Goal: Task Accomplishment & Management: Manage account settings

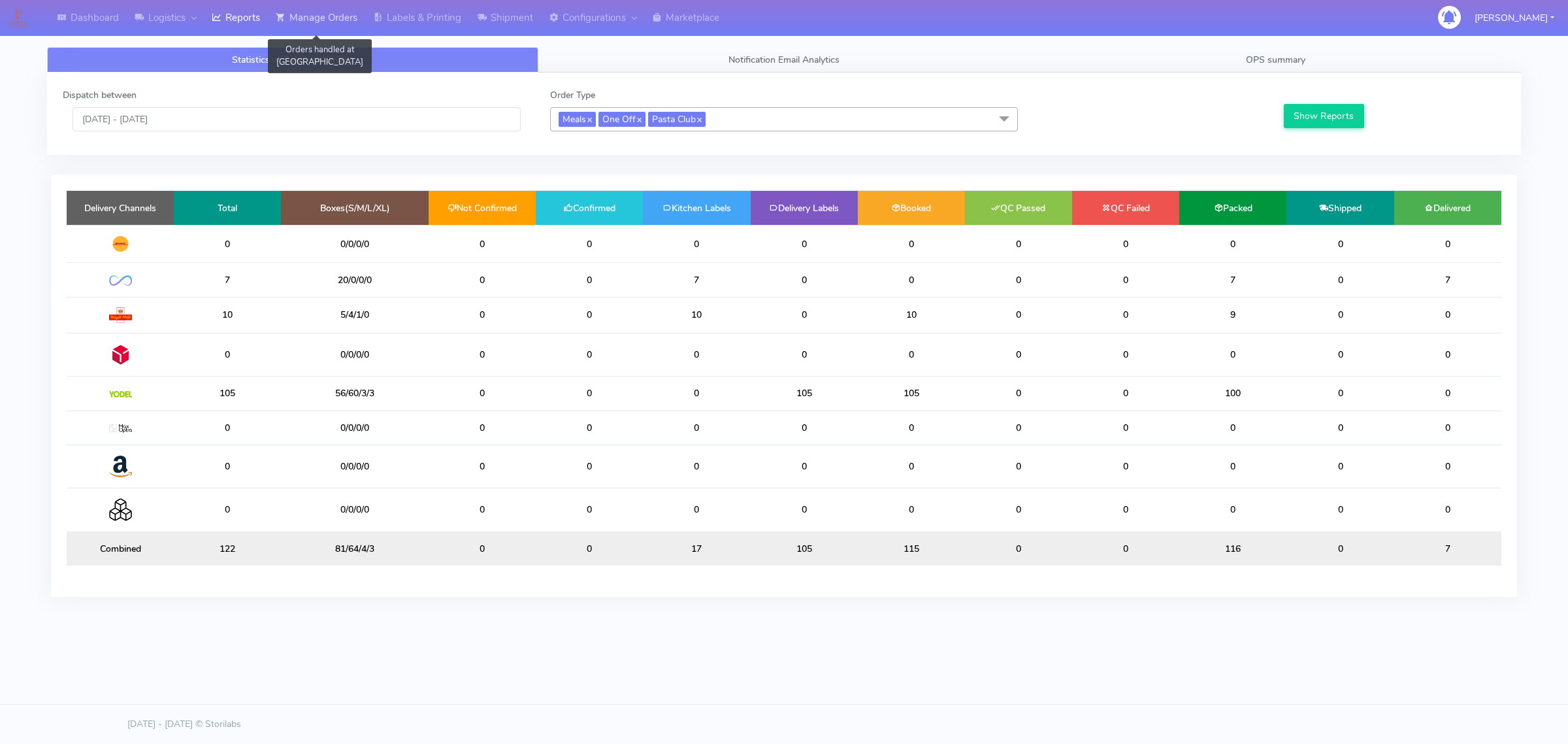
click at [285, 21] on icon at bounding box center [280, 17] width 10 height 13
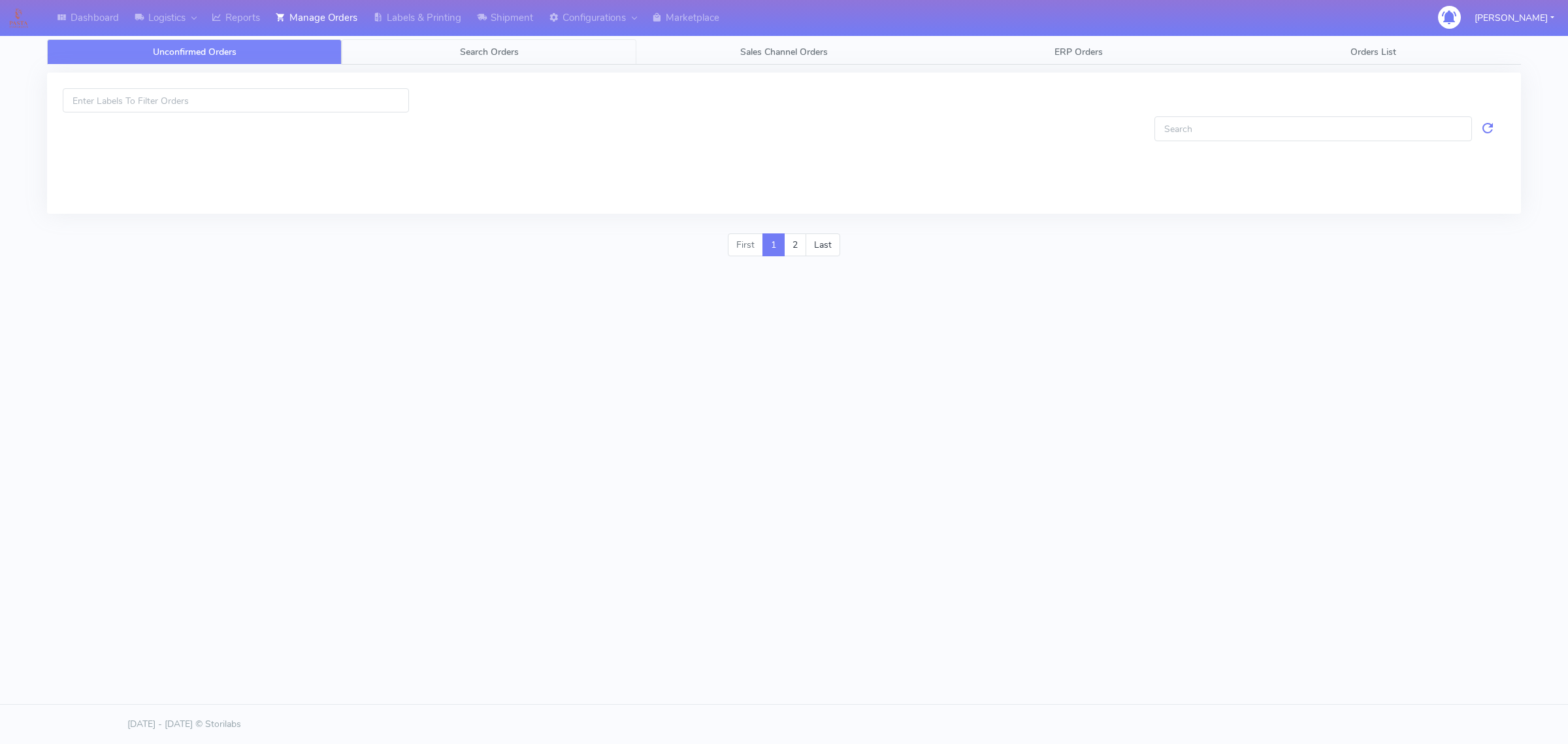
click at [406, 50] on link "Search Orders" at bounding box center [489, 52] width 295 height 26
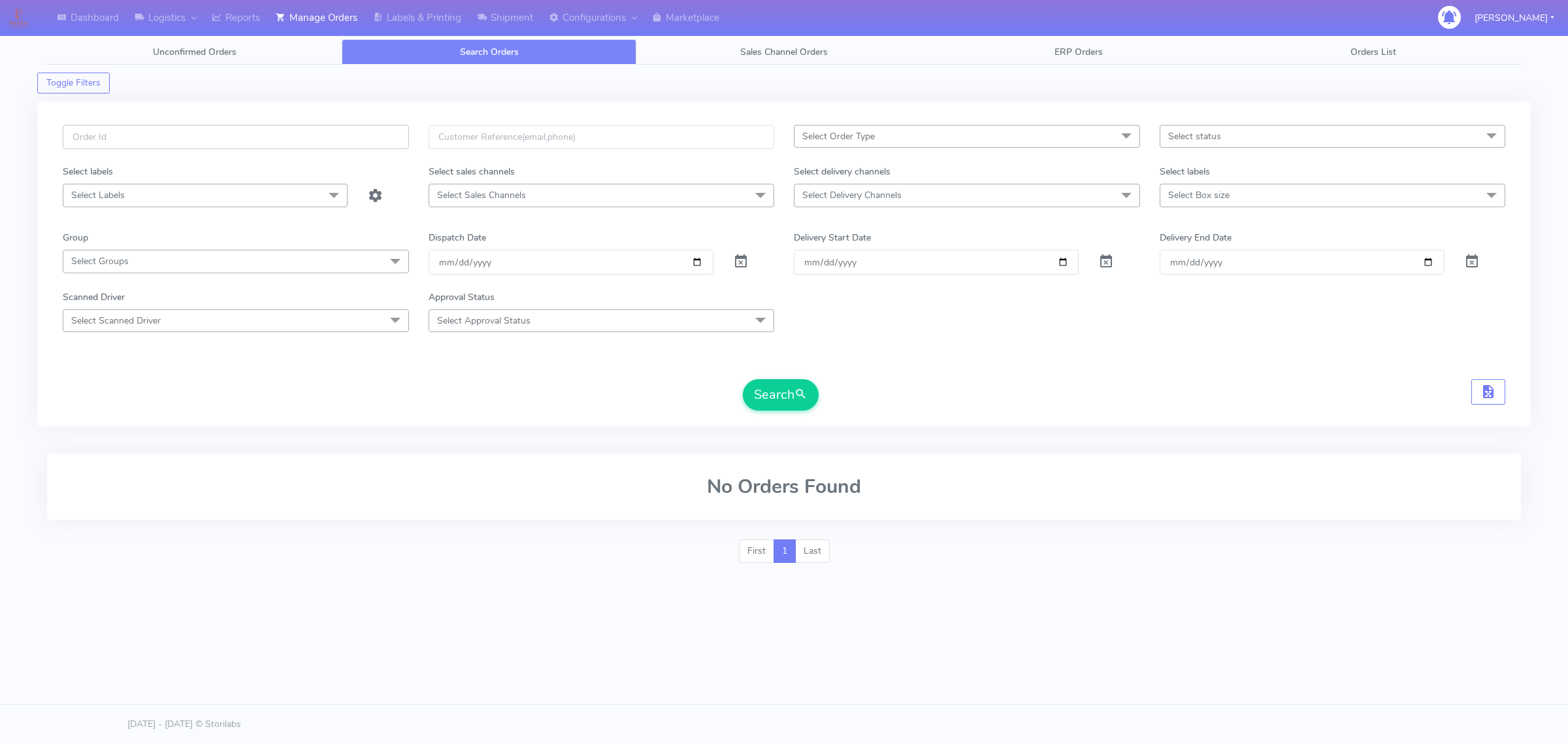
click at [298, 142] on input "text" at bounding box center [236, 137] width 346 height 24
paste input "#1628934_1"
type input "#1628934_1"
click at [737, 258] on span at bounding box center [740, 264] width 16 height 12
click at [782, 370] on form "#1628934_1 Select Order Type Select All MEALS ATAVI One Off Pasta Club Gift Kit…" at bounding box center [784, 267] width 1443 height 285
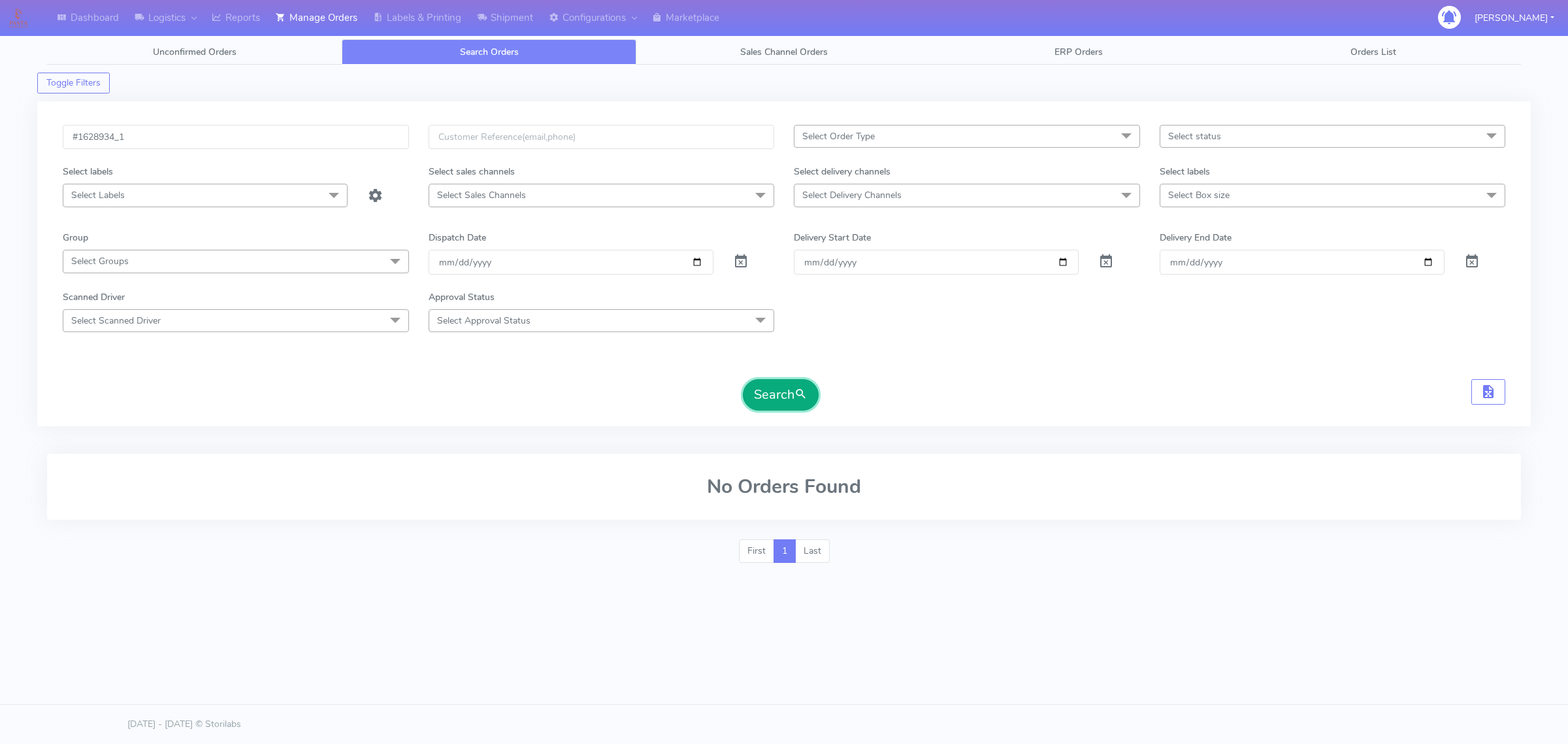
click at [777, 393] on button "Search" at bounding box center [781, 395] width 76 height 32
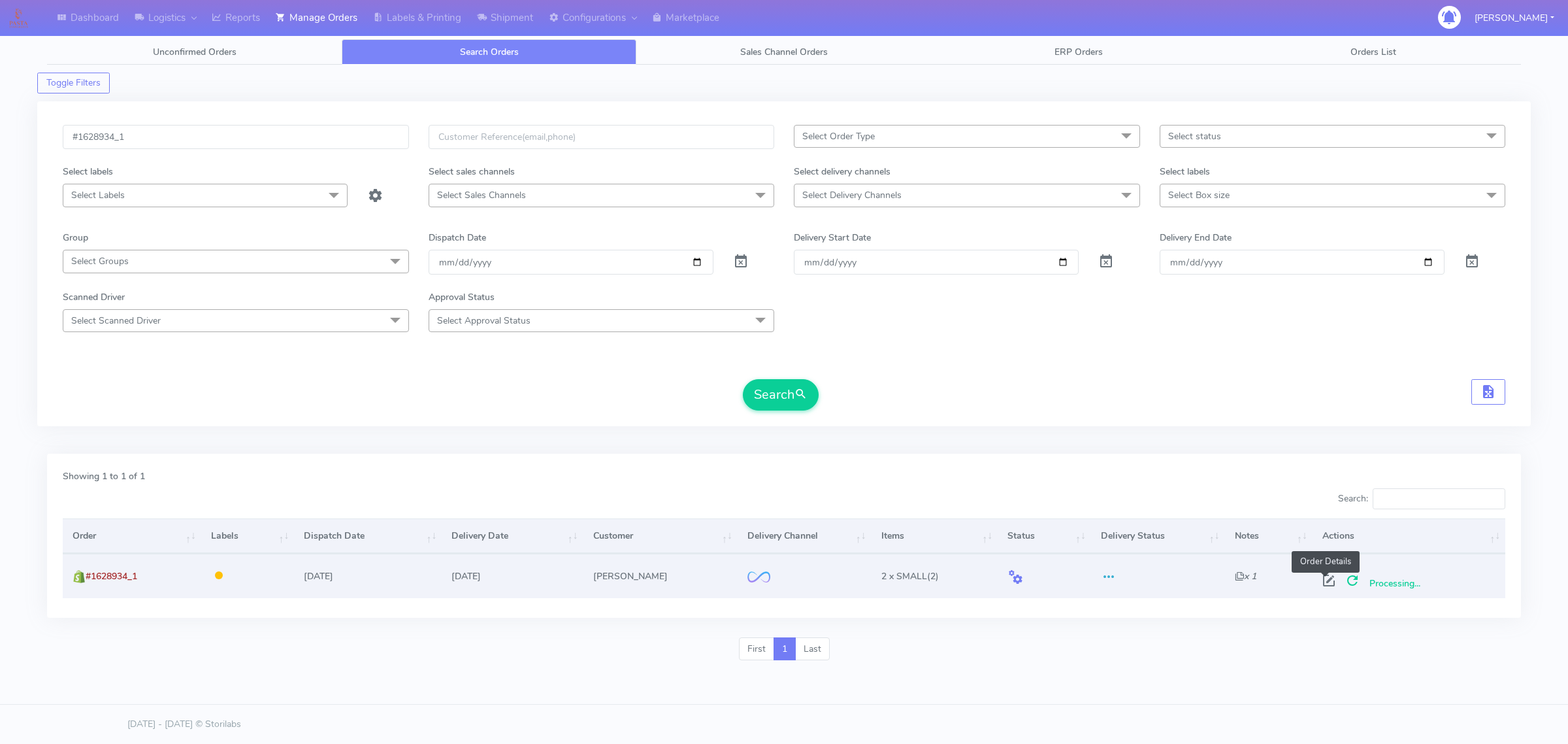
click at [1331, 579] on span at bounding box center [1329, 583] width 24 height 12
select select "2"
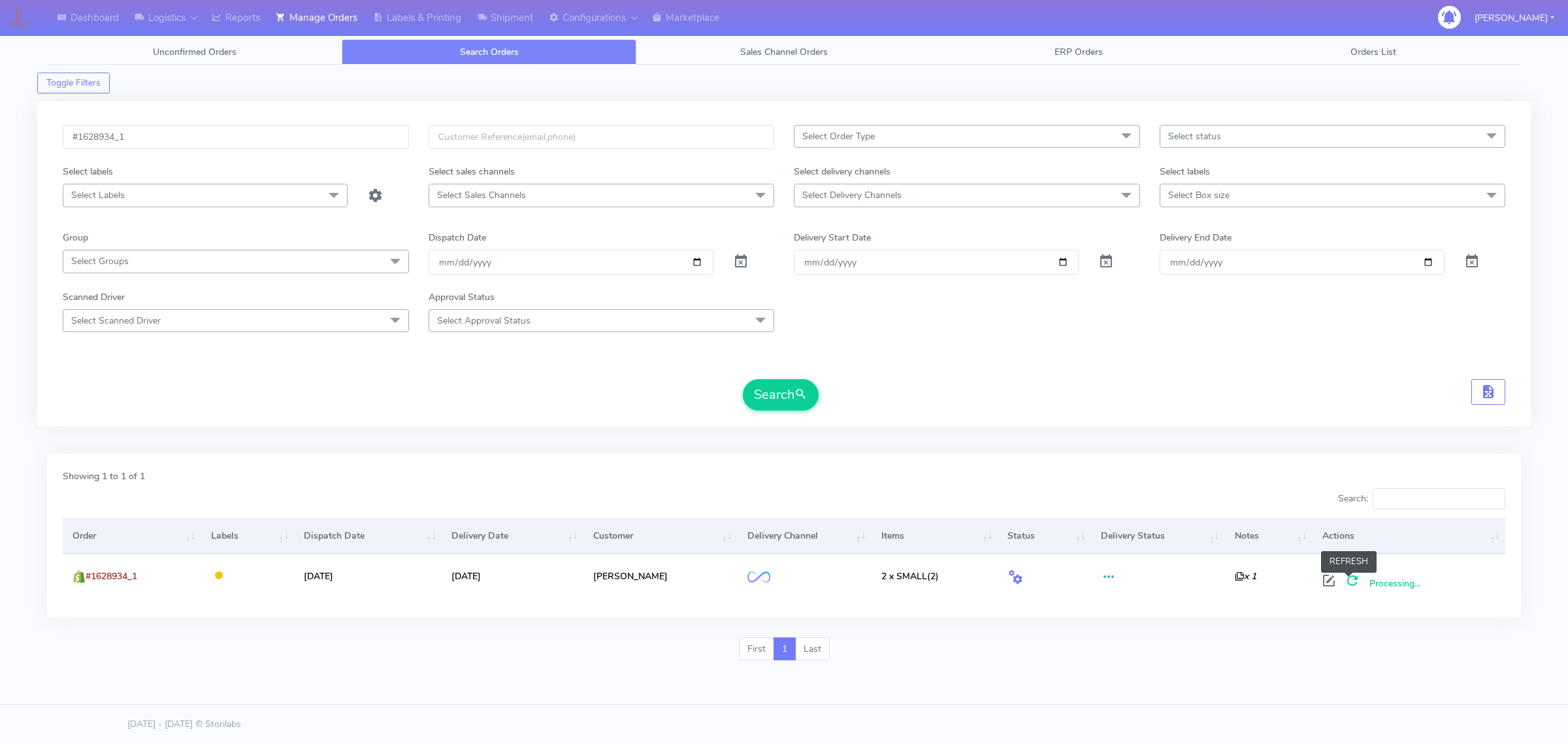
click at [1342, 579] on span at bounding box center [1352, 583] width 24 height 12
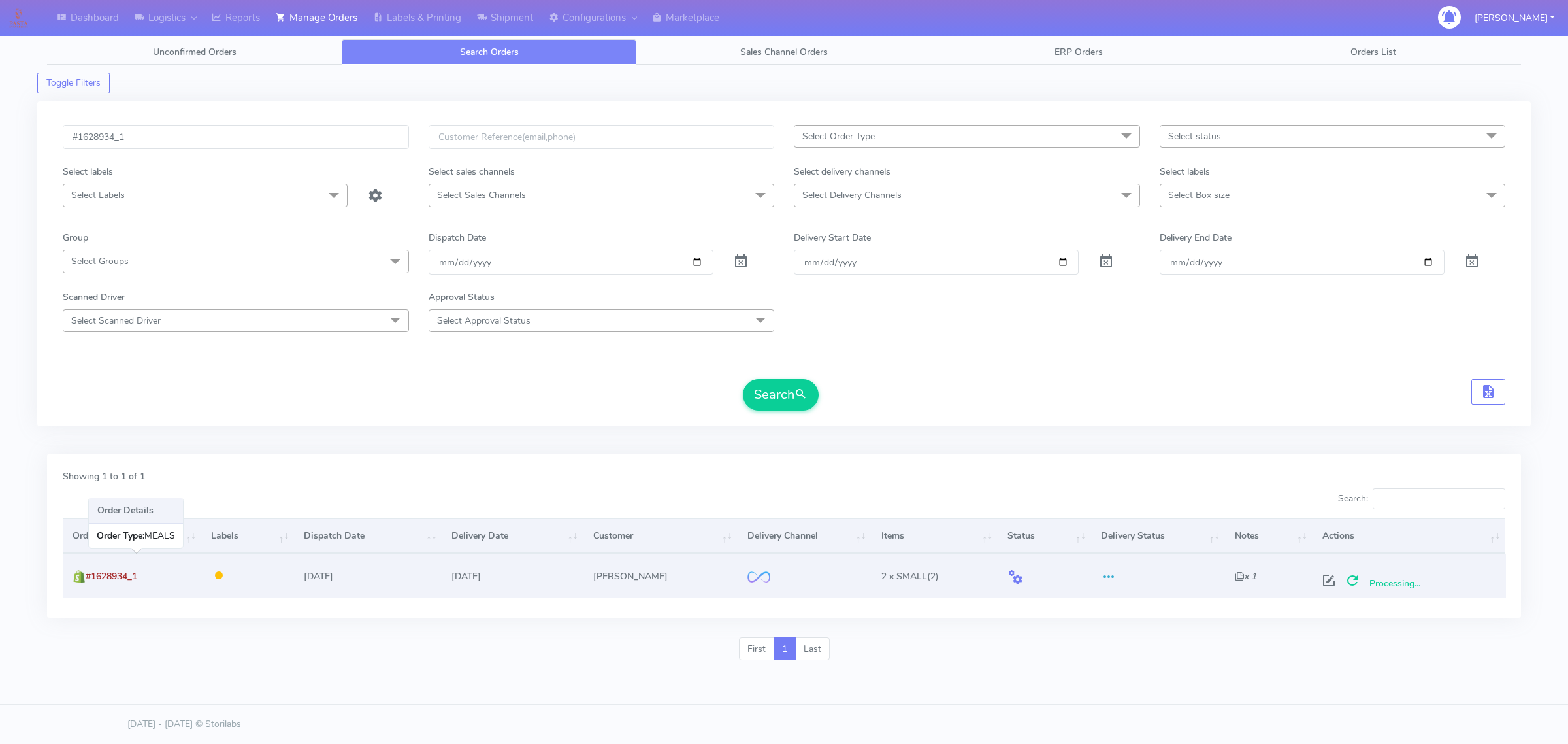
click at [96, 572] on span "#1628934_1" at bounding box center [111, 576] width 52 height 12
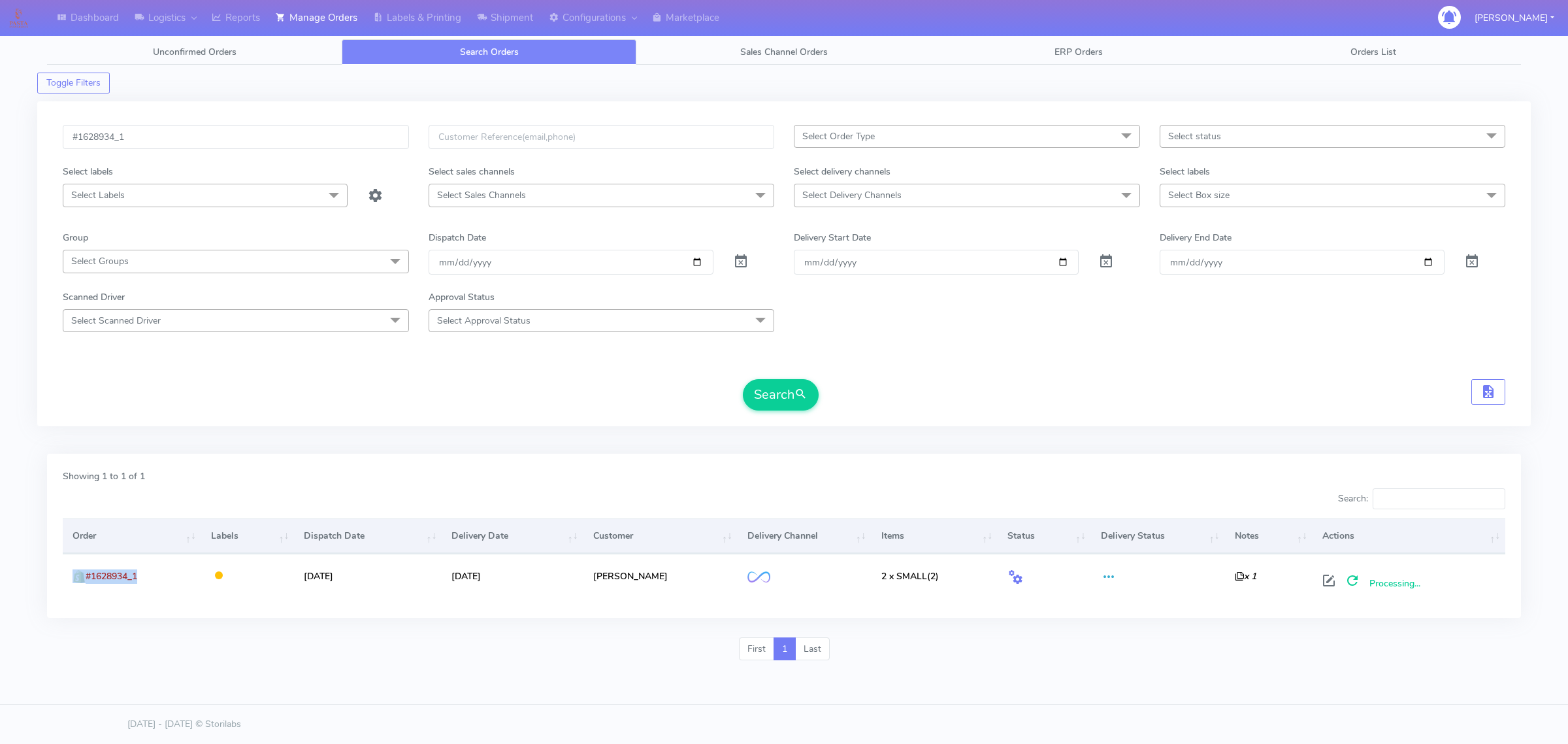
copy td "#1628934_1"
click at [411, 26] on link "Labels & Printing" at bounding box center [417, 18] width 104 height 36
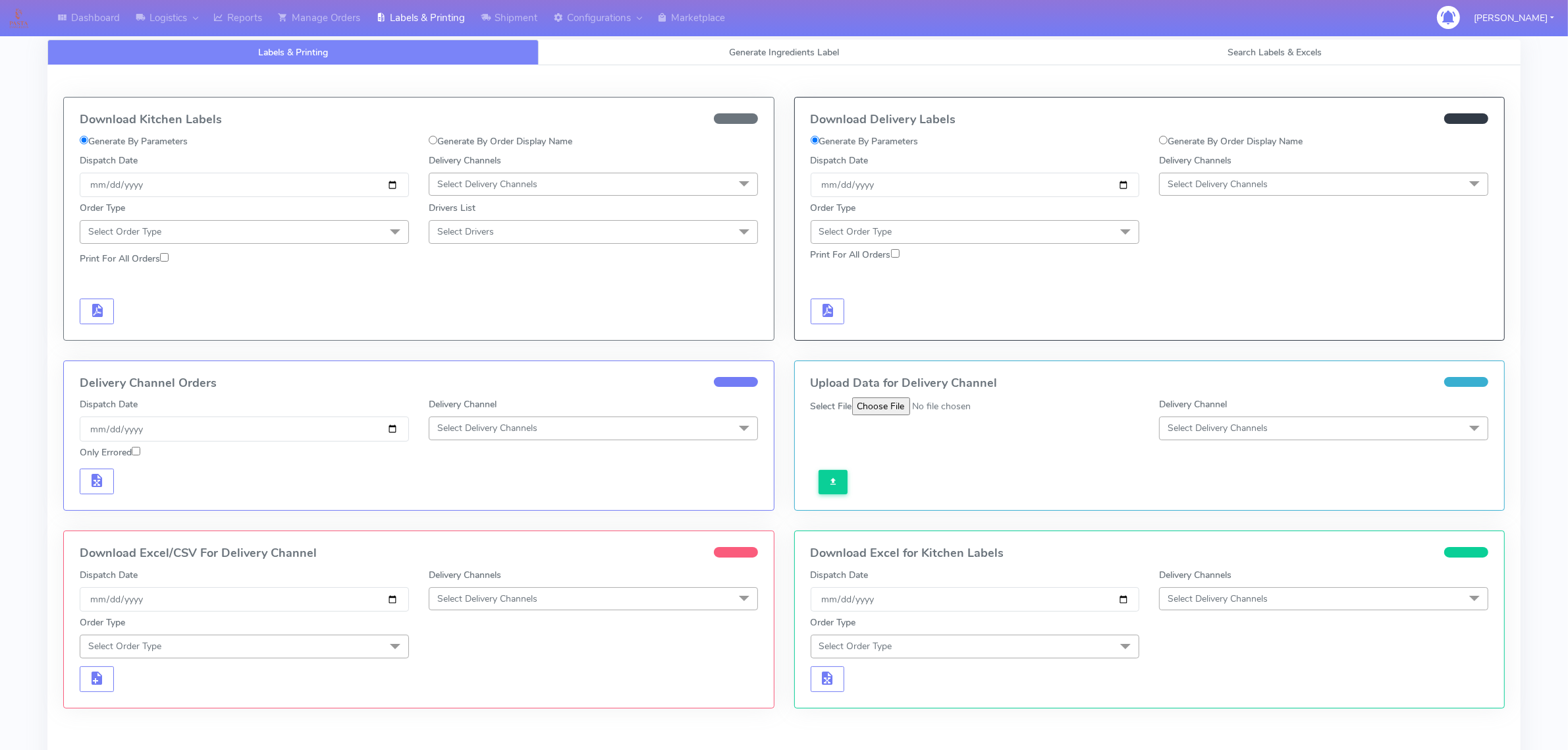
click at [257, 243] on span "Select Order Type" at bounding box center [244, 232] width 330 height 23
click at [179, 292] on div "Meal" at bounding box center [244, 294] width 315 height 14
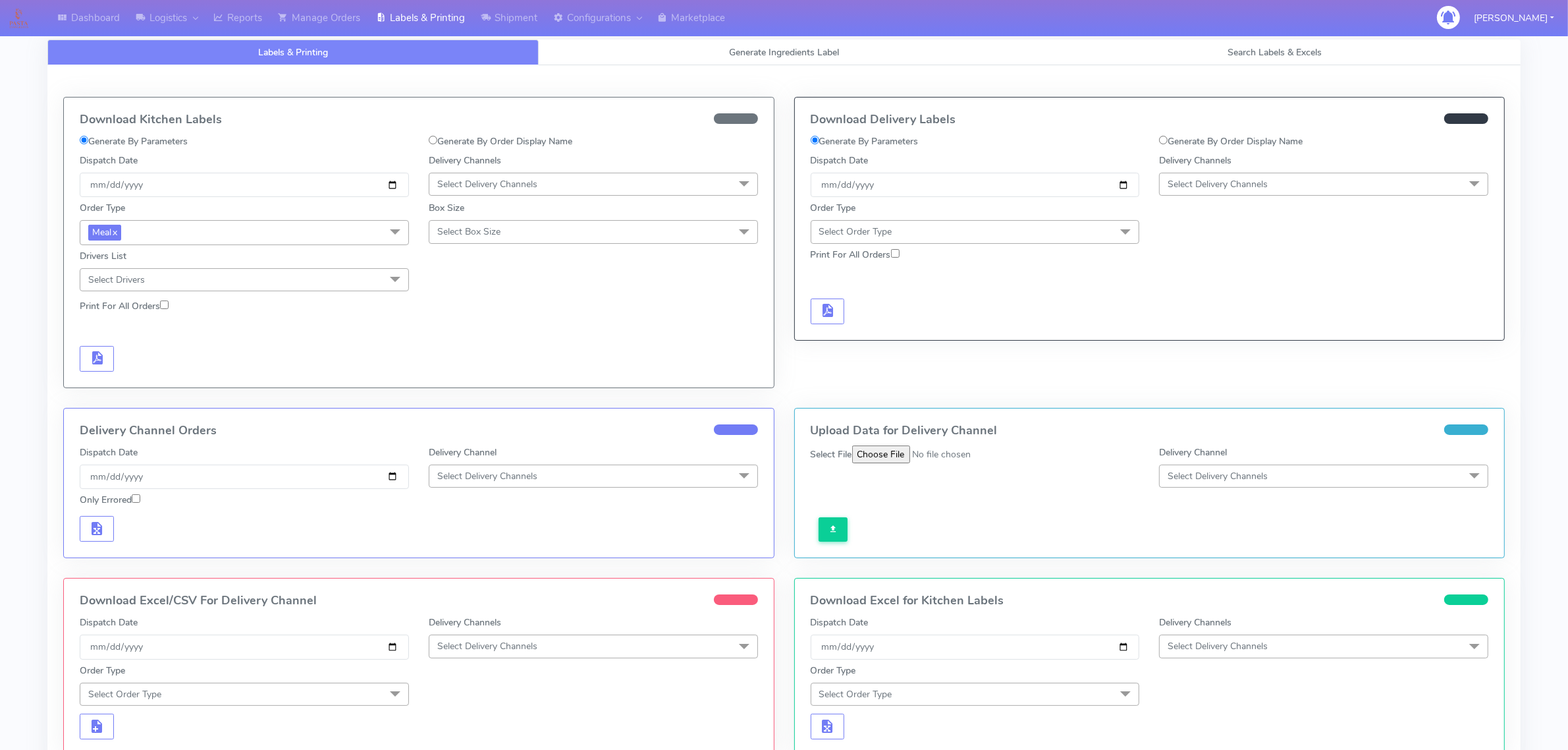
click at [517, 183] on span "Select Delivery Channels" at bounding box center [487, 184] width 100 height 12
click at [470, 267] on div "OnFleet" at bounding box center [593, 267] width 315 height 14
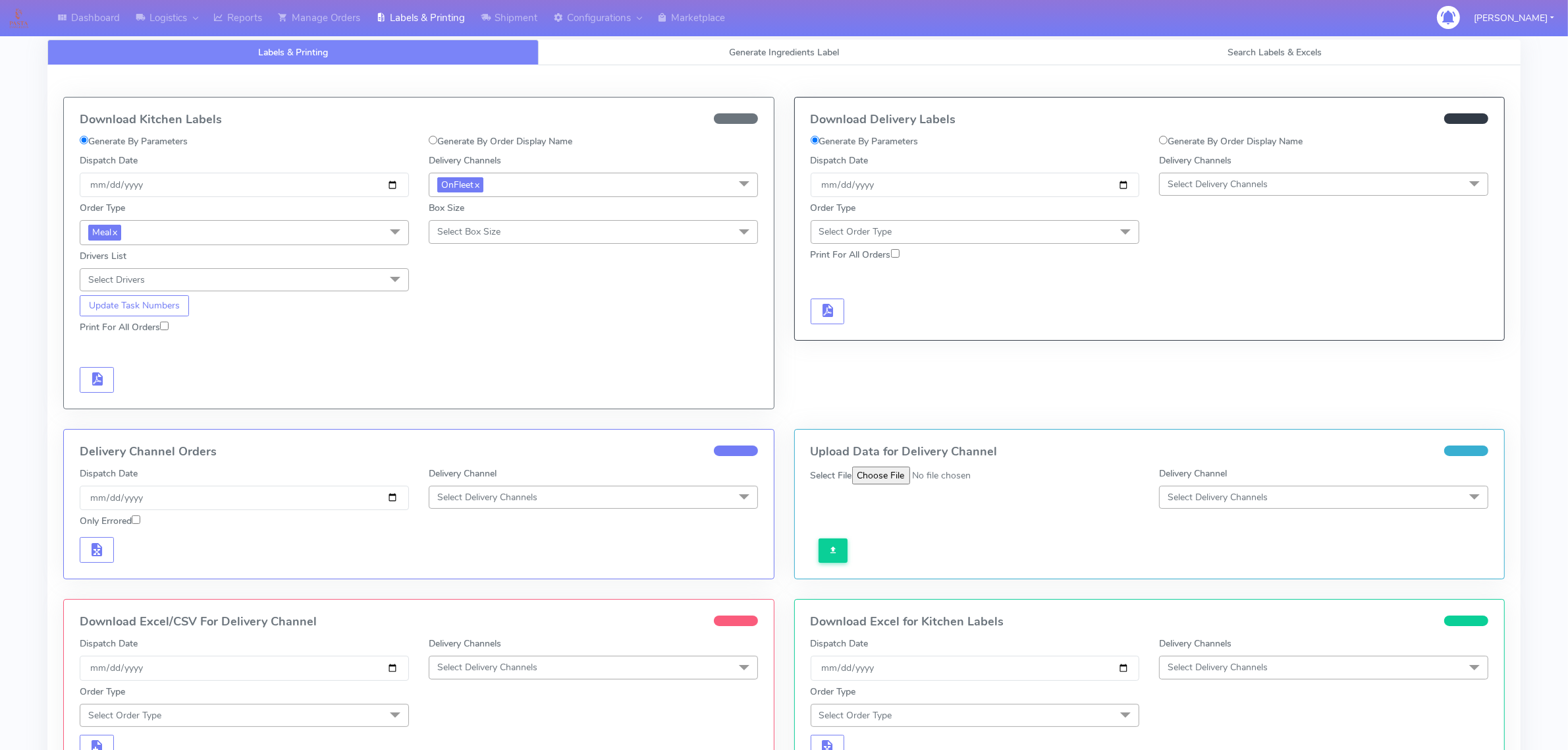
click at [476, 234] on span "Select Box Size" at bounding box center [468, 231] width 63 height 12
click at [469, 294] on div "Small" at bounding box center [593, 294] width 315 height 14
click at [167, 326] on input "Print For All Orders" at bounding box center [164, 326] width 9 height 9
checkbox input "true"
click at [386, 188] on input "[DATE]" at bounding box center [244, 185] width 330 height 24
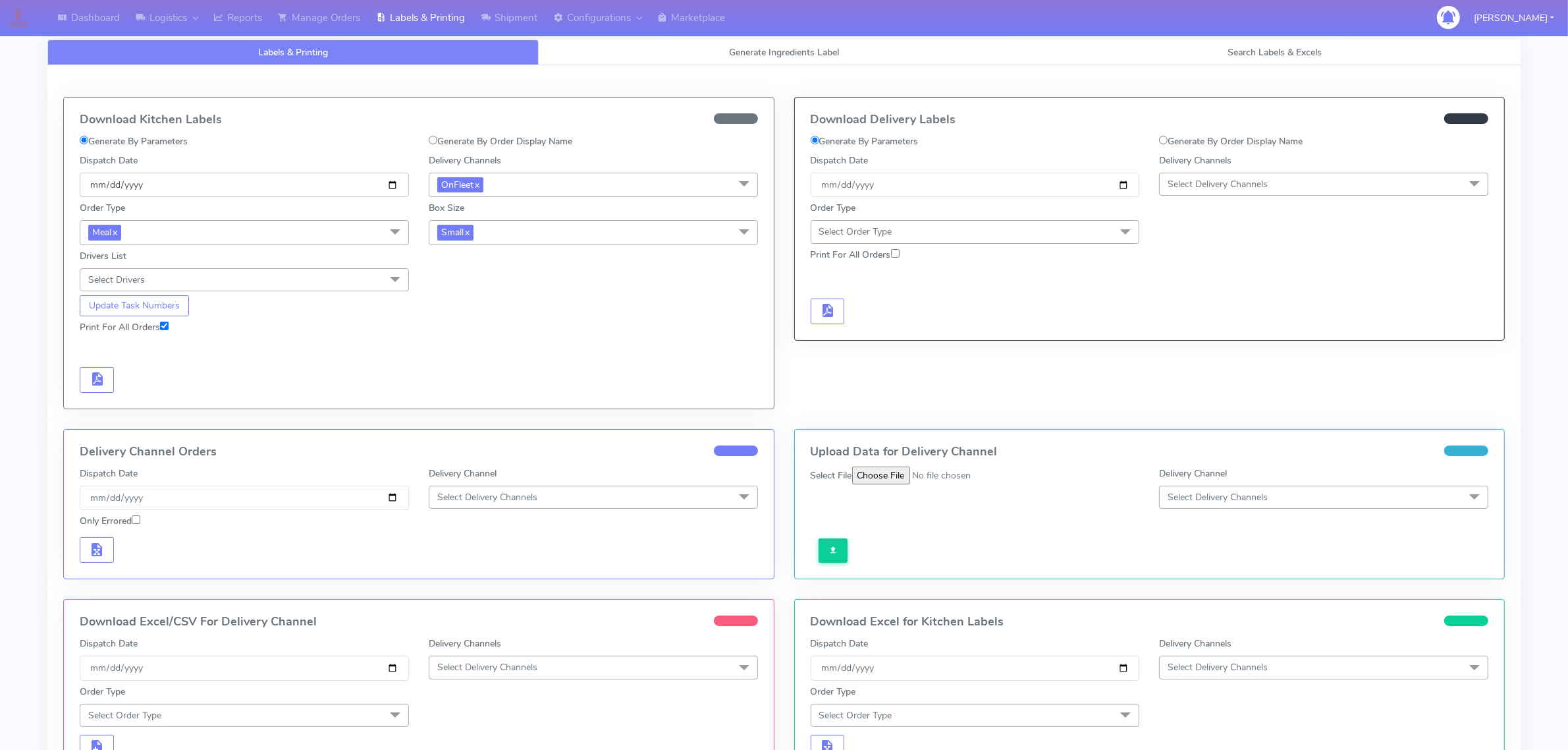
type input "[DATE]"
click at [169, 305] on button "Update Task Numbers" at bounding box center [134, 305] width 109 height 21
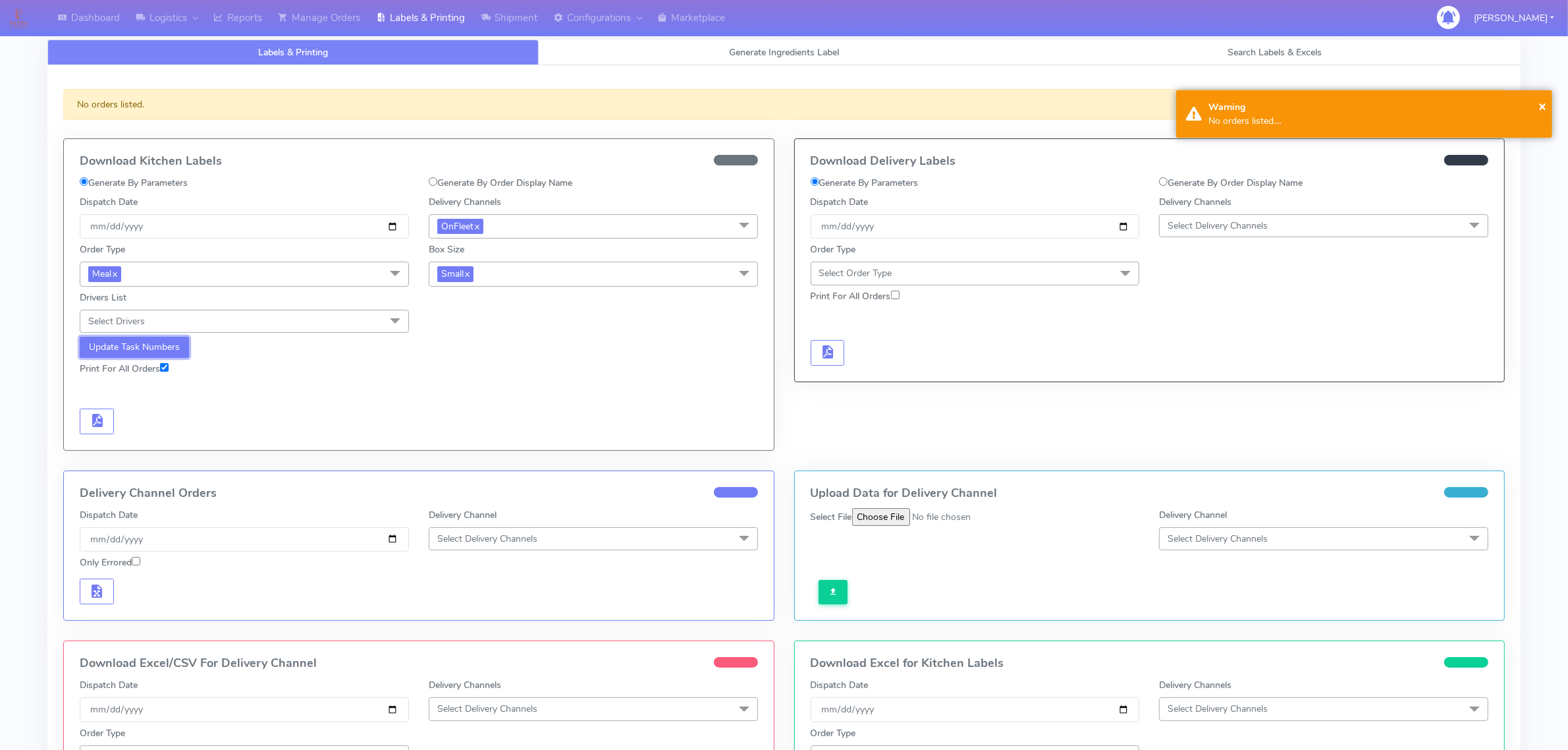
click at [169, 352] on button "Update Task Numbers" at bounding box center [134, 347] width 109 height 21
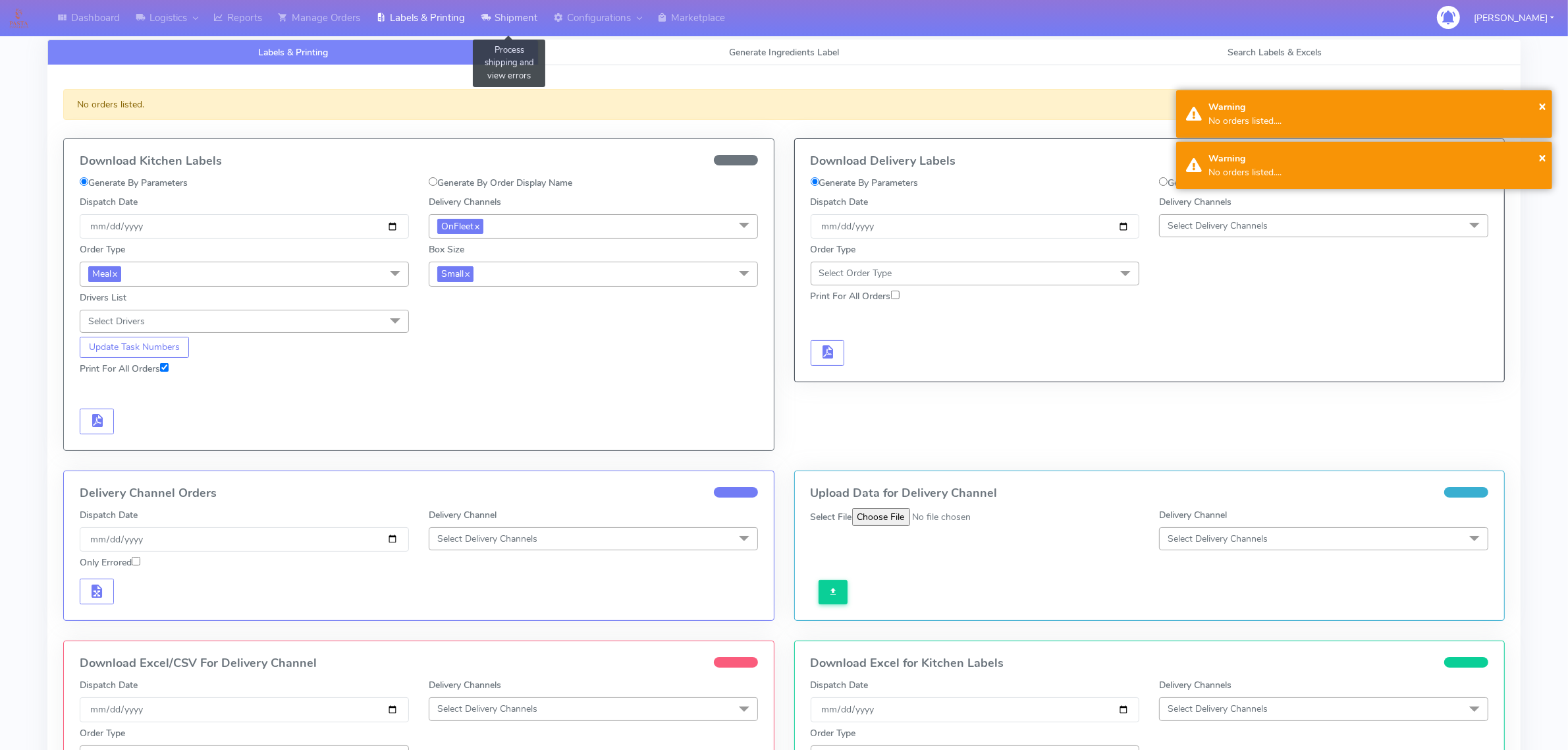
click at [515, 2] on link "Shipment" at bounding box center [509, 18] width 73 height 36
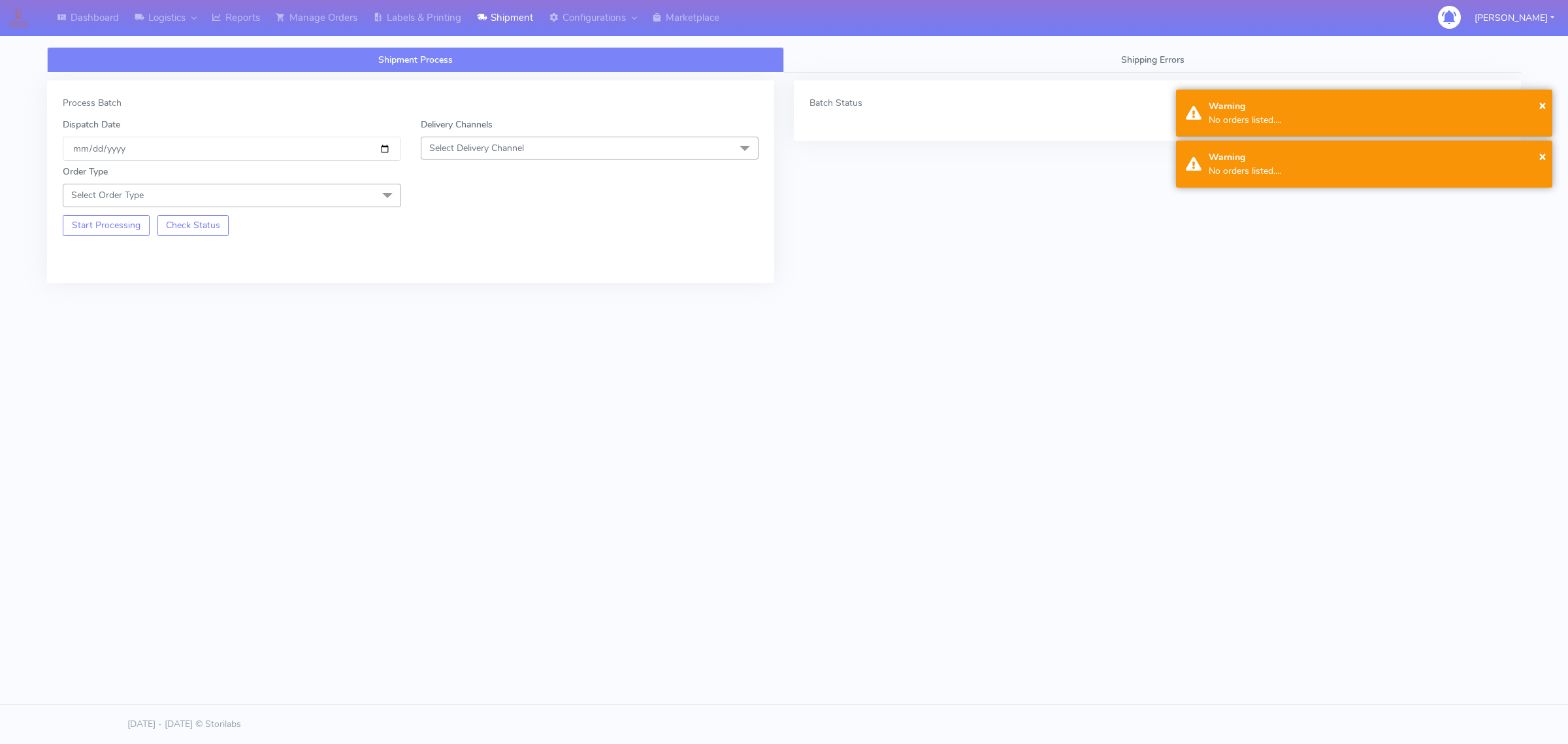
click at [248, 197] on span "Select Order Type" at bounding box center [232, 195] width 338 height 23
click at [171, 259] on div "Meal" at bounding box center [232, 256] width 324 height 13
click at [513, 164] on div "Order Type Meal x Meal Kit Gift QCOM ATAVI Box Size Select Box Size Small Small…" at bounding box center [410, 207] width 715 height 94
click at [516, 157] on span "Select Delivery Channel" at bounding box center [590, 148] width 338 height 23
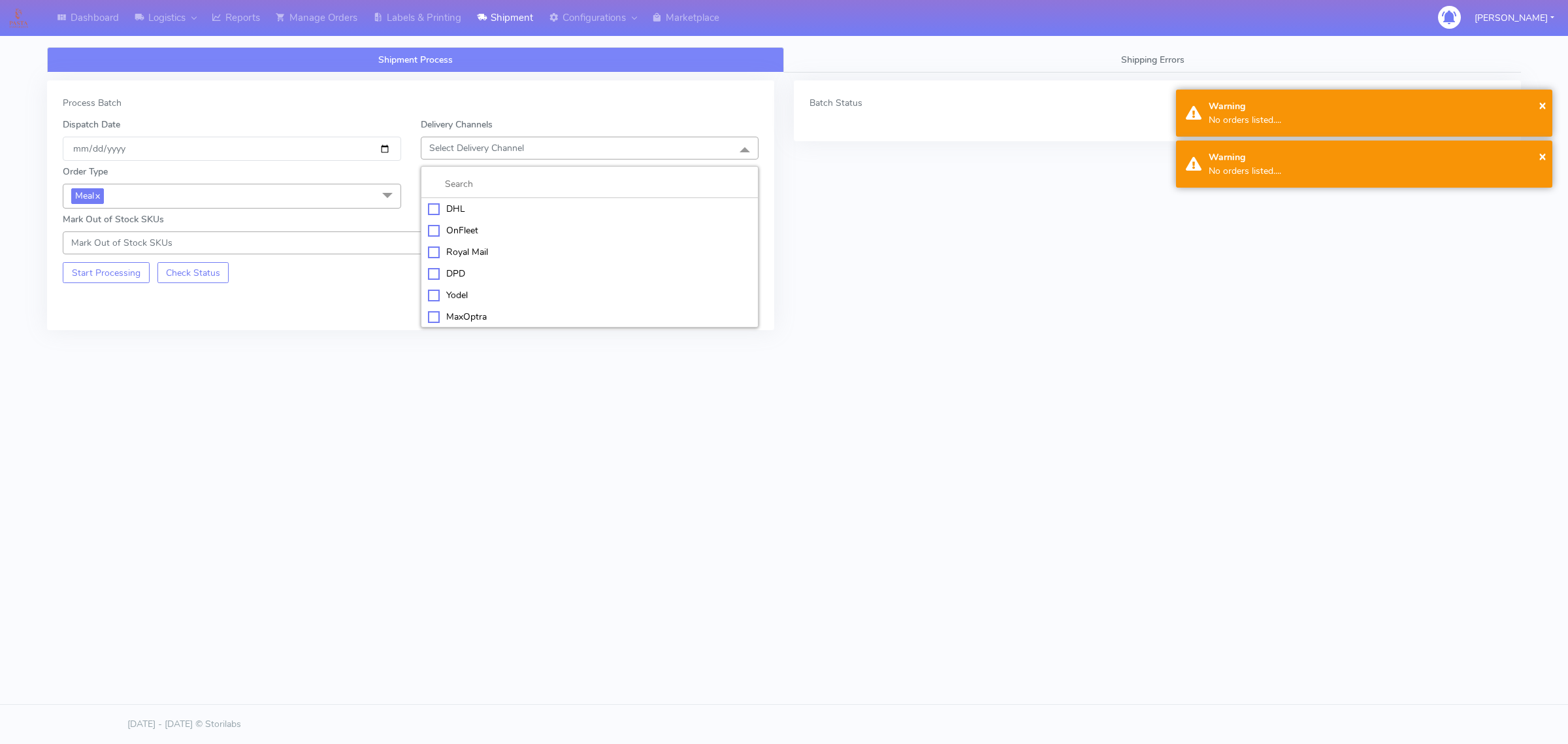
click at [473, 233] on div "OnFleet" at bounding box center [590, 230] width 324 height 13
click at [475, 193] on span "Select Box Size" at bounding box center [460, 195] width 63 height 12
click at [472, 248] on li "Small" at bounding box center [590, 256] width 337 height 22
click at [388, 152] on input "[DATE]" at bounding box center [232, 149] width 338 height 24
type input "[DATE]"
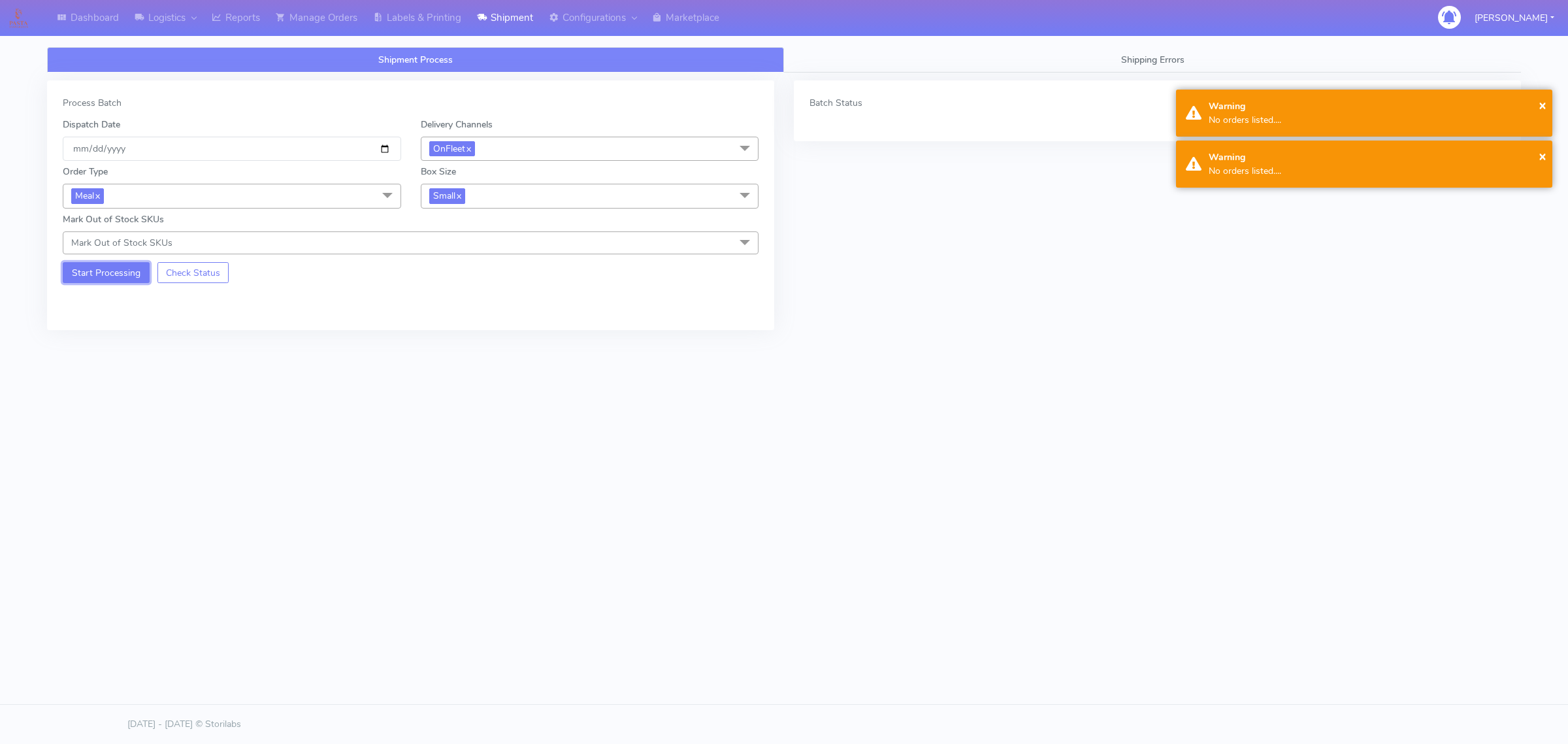
click at [119, 271] on button "Start Processing" at bounding box center [106, 273] width 87 height 21
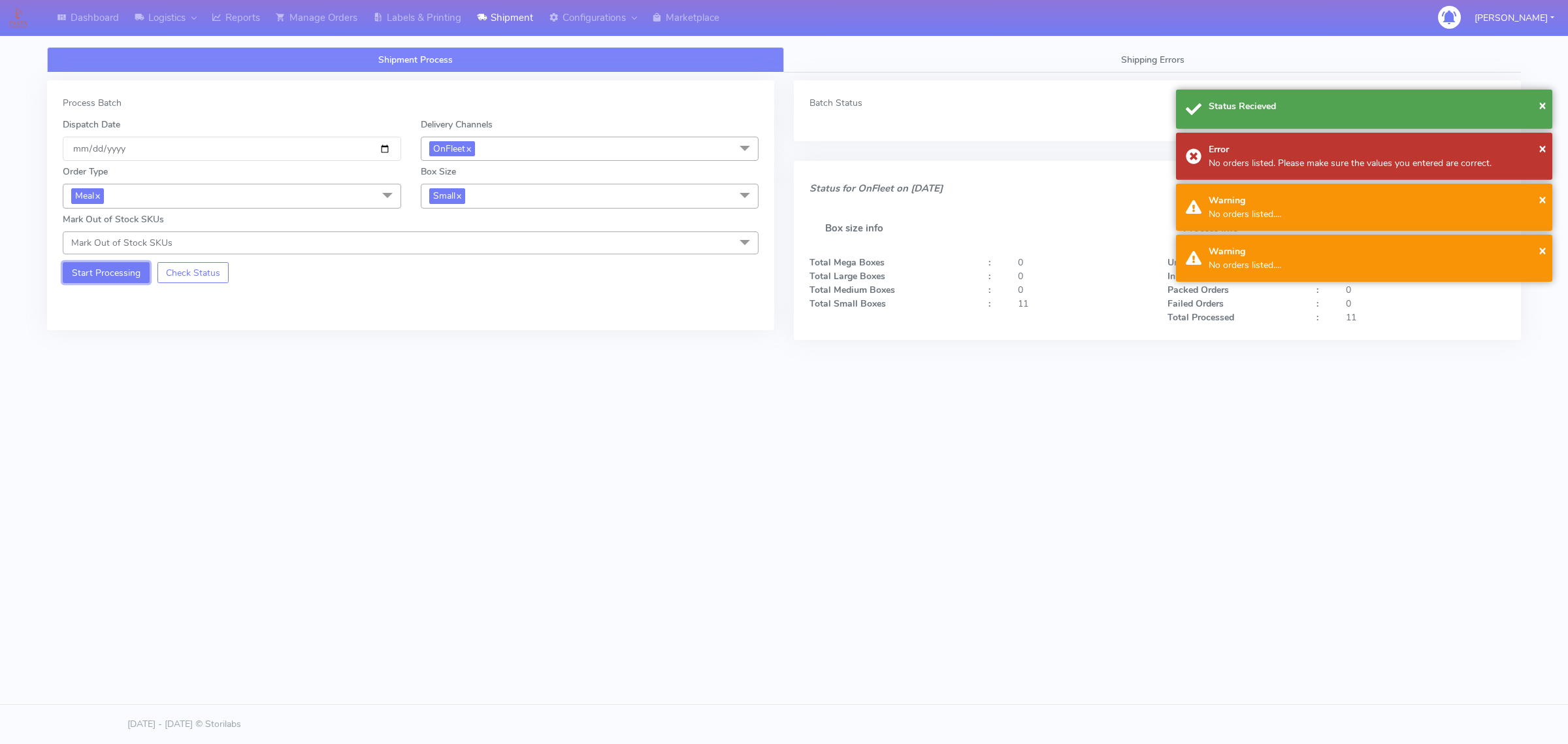
click at [107, 270] on button "Start Processing" at bounding box center [106, 273] width 87 height 21
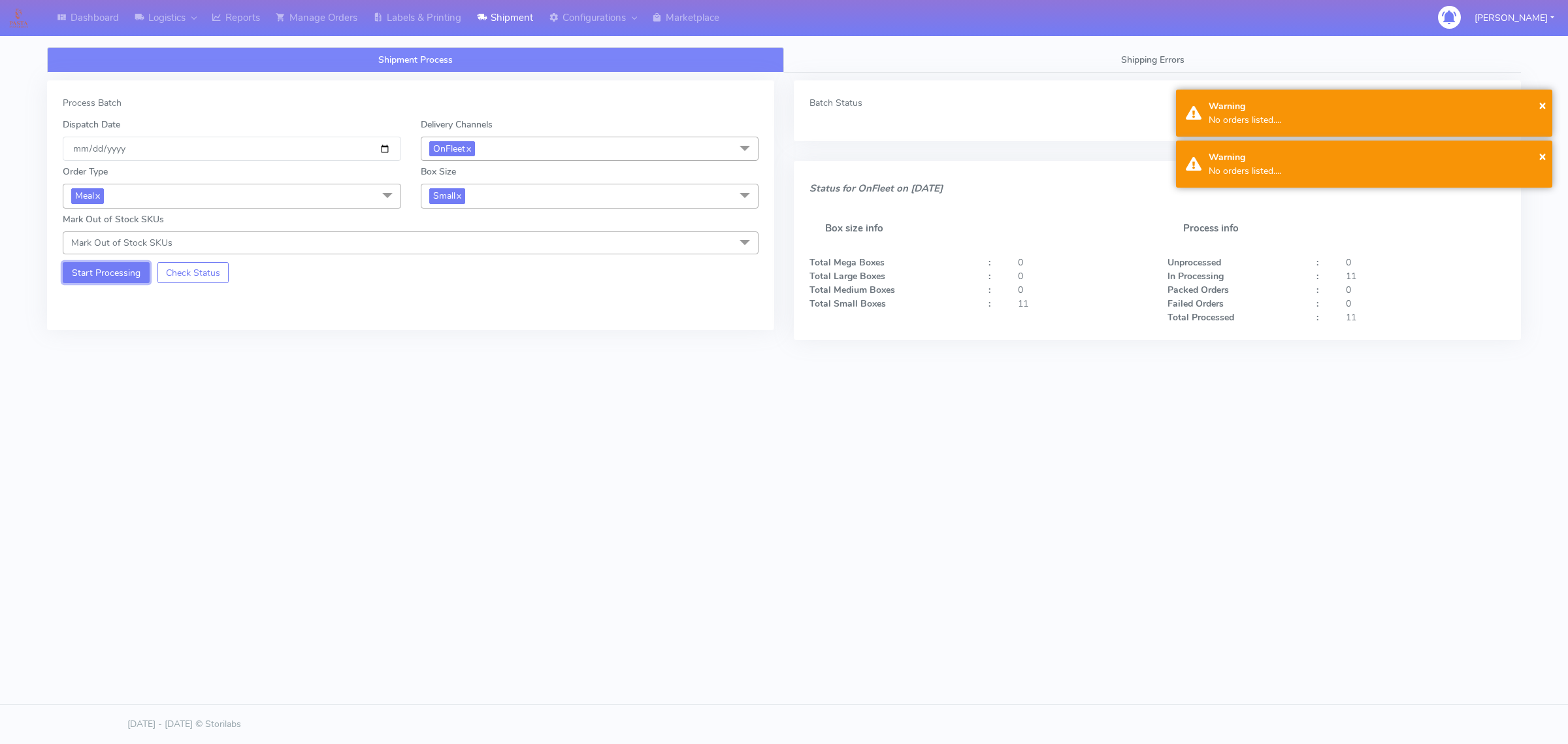
click at [104, 269] on button "Start Processing" at bounding box center [106, 273] width 87 height 21
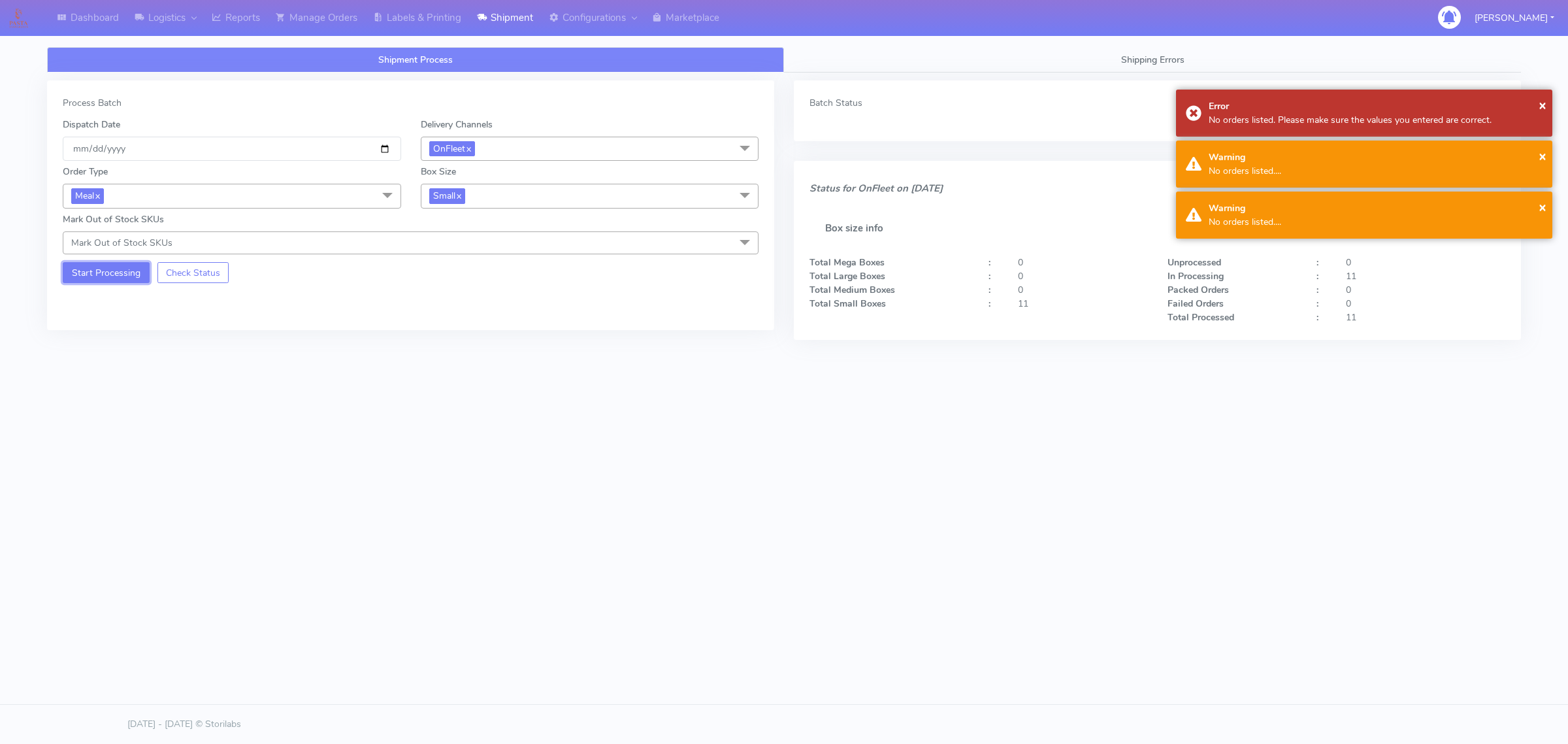
click at [104, 269] on button "Start Processing" at bounding box center [106, 273] width 87 height 21
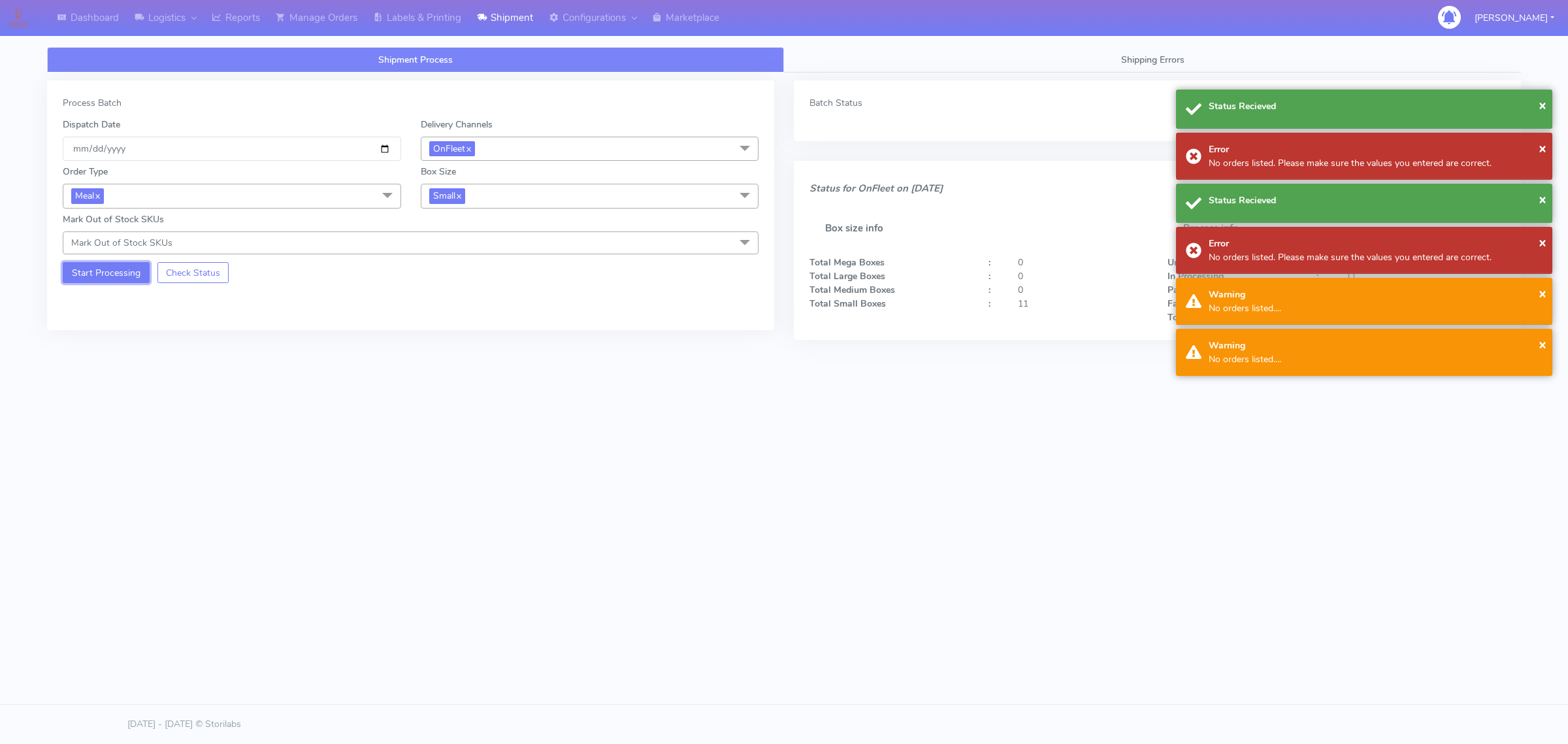
click at [104, 269] on button "Start Processing" at bounding box center [106, 273] width 87 height 21
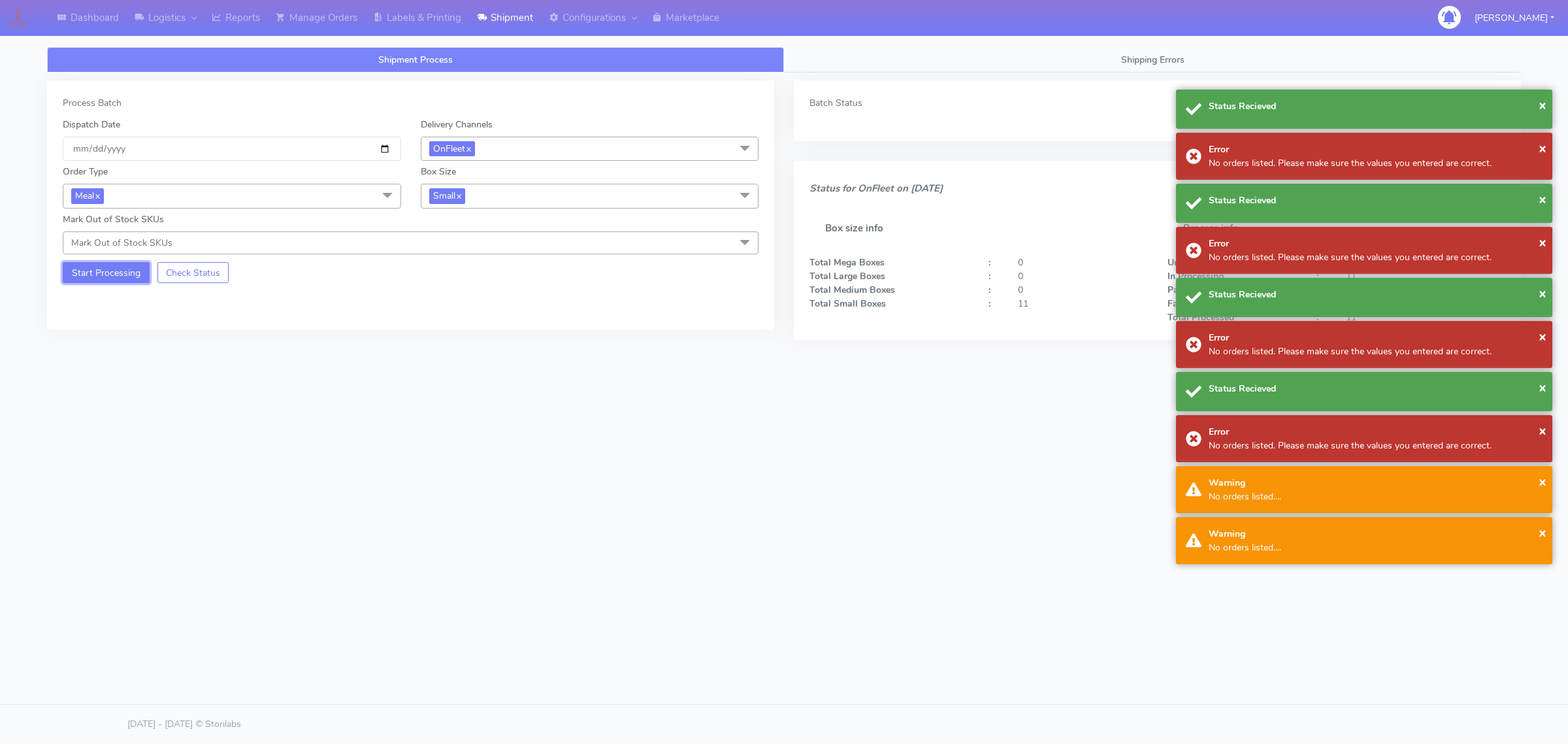
click at [104, 269] on button "Start Processing" at bounding box center [106, 273] width 87 height 21
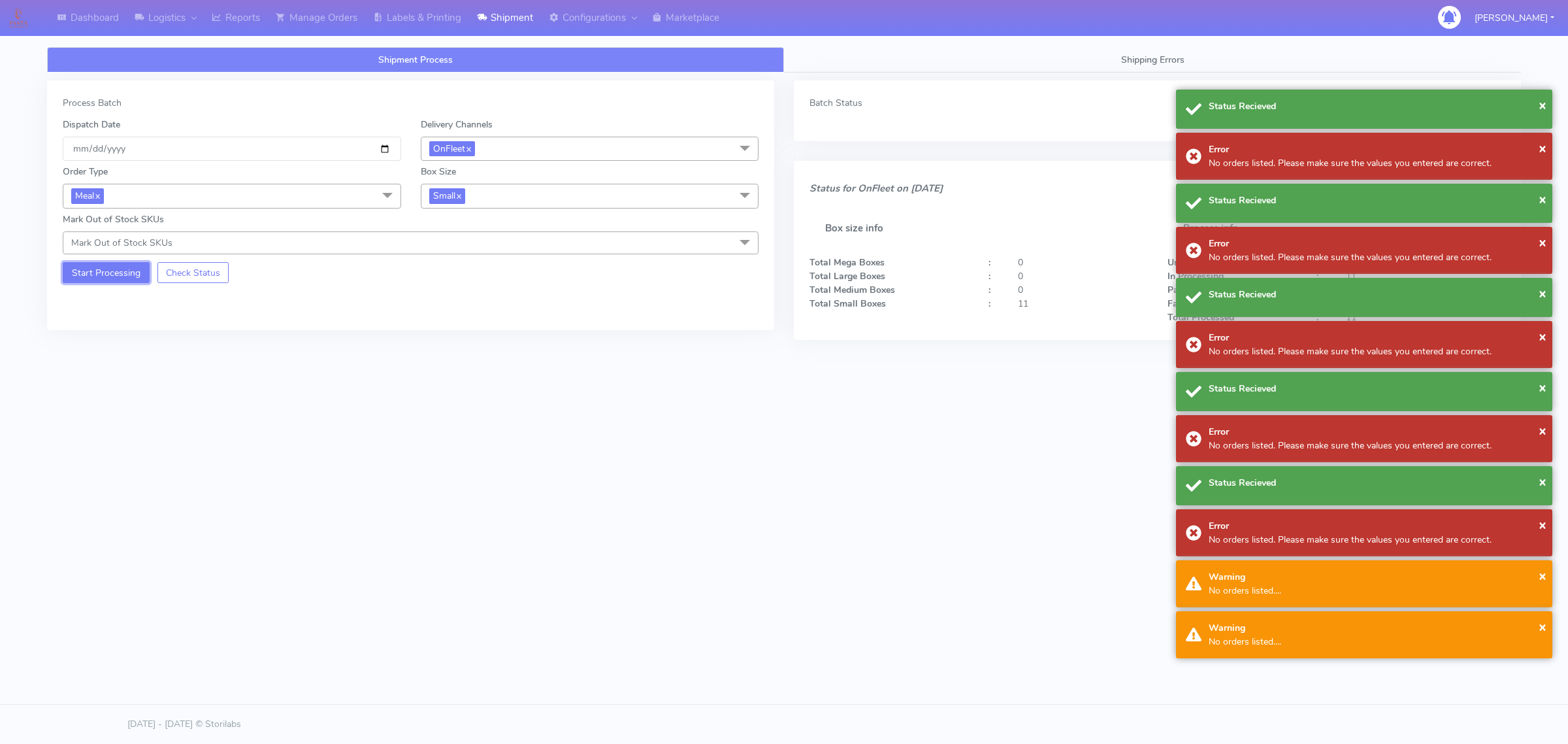
click at [104, 269] on button "Start Processing" at bounding box center [106, 273] width 87 height 21
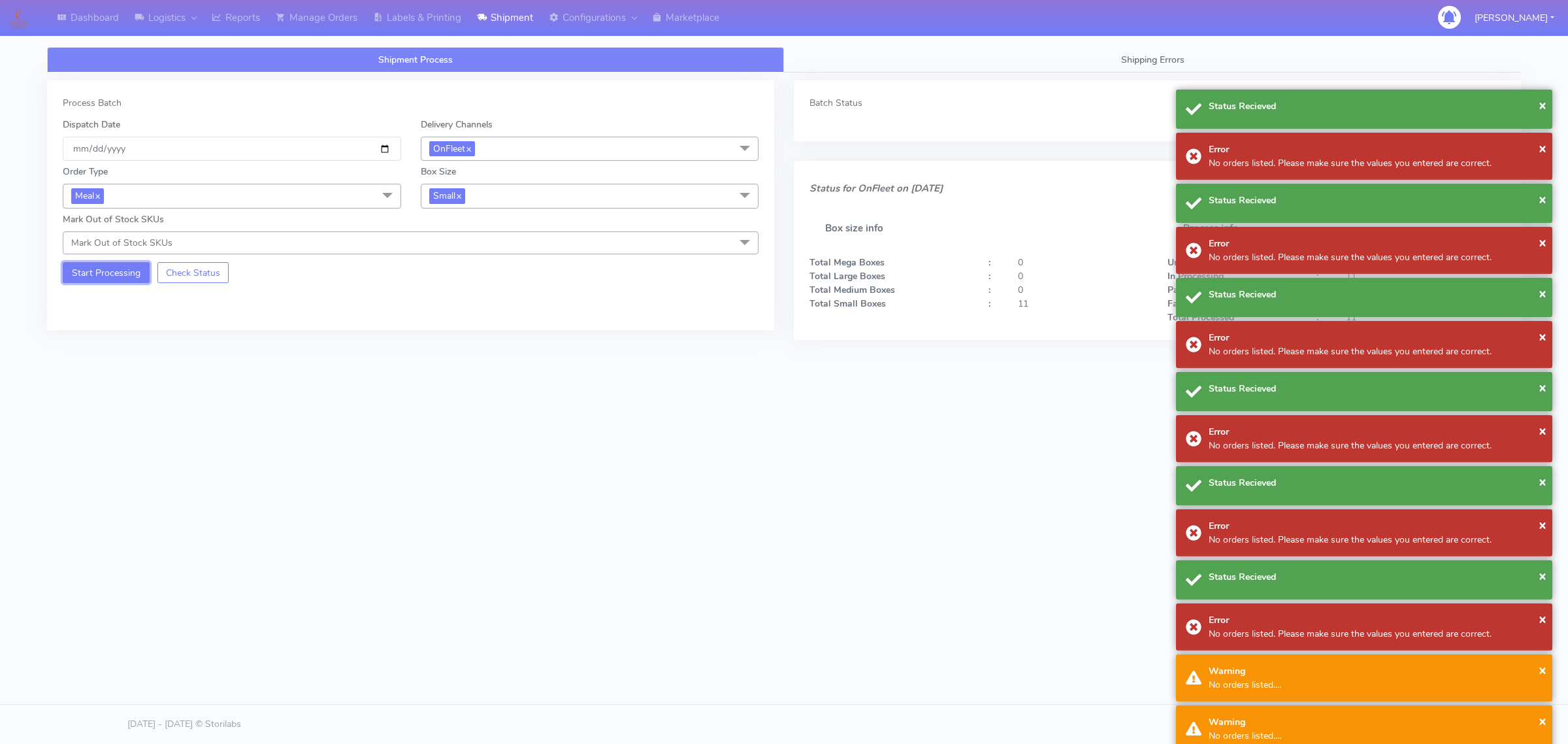
click at [104, 269] on button "Start Processing" at bounding box center [106, 273] width 87 height 21
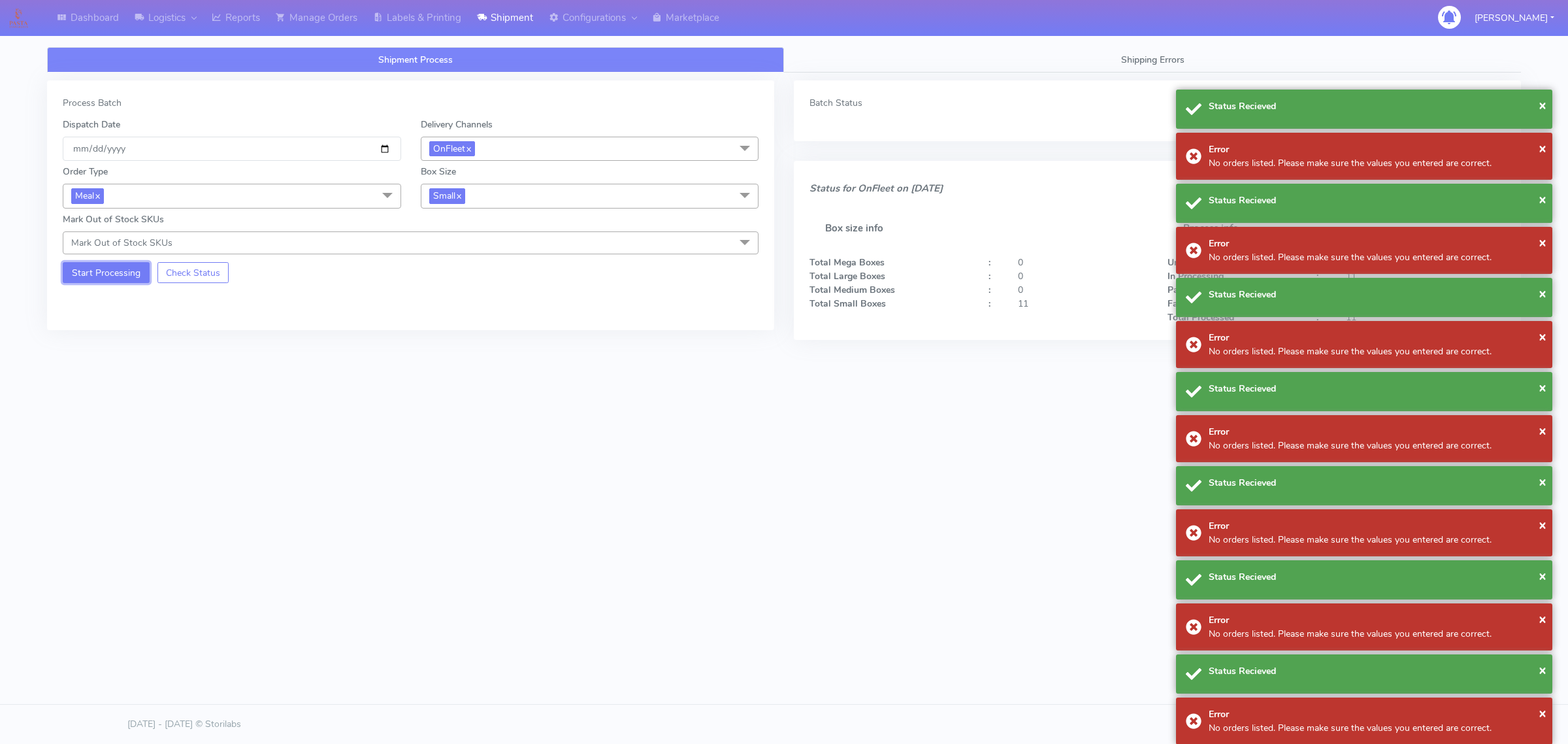
click at [104, 269] on button "Start Processing" at bounding box center [106, 273] width 87 height 21
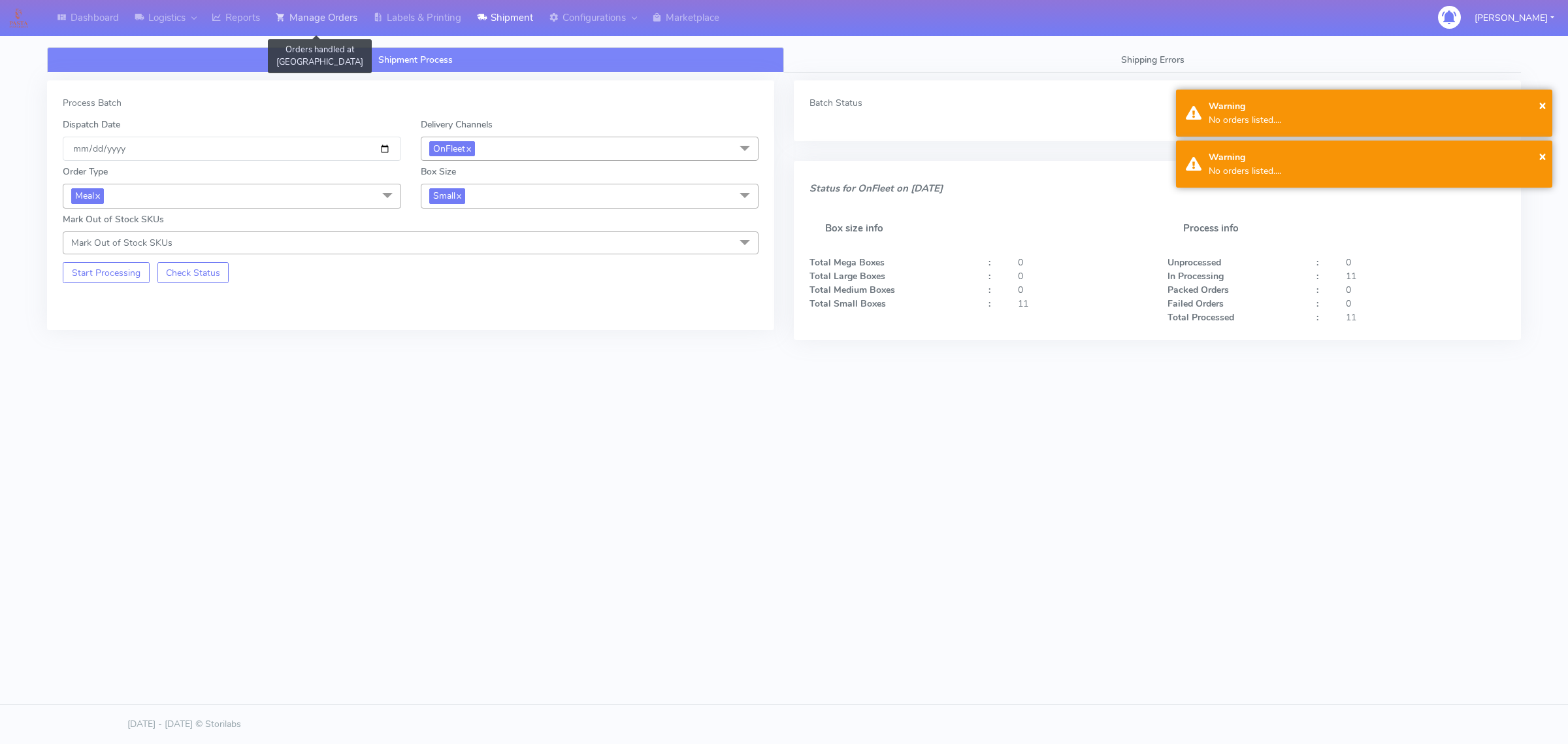
click at [353, 24] on link "Manage Orders" at bounding box center [316, 18] width 97 height 36
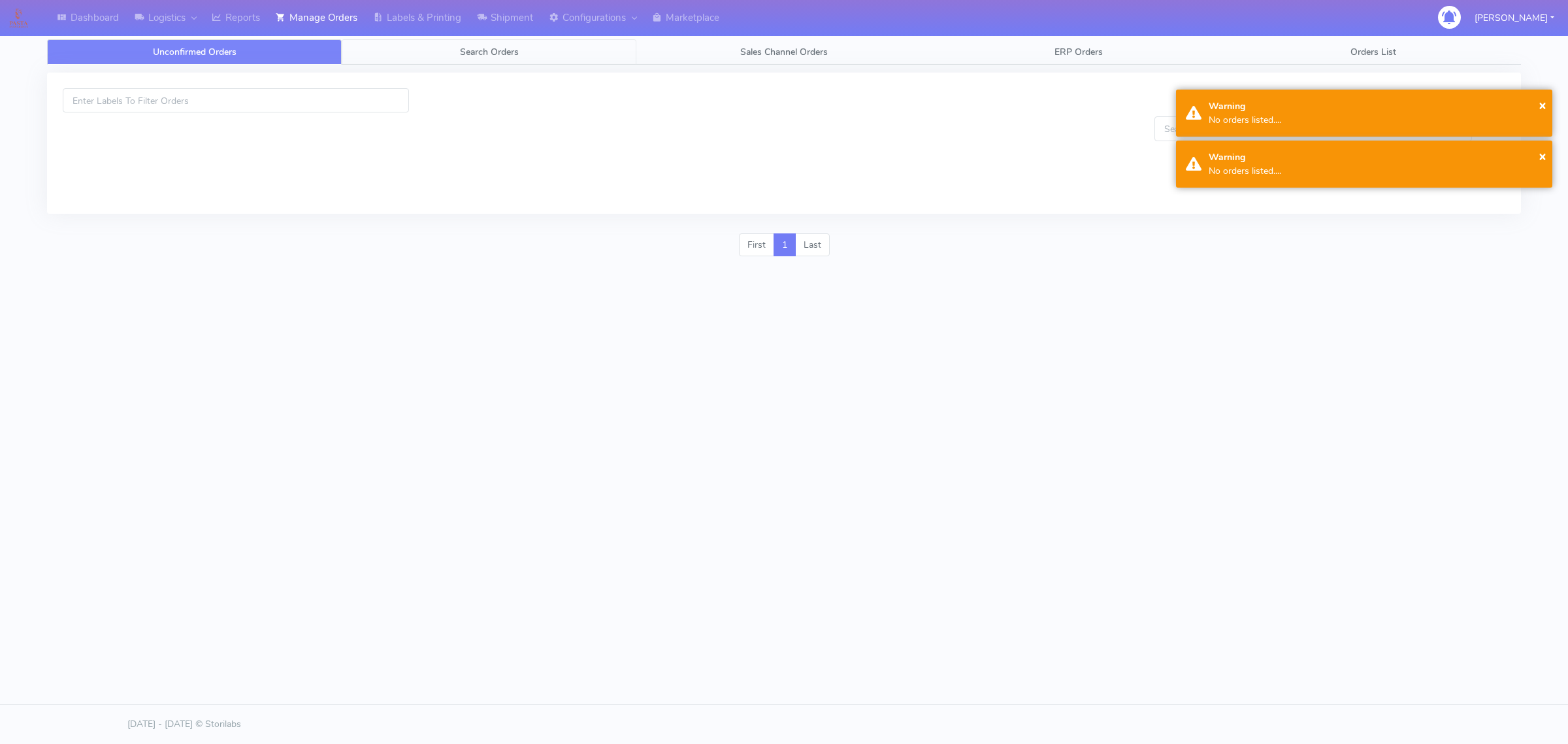
click at [346, 48] on link "Search Orders" at bounding box center [489, 52] width 295 height 26
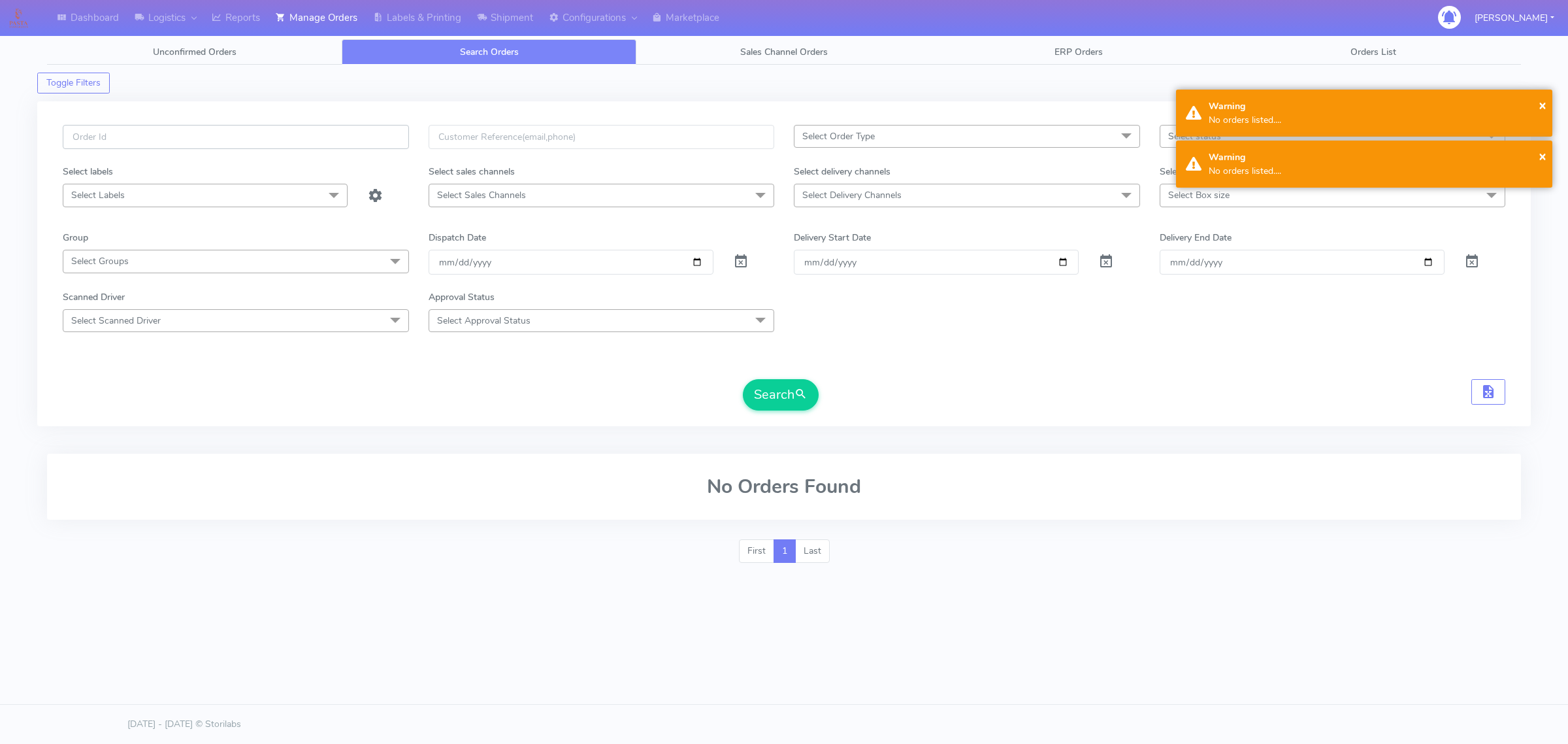
click at [334, 132] on input "text" at bounding box center [236, 137] width 346 height 24
paste input "#1628965_1"
type input "#1628965_1"
click at [737, 270] on span at bounding box center [740, 264] width 16 height 12
click at [775, 381] on button "Search" at bounding box center [781, 395] width 76 height 32
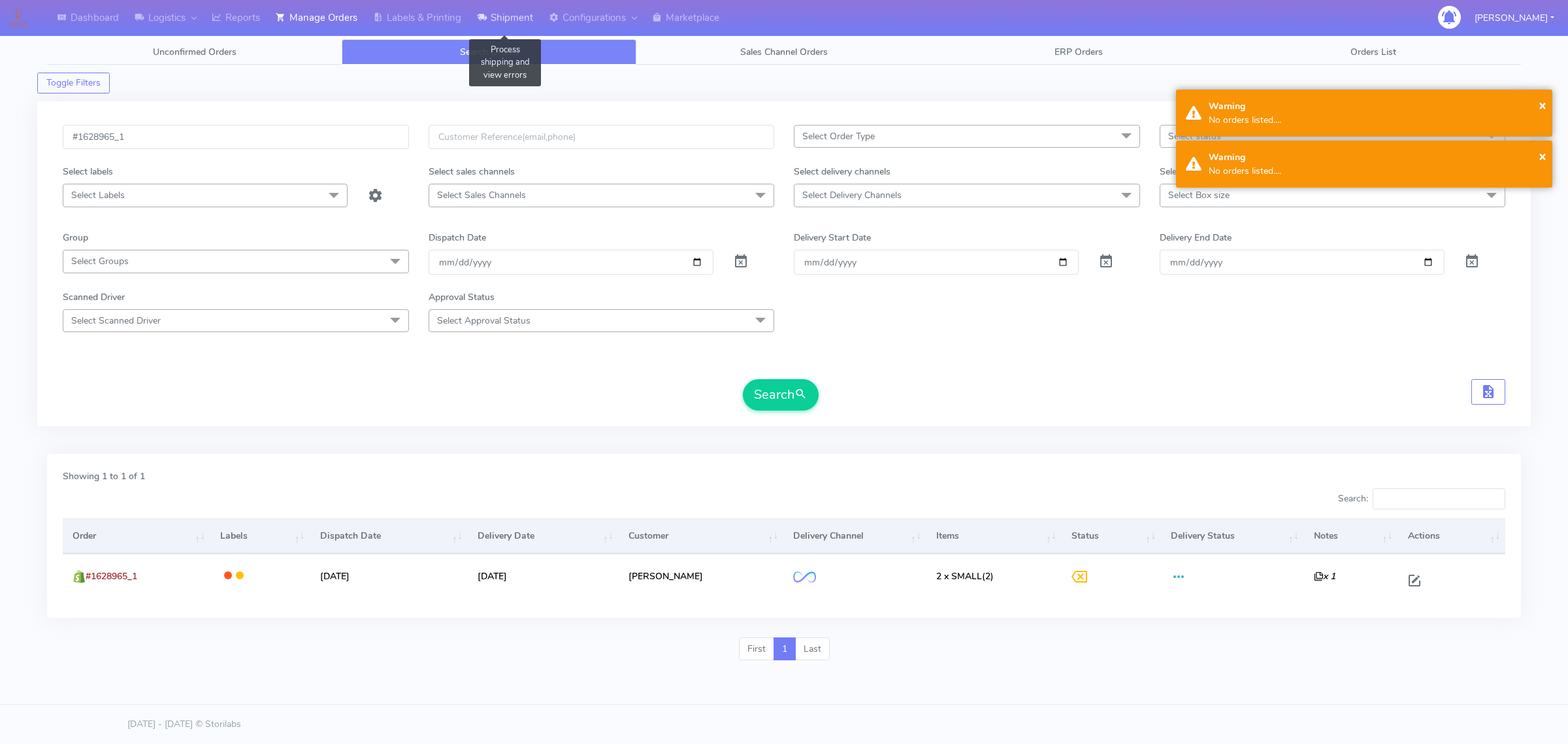
click at [485, 9] on link "Shipment" at bounding box center [505, 18] width 72 height 36
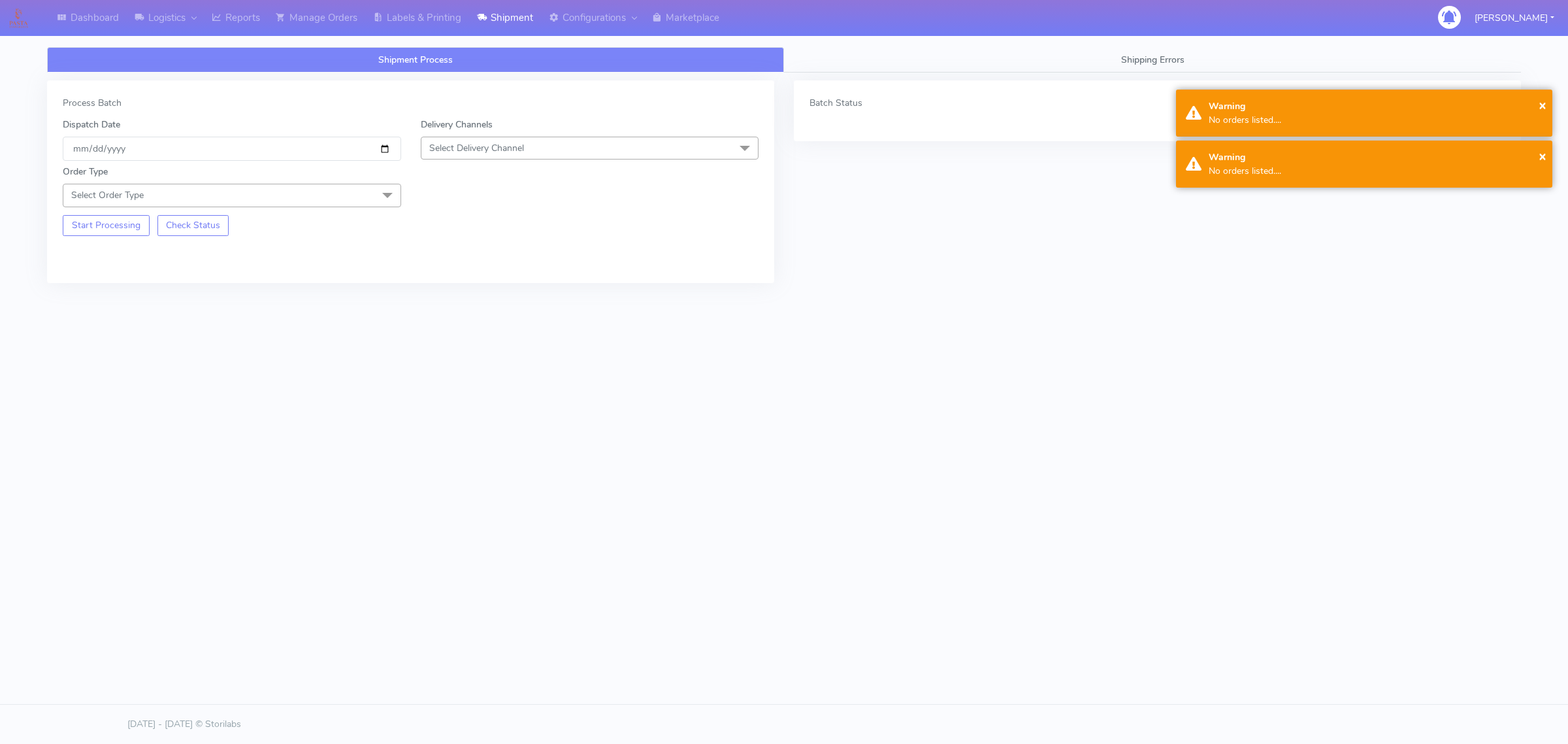
click at [291, 201] on span "Select Order Type" at bounding box center [232, 195] width 338 height 23
click at [135, 258] on div "Meal" at bounding box center [232, 256] width 324 height 13
click at [615, 148] on span "Select Delivery Channel" at bounding box center [590, 148] width 338 height 23
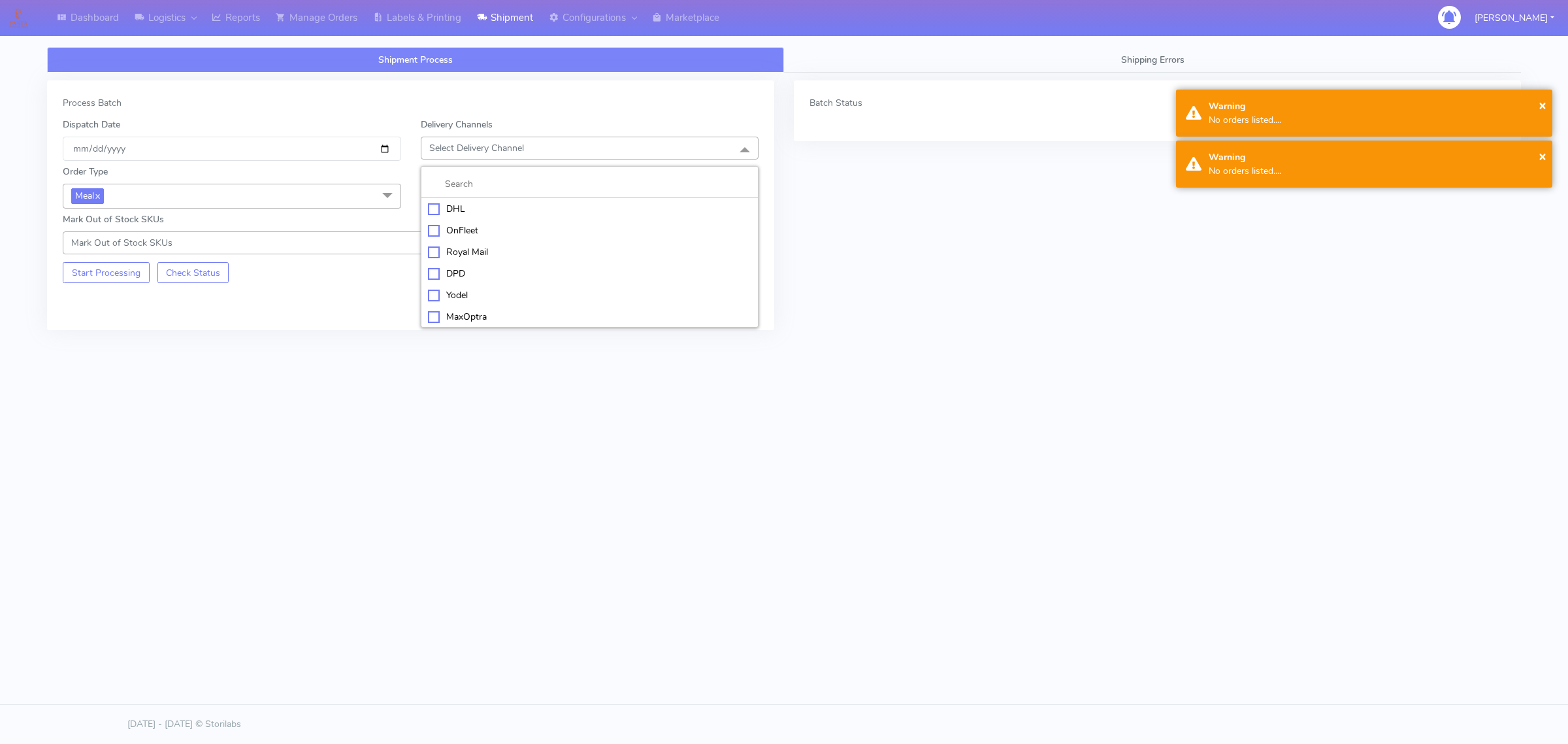
click at [482, 233] on div "OnFleet" at bounding box center [590, 230] width 324 height 13
click at [485, 195] on span "Select Box Size" at bounding box center [460, 195] width 63 height 12
click at [453, 253] on div "Small" at bounding box center [590, 256] width 324 height 13
click at [384, 144] on input "[DATE]" at bounding box center [232, 149] width 338 height 24
type input "[DATE]"
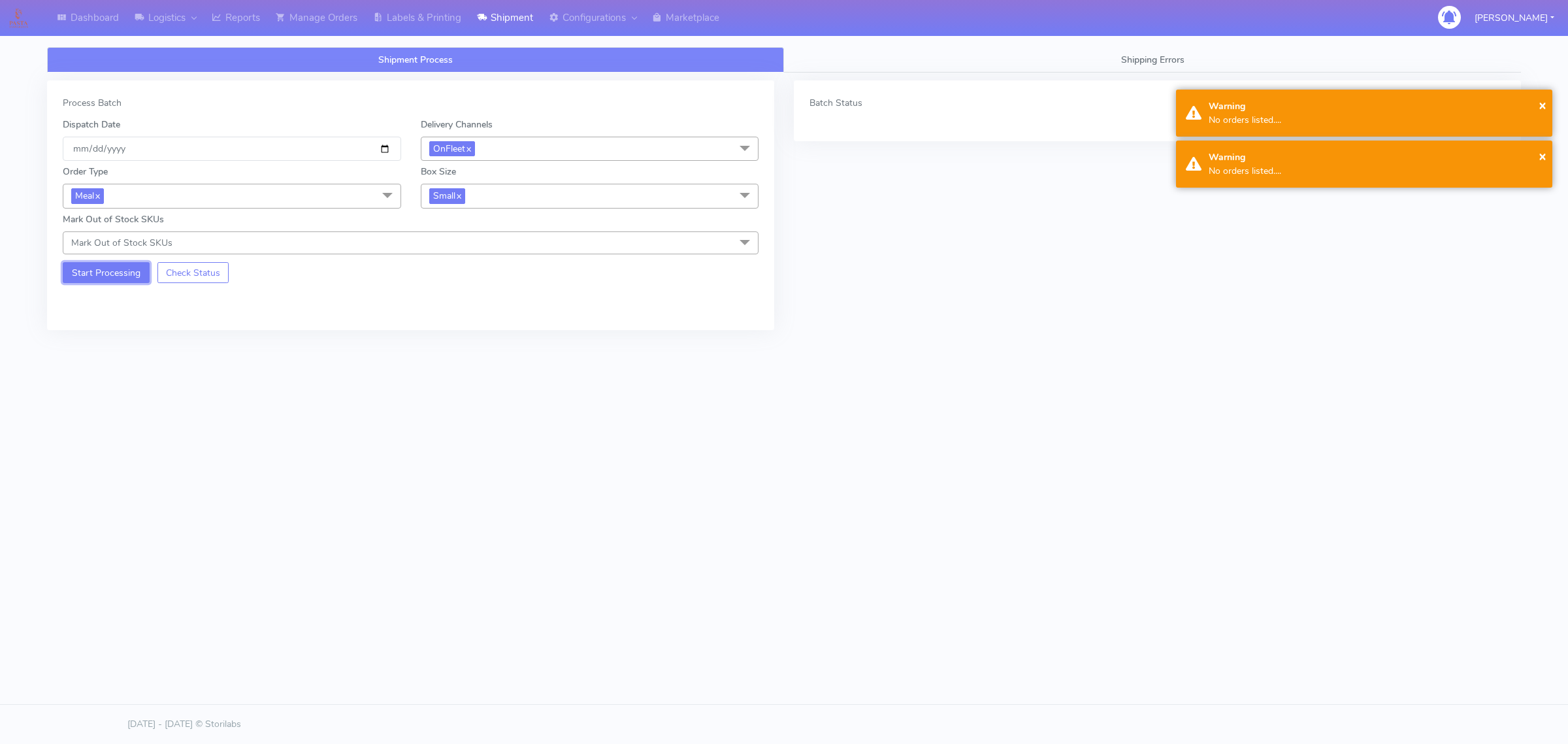
click at [111, 275] on button "Start Processing" at bounding box center [106, 273] width 87 height 21
click at [417, 14] on link "Labels & Printing" at bounding box center [417, 18] width 104 height 36
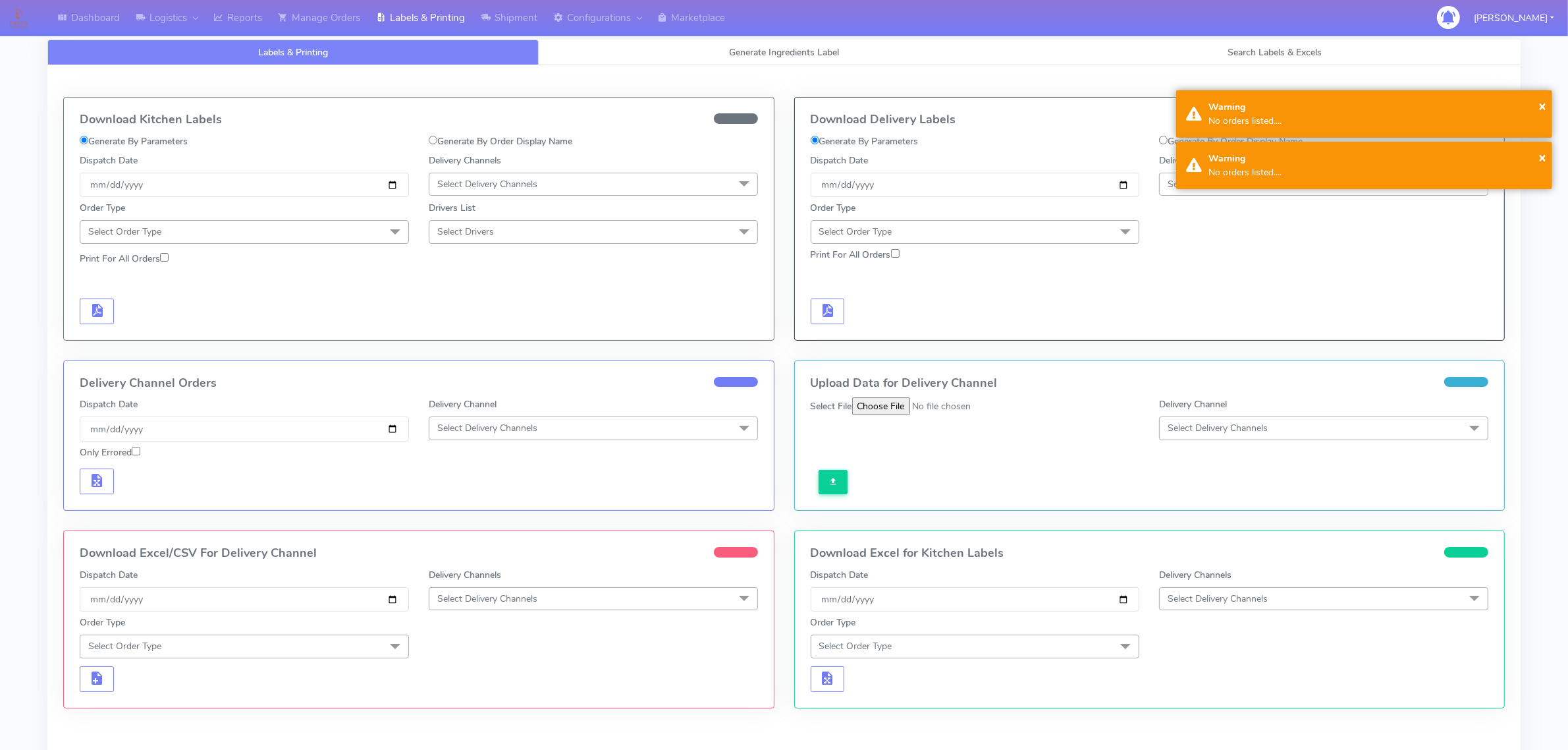
click at [380, 67] on div "Download Kitchen Labels Generate By Parameters Generate By Order Display Name D…" at bounding box center [784, 412] width 1474 height 694
click at [343, 11] on link "Manage Orders" at bounding box center [319, 18] width 98 height 36
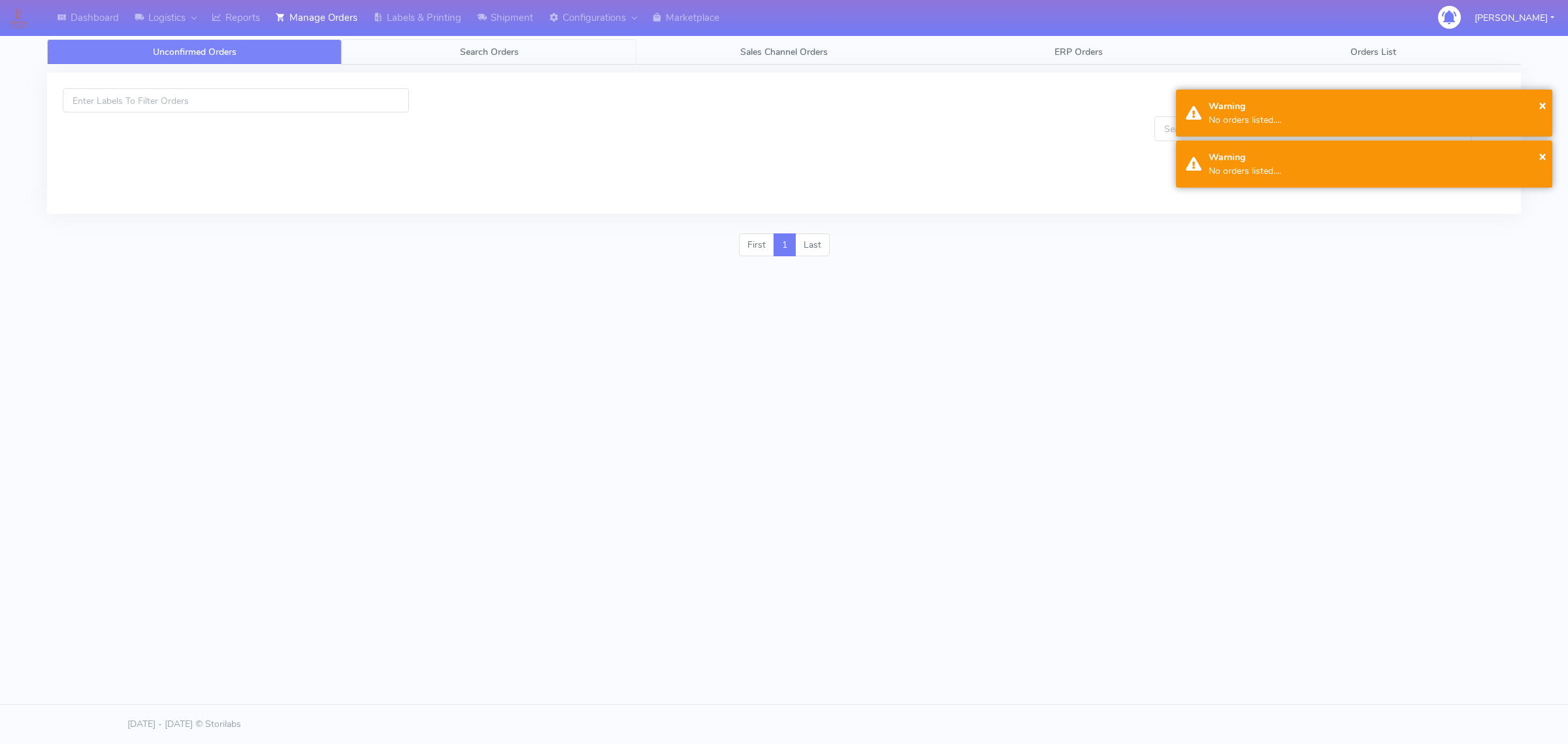
click at [455, 57] on link "Search Orders" at bounding box center [489, 52] width 295 height 26
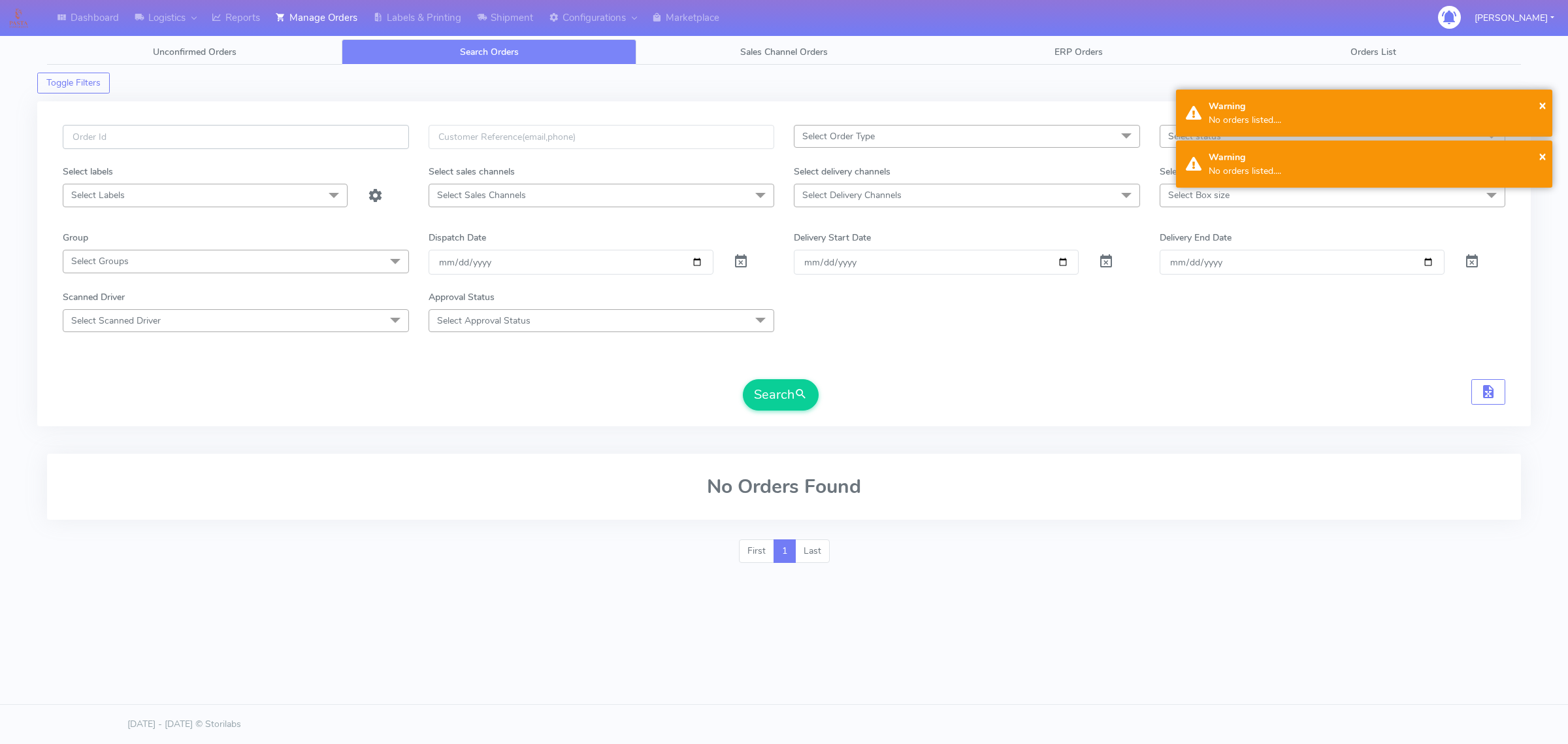
click at [324, 146] on input "text" at bounding box center [236, 137] width 346 height 24
paste input "#1628980A_1"
type input "#1628980A_1"
click at [733, 259] on span at bounding box center [740, 264] width 16 height 12
click at [814, 392] on button "Search" at bounding box center [781, 395] width 76 height 32
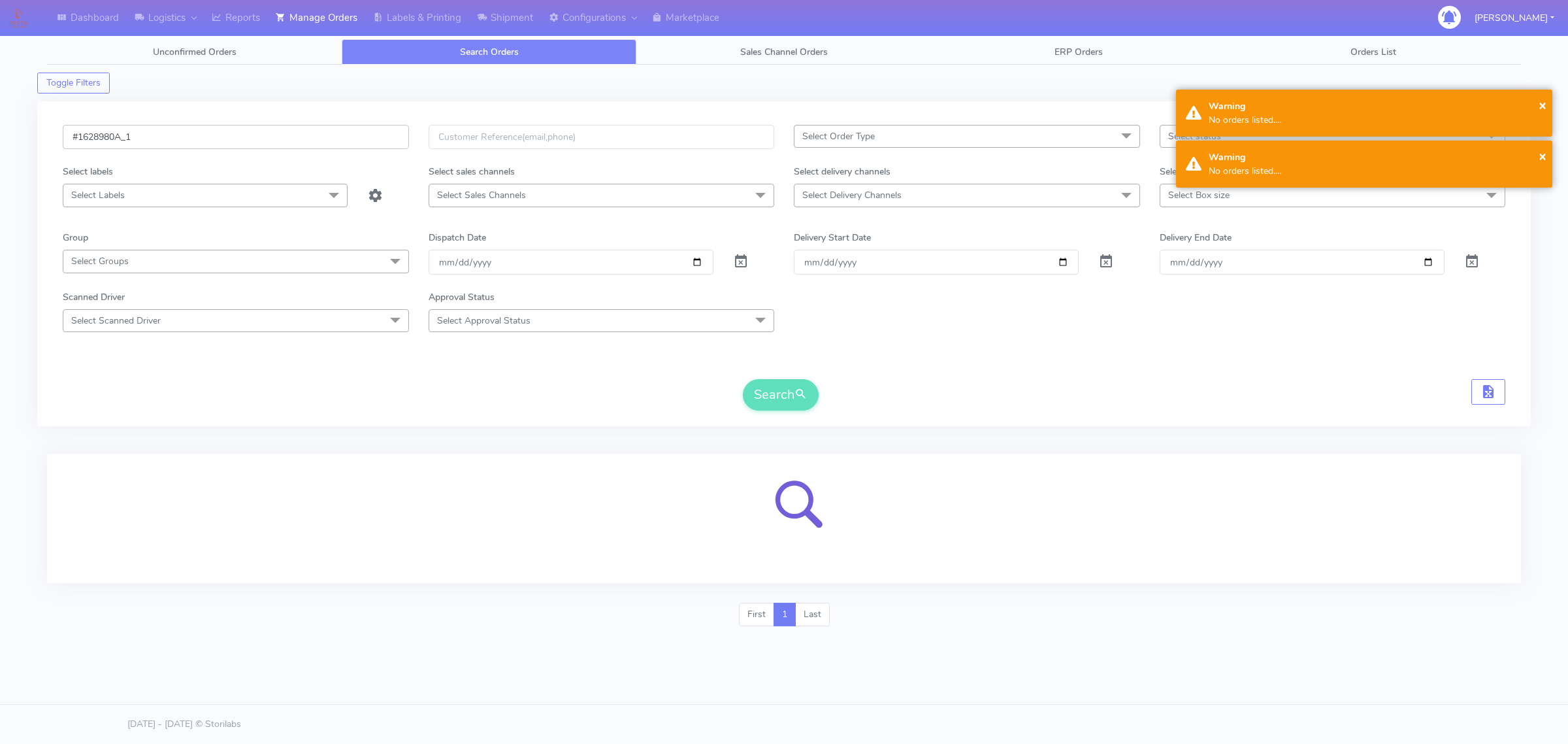
click at [265, 138] on input "#1628980A_1" at bounding box center [236, 137] width 346 height 24
paste input "38"
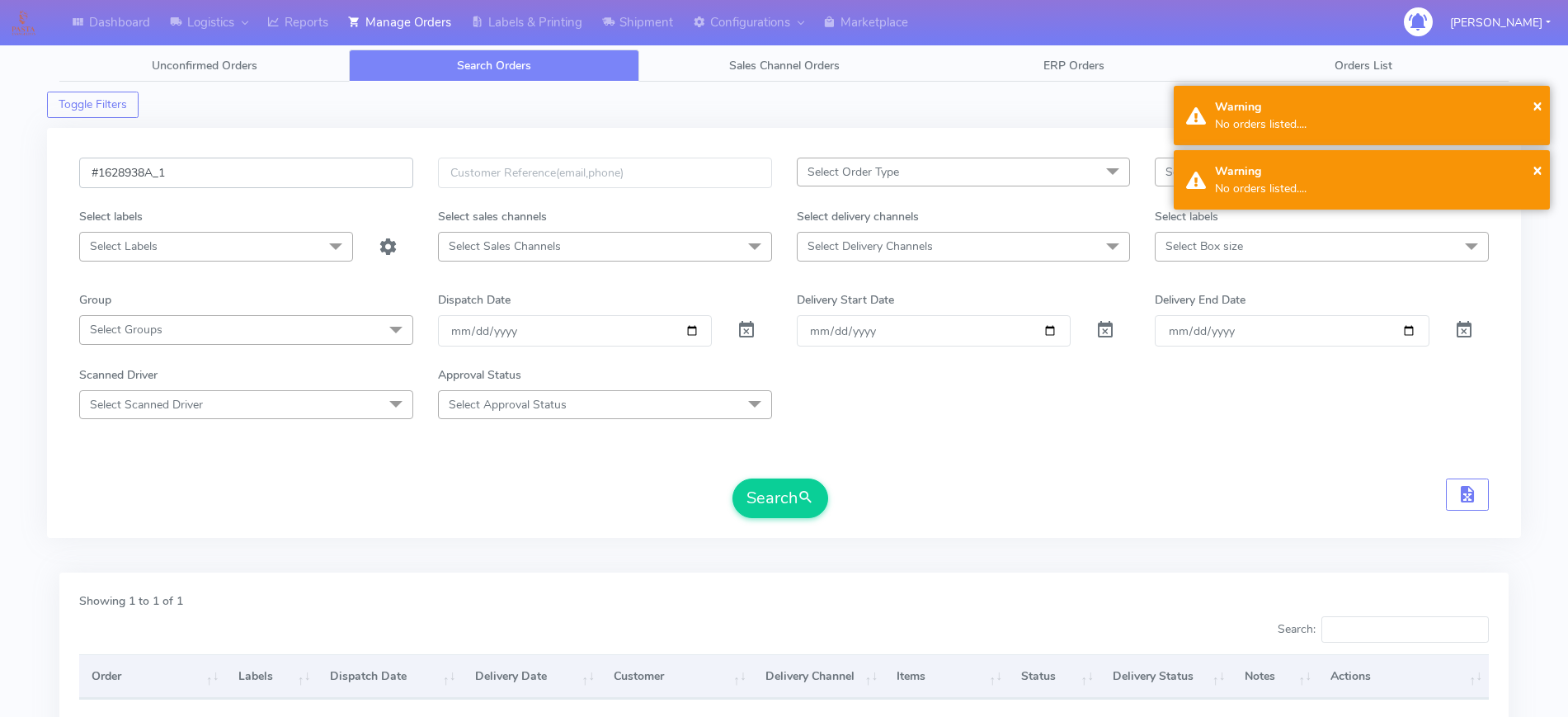
click at [358, 184] on input "#1628938A_1" at bounding box center [246, 173] width 334 height 31
paste input "4"
type input "#1628934A_1"
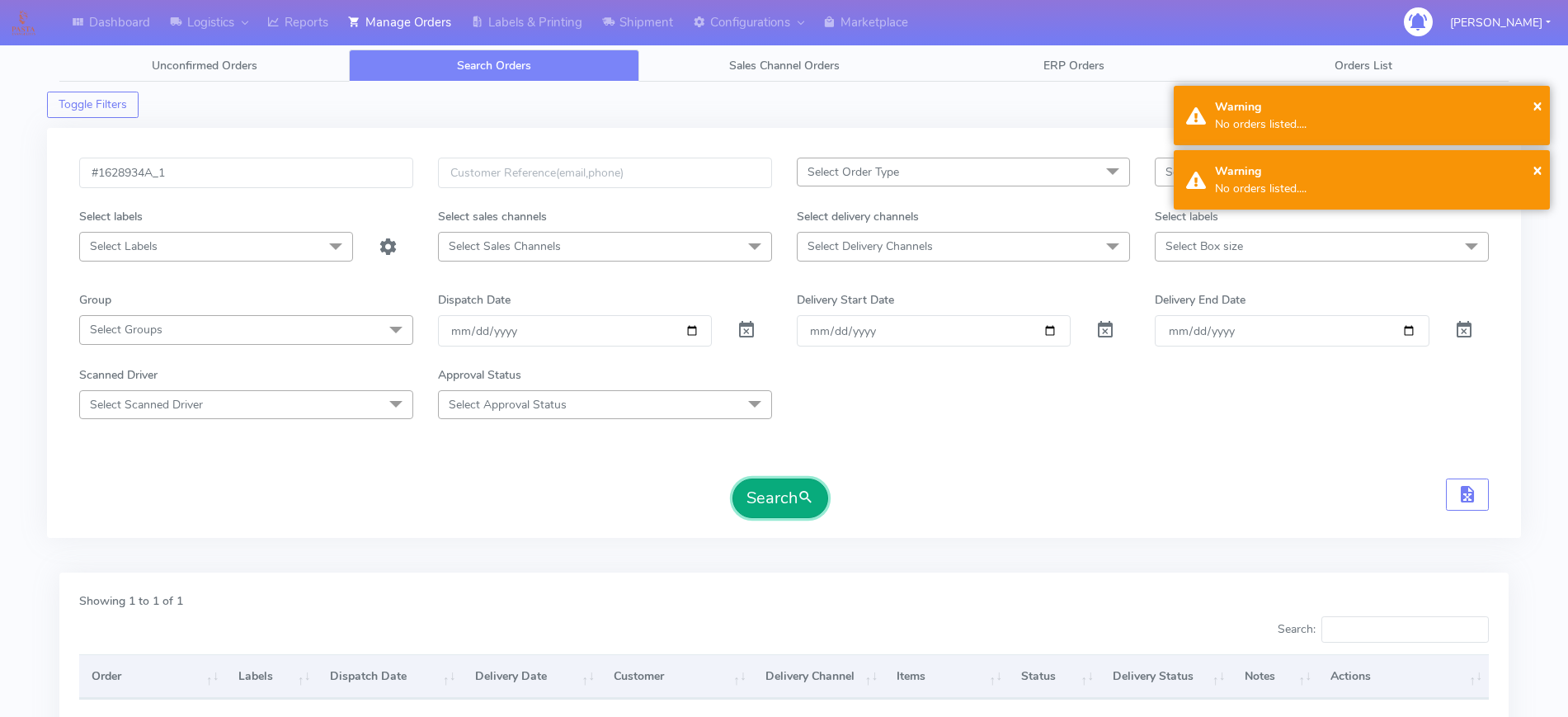
click at [746, 516] on button "Search" at bounding box center [781, 498] width 95 height 40
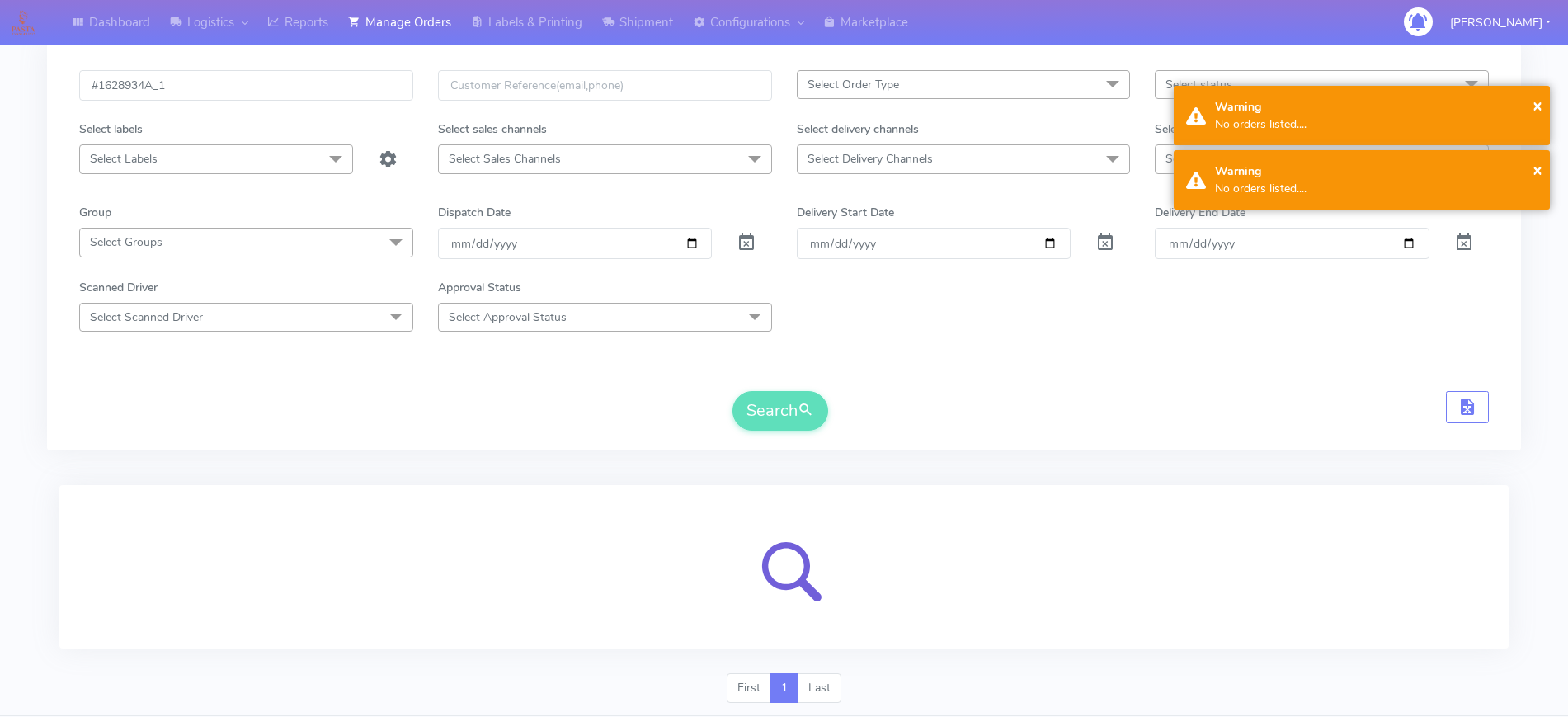
scroll to position [136, 0]
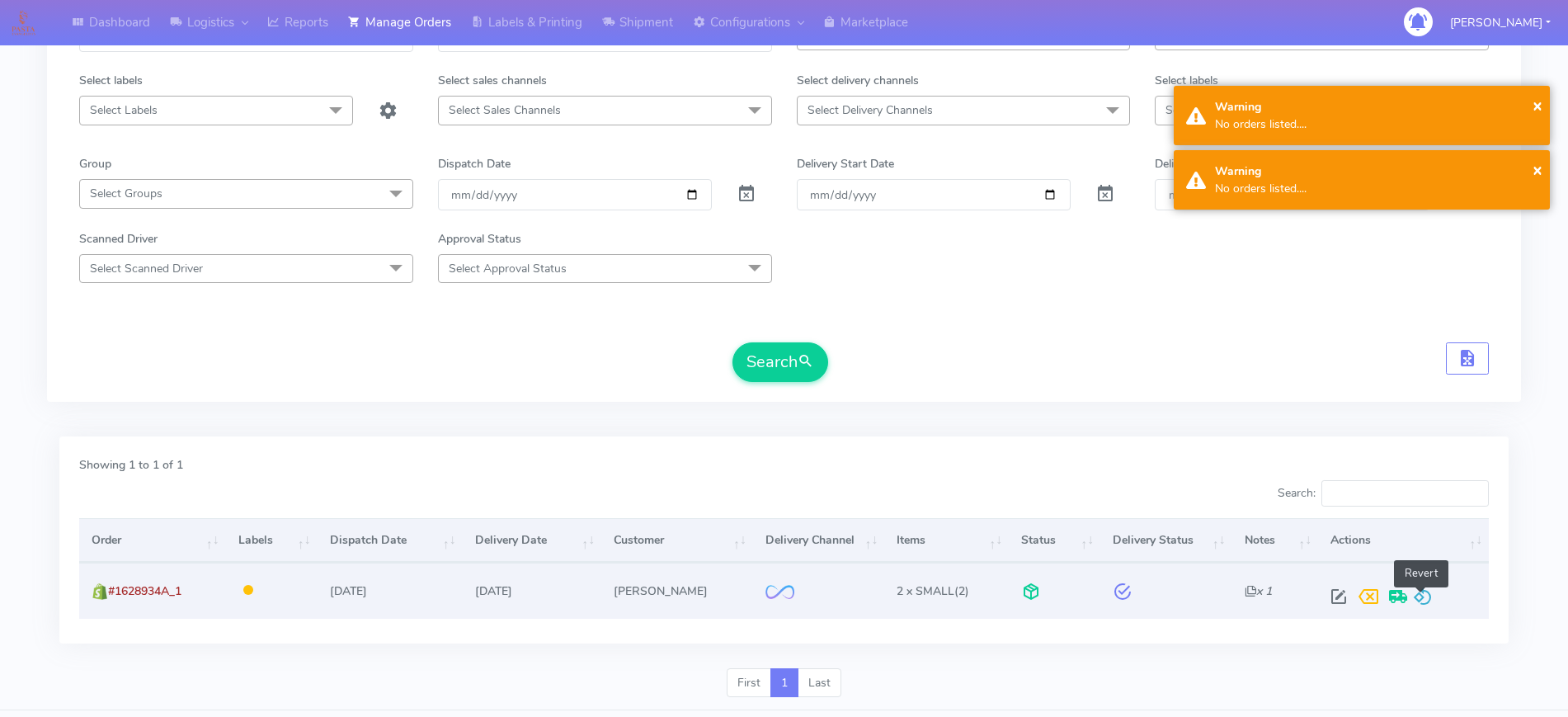
click at [1423, 593] on span at bounding box center [1422, 600] width 20 height 15
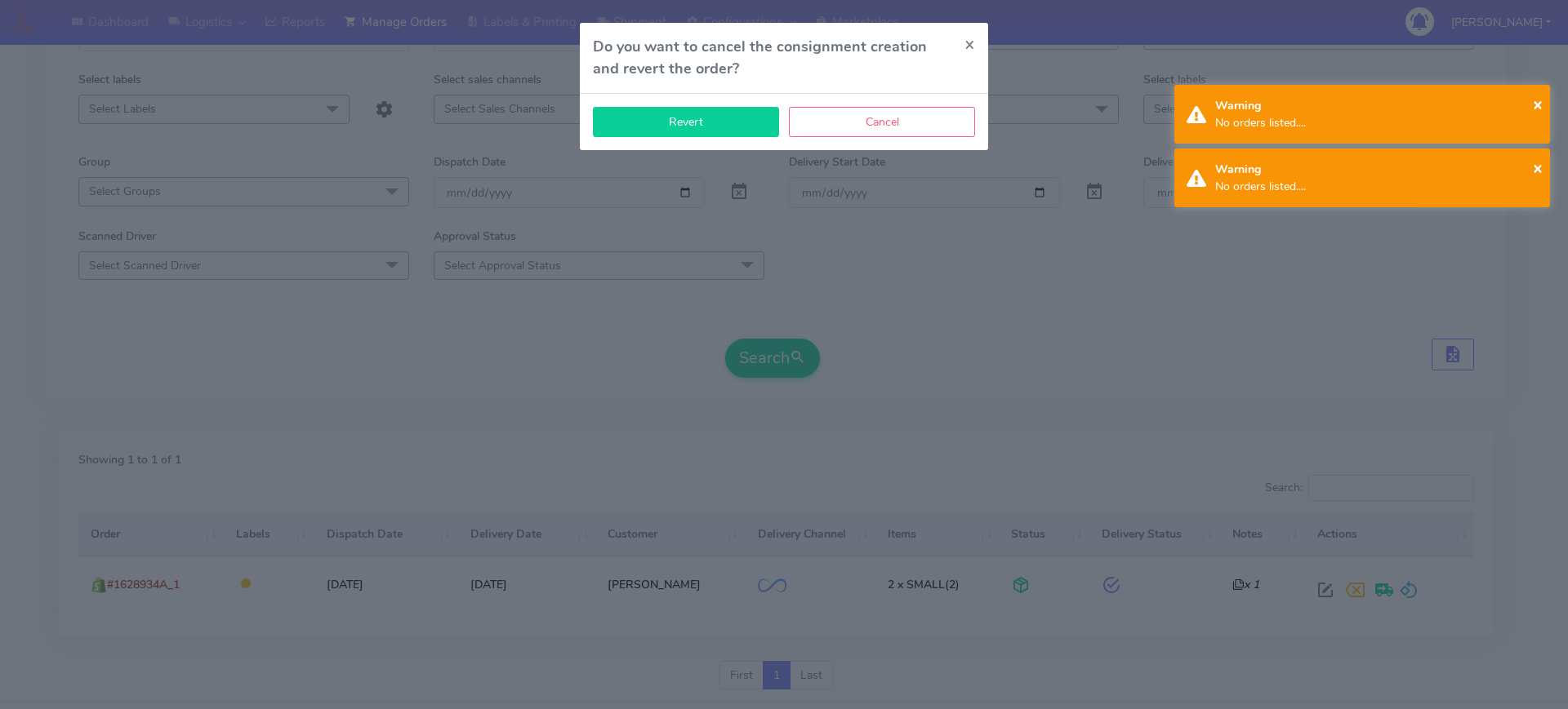
click at [747, 119] on button "Revert" at bounding box center [686, 122] width 186 height 30
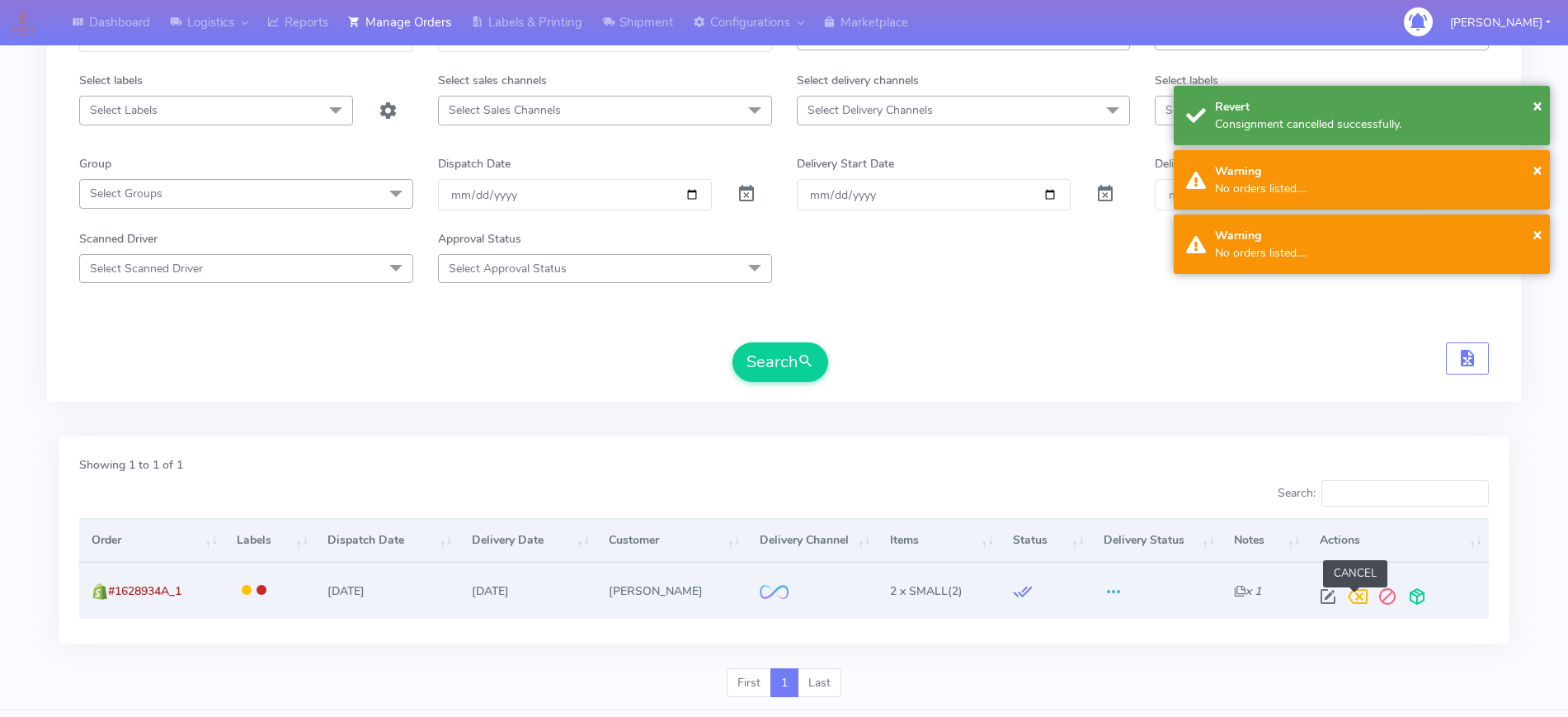
click at [1343, 597] on span at bounding box center [1358, 600] width 30 height 15
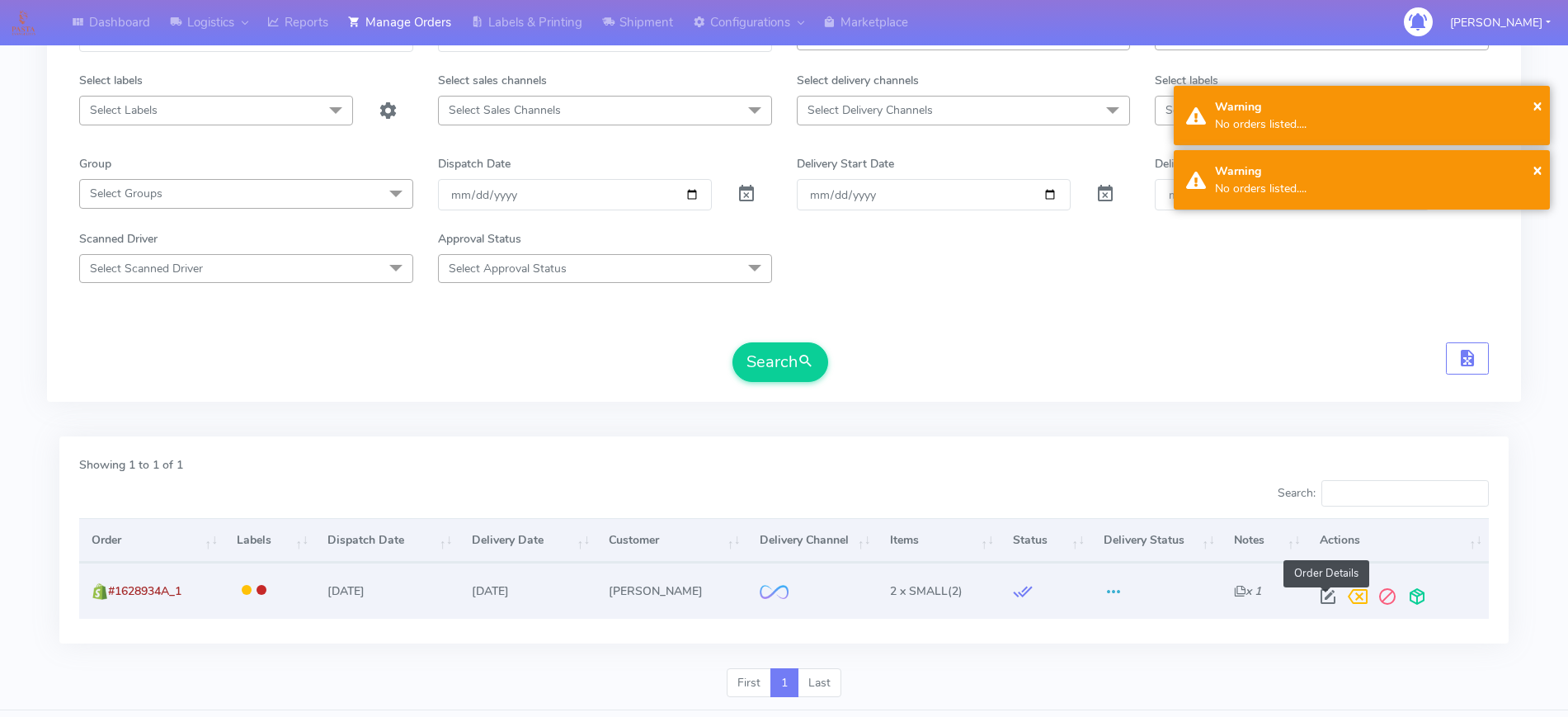
click at [1319, 604] on span at bounding box center [1328, 600] width 30 height 15
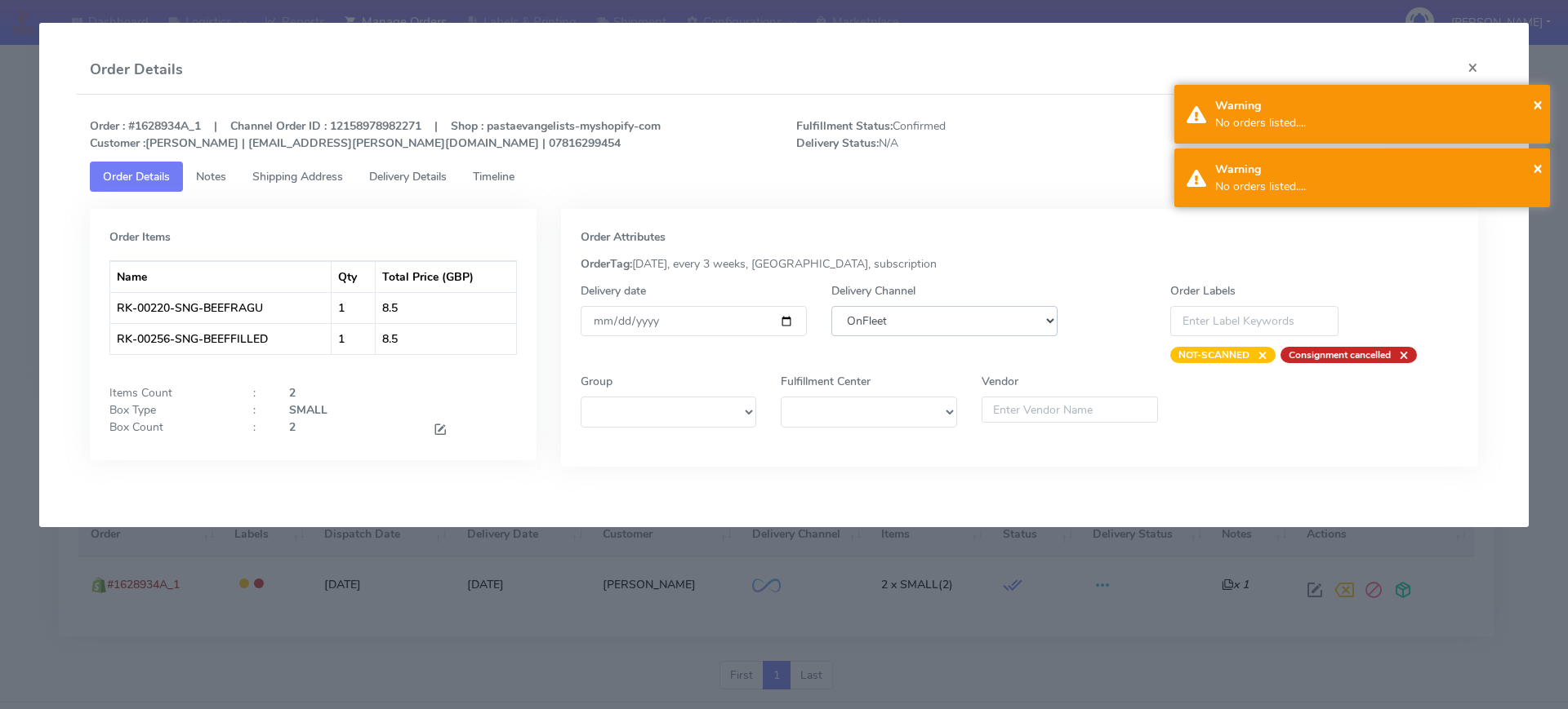
click at [932, 321] on select "DHL OnFleet Royal Mail DPD Yodel MaxOptra Amazon Collection" at bounding box center [944, 321] width 226 height 30
select select "5"
click at [831, 306] on select "DHL OnFleet Royal Mail DPD Yodel MaxOptra Amazon Collection" at bounding box center [944, 321] width 226 height 30
click at [1535, 104] on span "×" at bounding box center [1538, 104] width 10 height 22
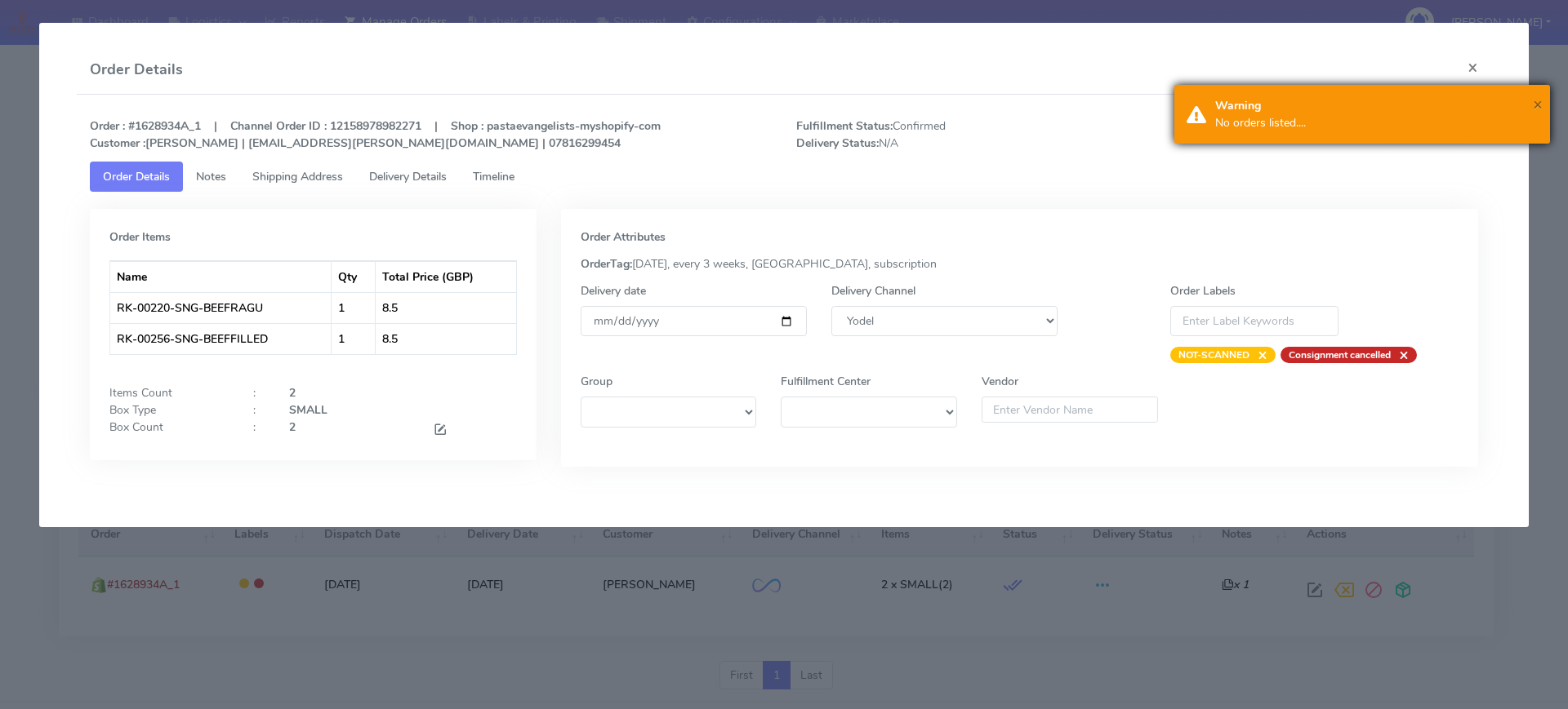
click at [1539, 99] on span "×" at bounding box center [1538, 104] width 10 height 22
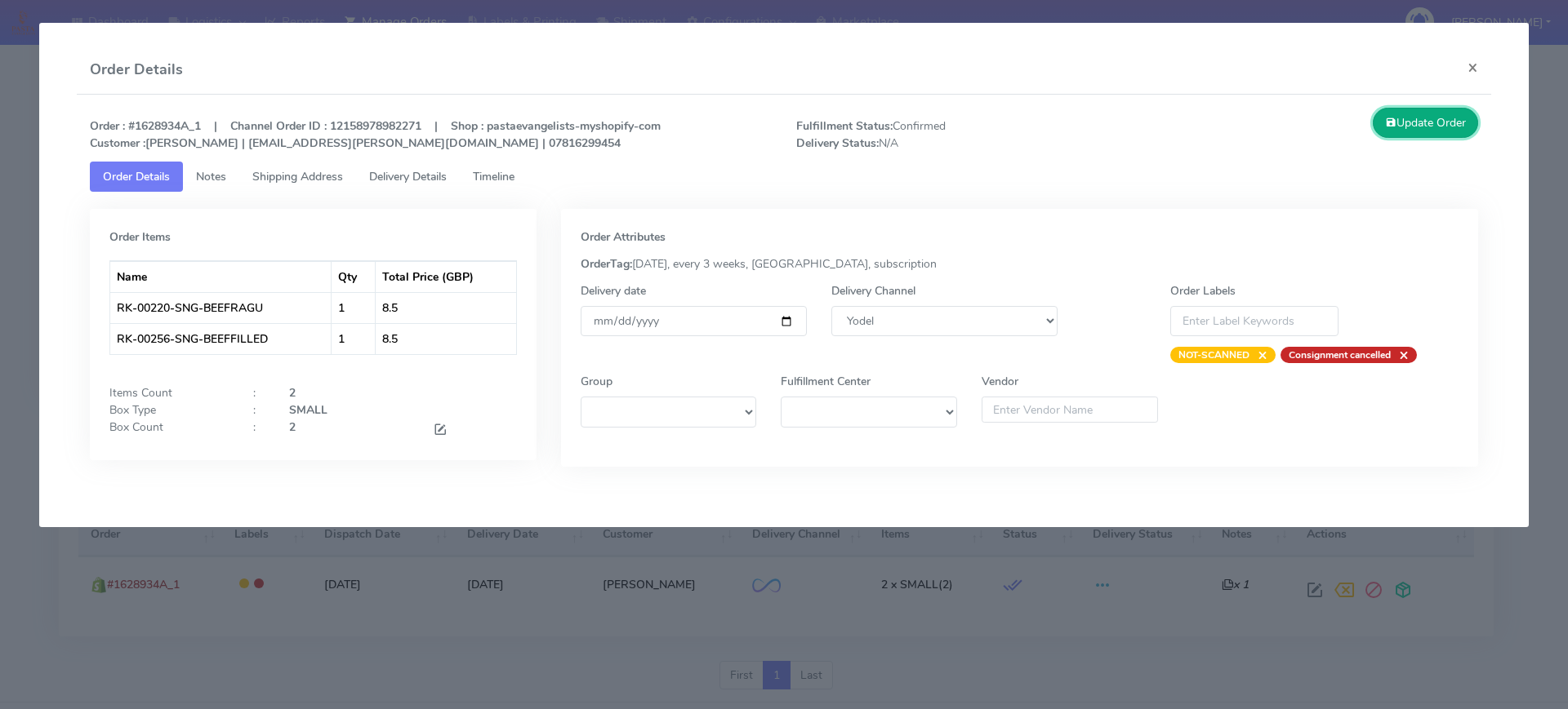
click at [1403, 128] on button "Update Order" at bounding box center [1426, 123] width 106 height 30
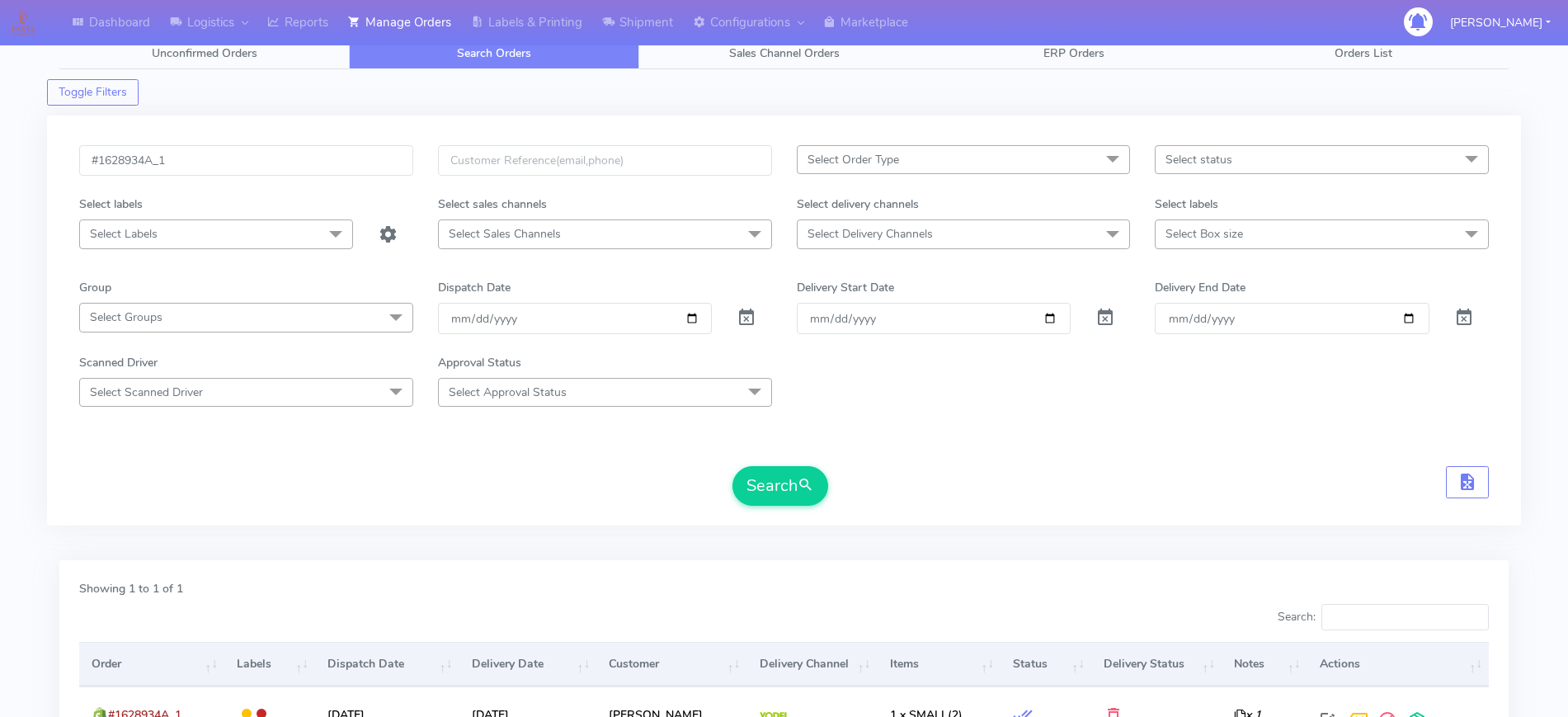
scroll to position [0, 0]
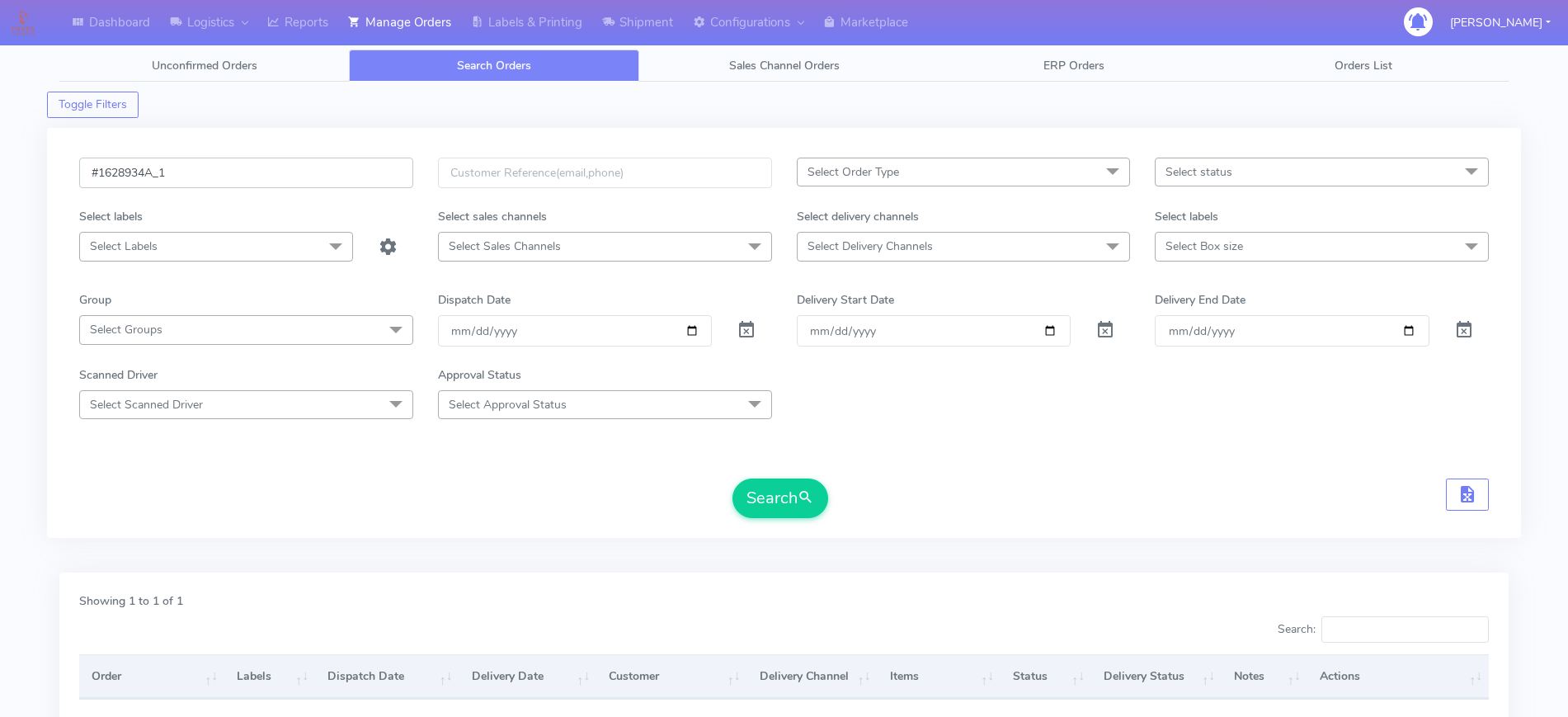
click at [292, 170] on input "#1628934A_1" at bounding box center [246, 173] width 334 height 31
paste input "8"
type input "#1628938A_1"
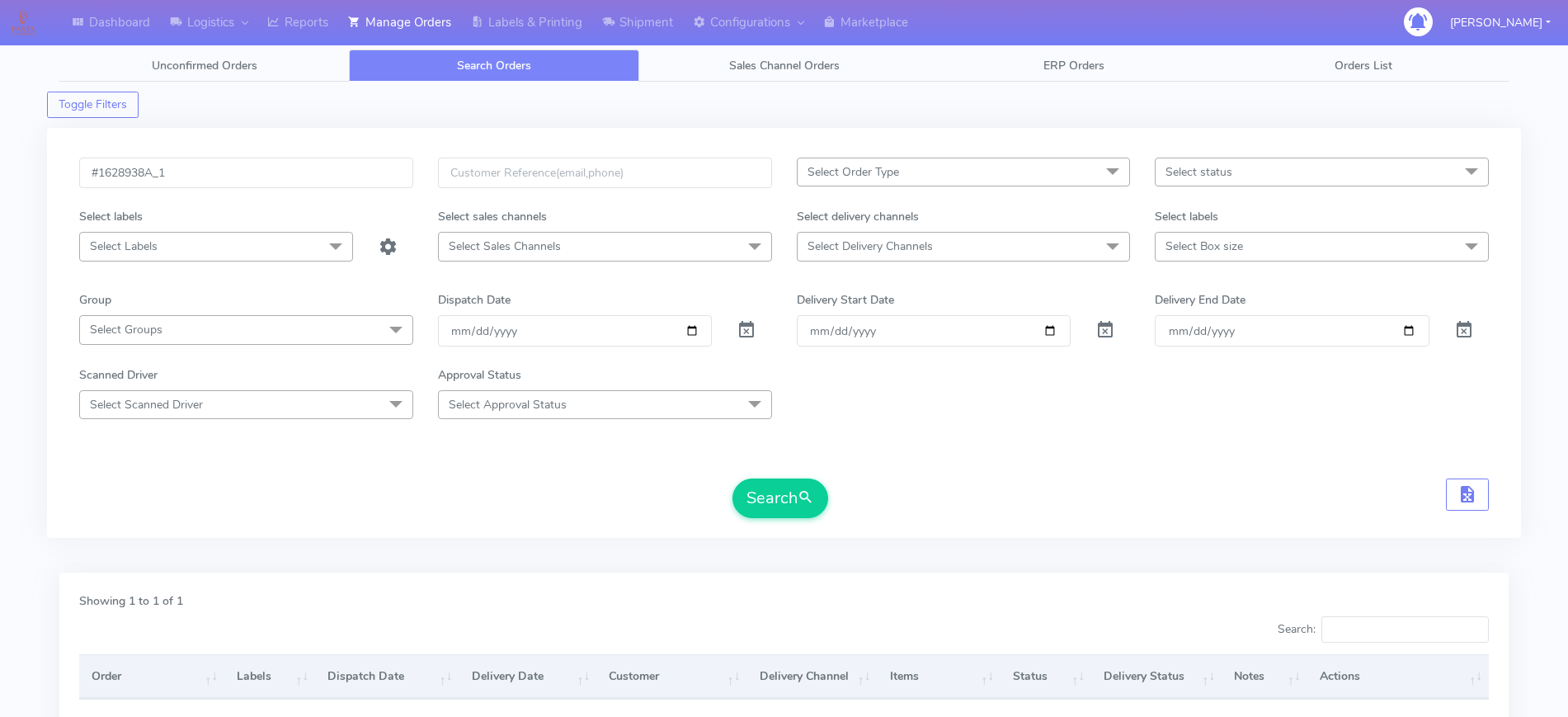
click at [764, 474] on form "#1628938A_1 Select Order Type Select All MEALS ATAVI One Off Pasta Club Gift Ki…" at bounding box center [784, 337] width 1410 height 360
click at [759, 488] on button "Search" at bounding box center [781, 498] width 95 height 40
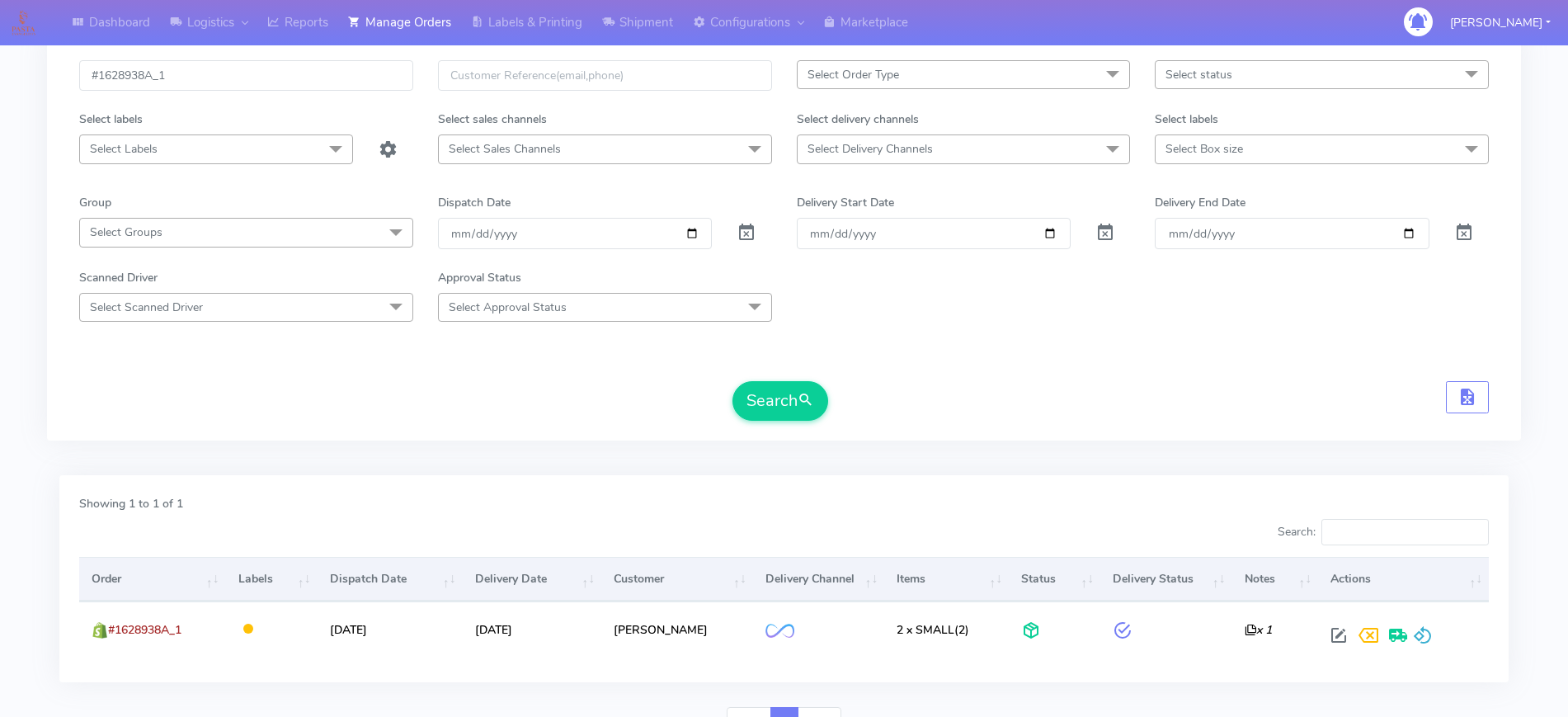
scroll to position [179, 0]
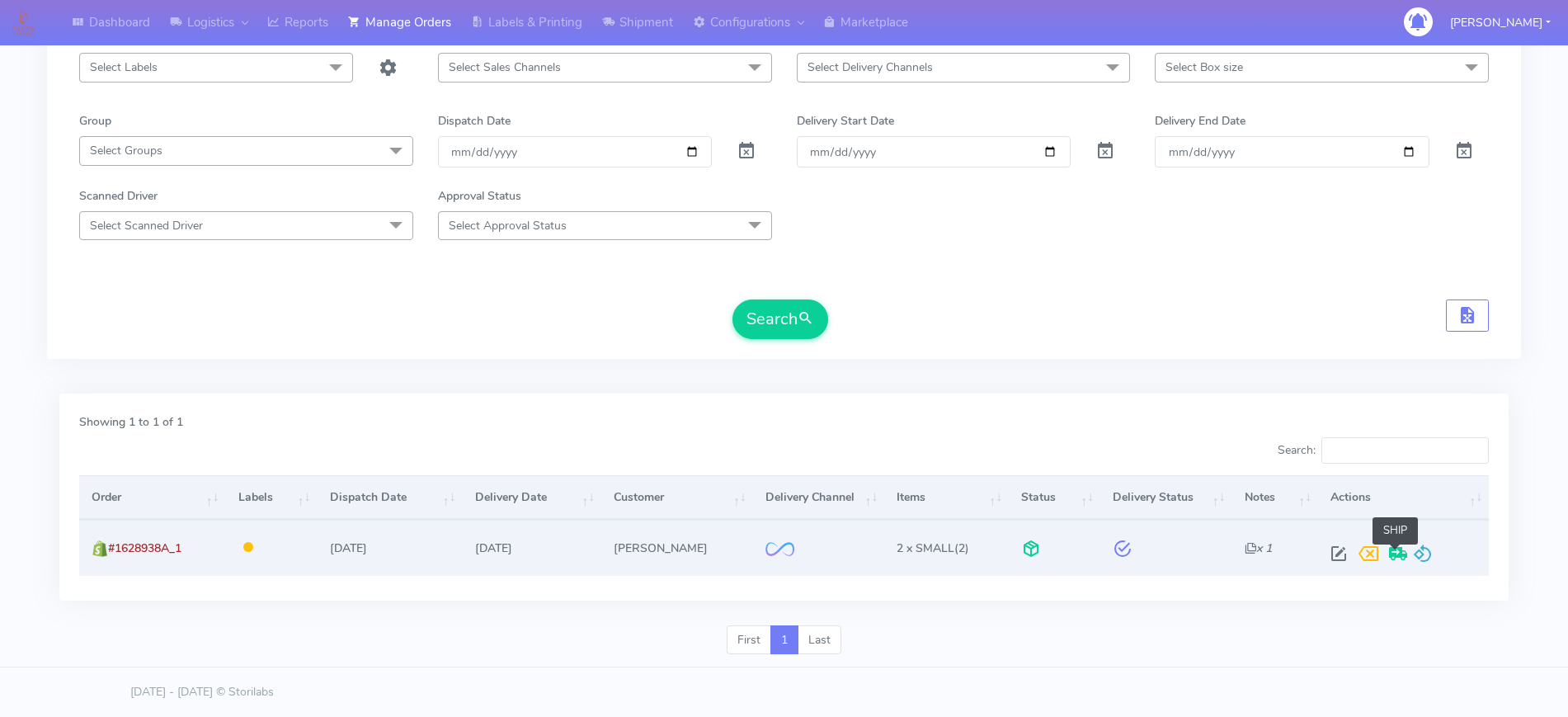
click at [1408, 551] on span at bounding box center [1398, 557] width 30 height 15
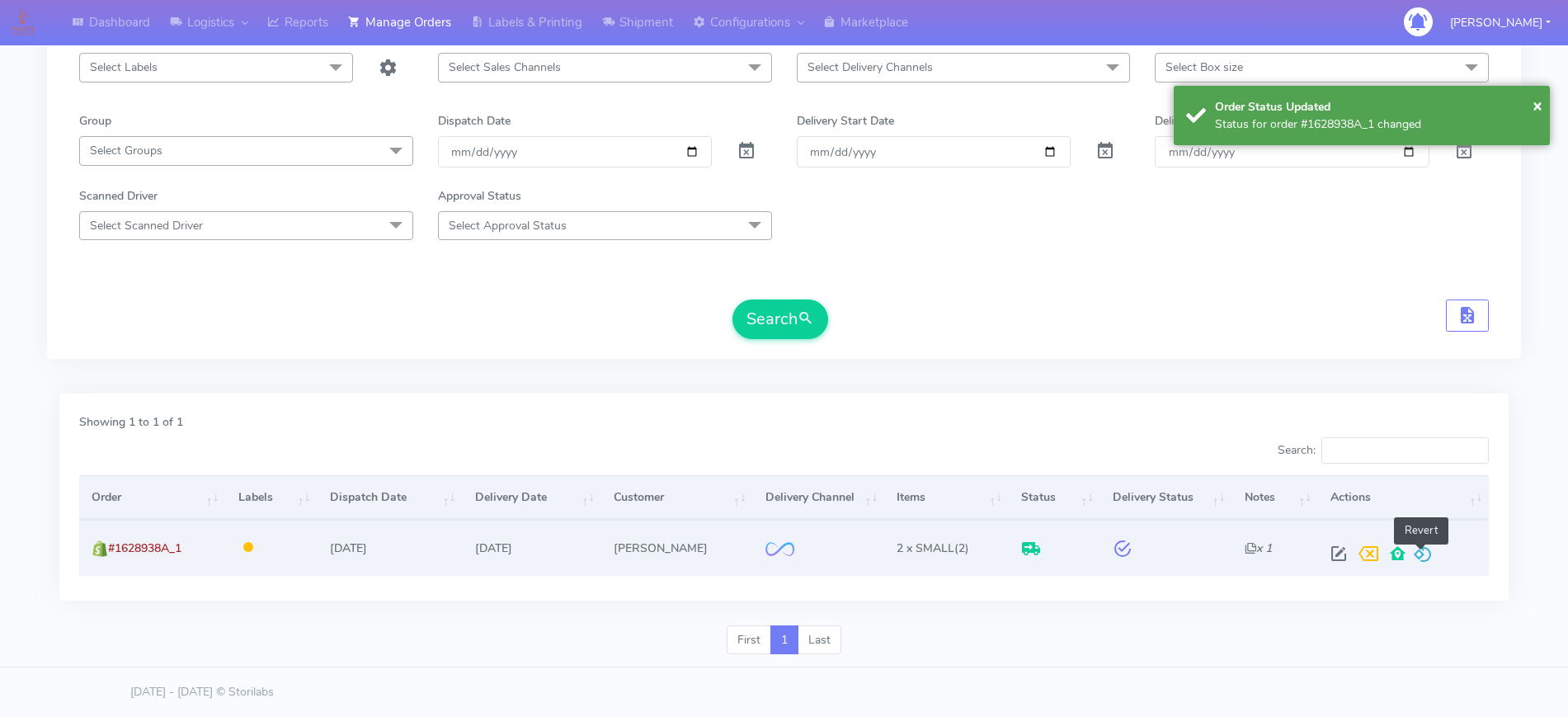
click at [1415, 549] on span at bounding box center [1422, 557] width 20 height 15
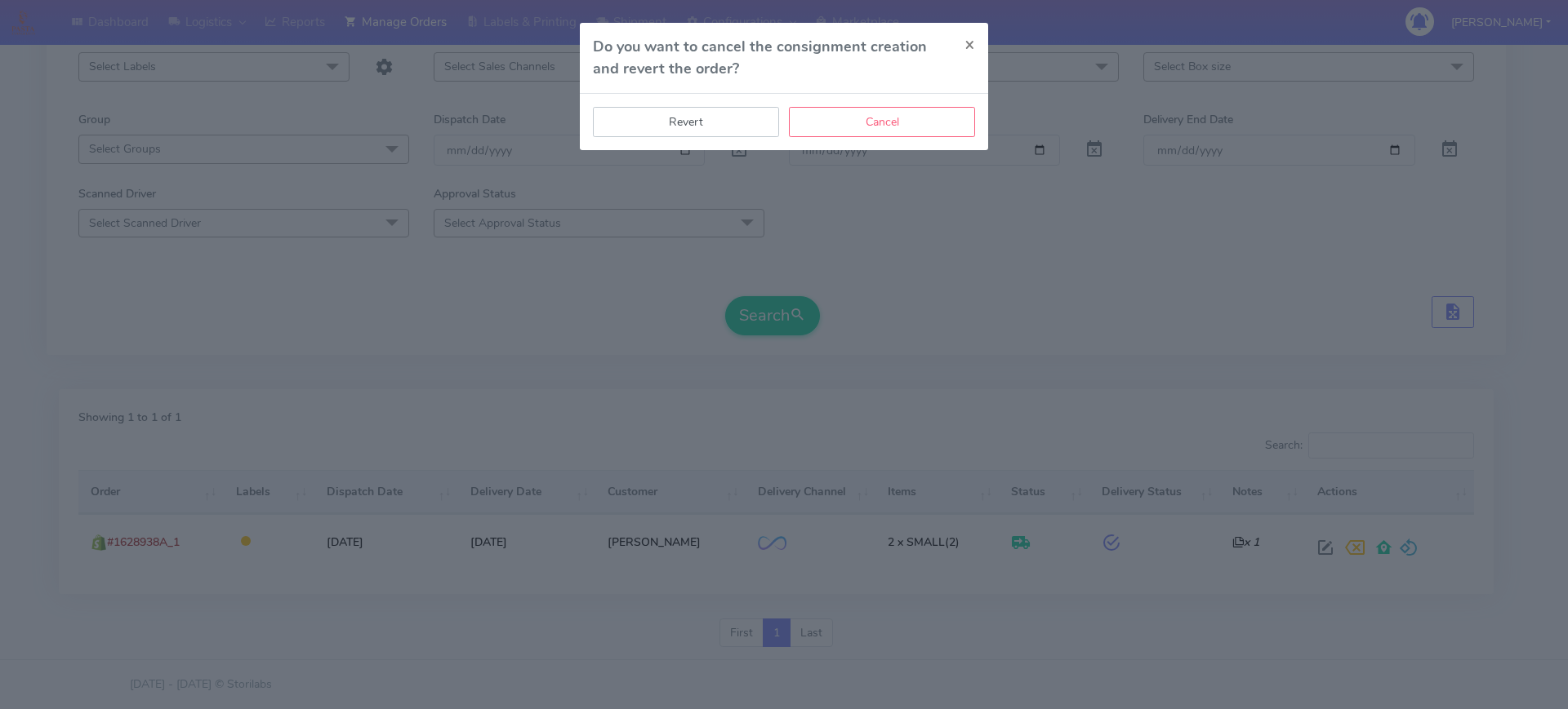
drag, startPoint x: 709, startPoint y: 117, endPoint x: 1181, endPoint y: 324, distance: 515.4
click at [710, 117] on button "Revert" at bounding box center [686, 122] width 186 height 30
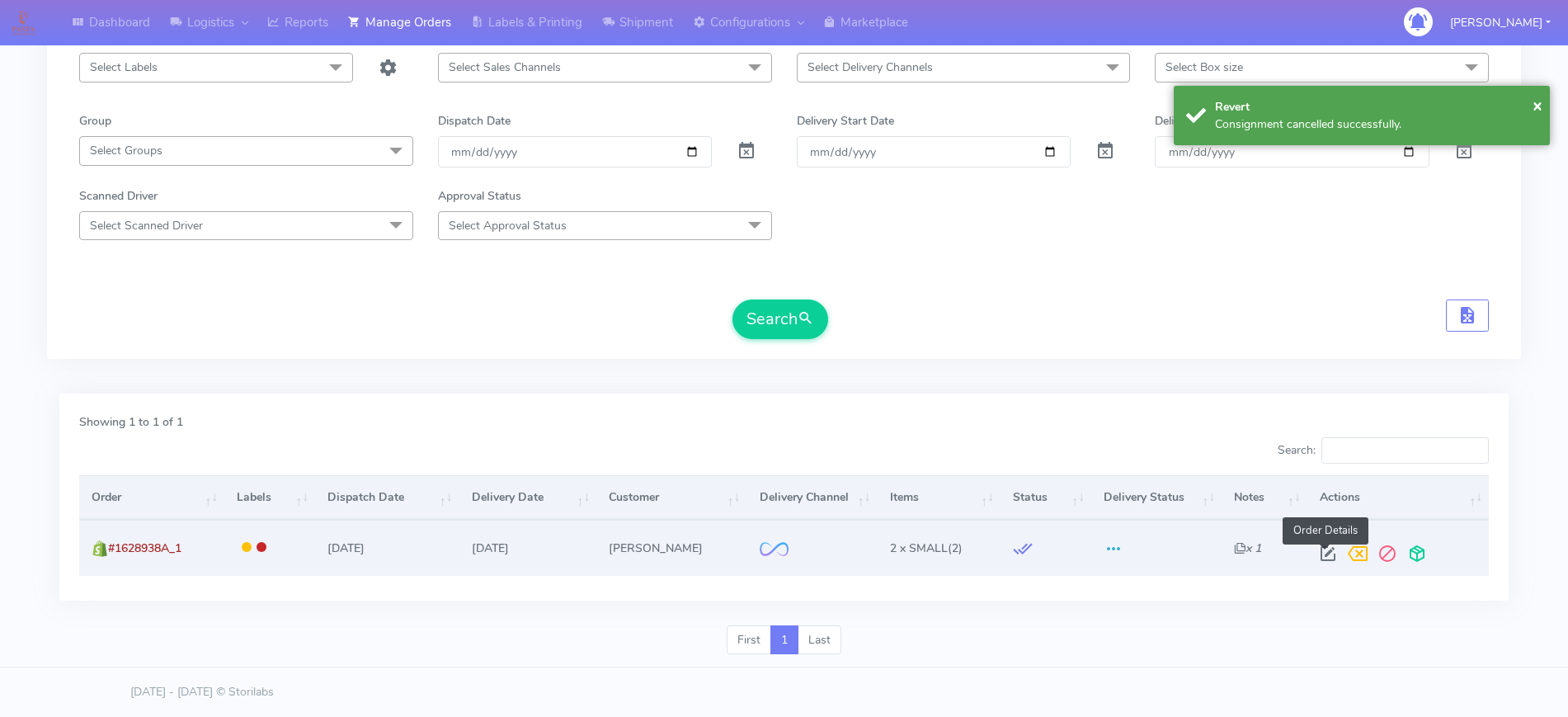
click at [1326, 556] on span at bounding box center [1328, 557] width 30 height 15
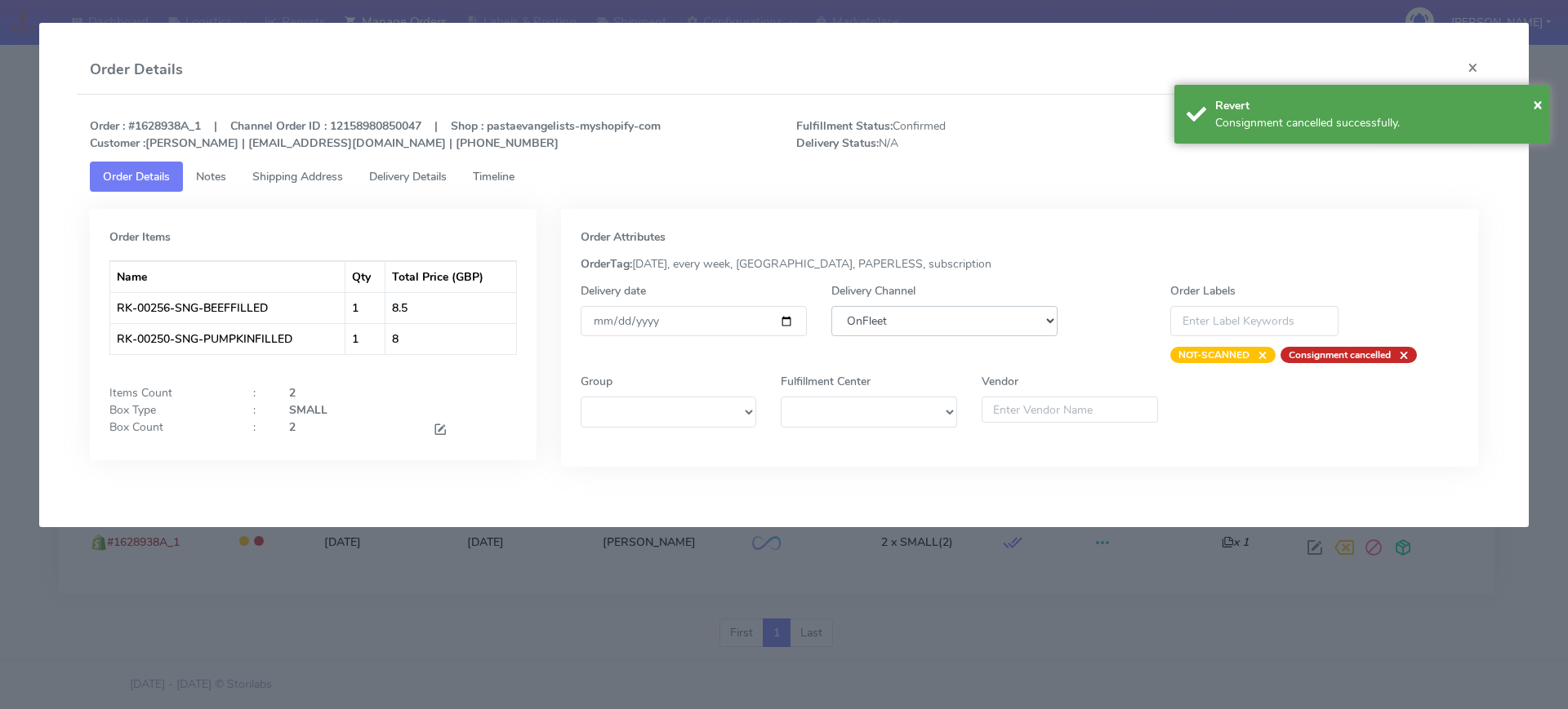
click at [870, 323] on select "DHL OnFleet Royal Mail DPD Yodel MaxOptra Amazon Collection" at bounding box center [944, 321] width 226 height 30
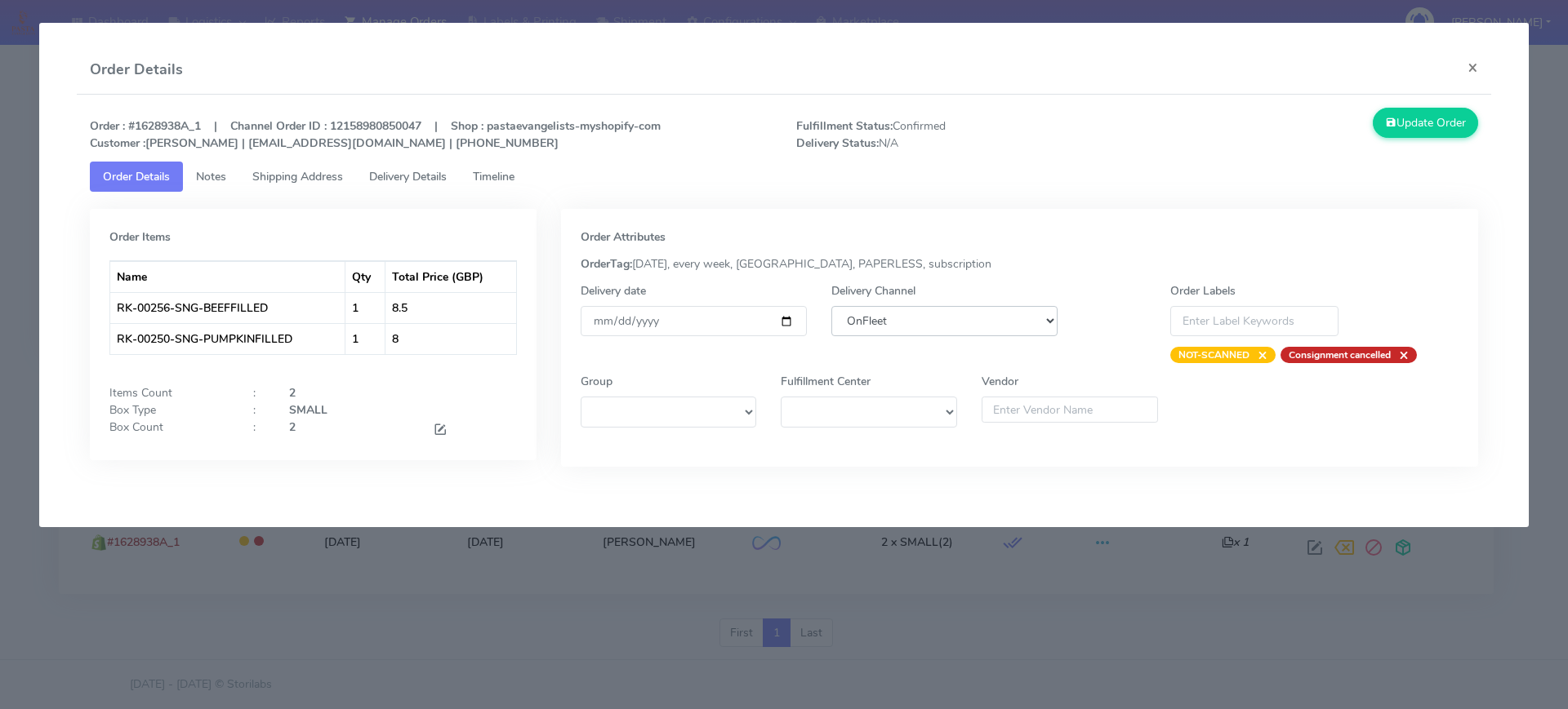
select select "5"
click at [831, 306] on select "DHL OnFleet Royal Mail DPD Yodel MaxOptra Amazon Collection" at bounding box center [944, 321] width 226 height 30
click at [1391, 124] on icon at bounding box center [1391, 123] width 12 height 15
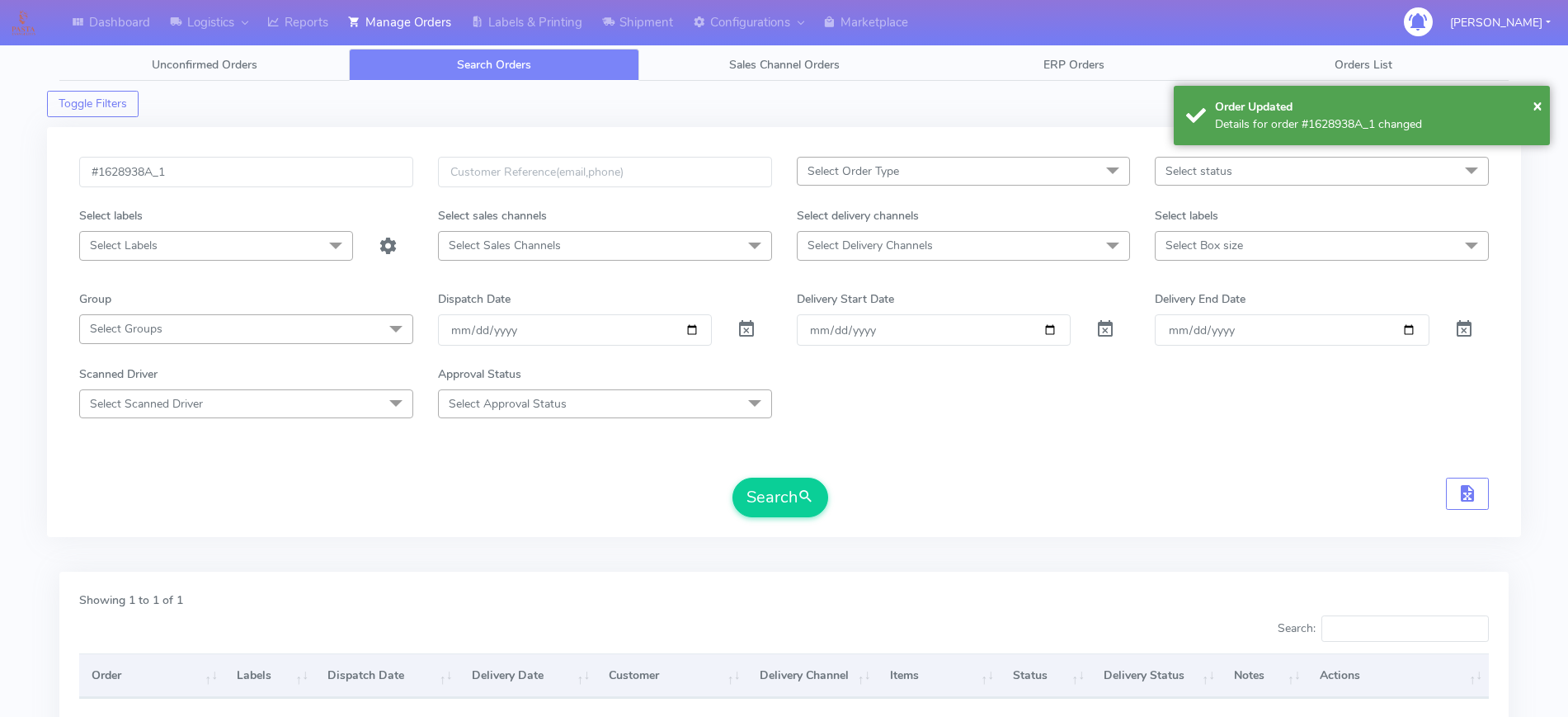
scroll to position [0, 0]
click at [312, 174] on input "#1628938A_1" at bounding box center [246, 173] width 334 height 31
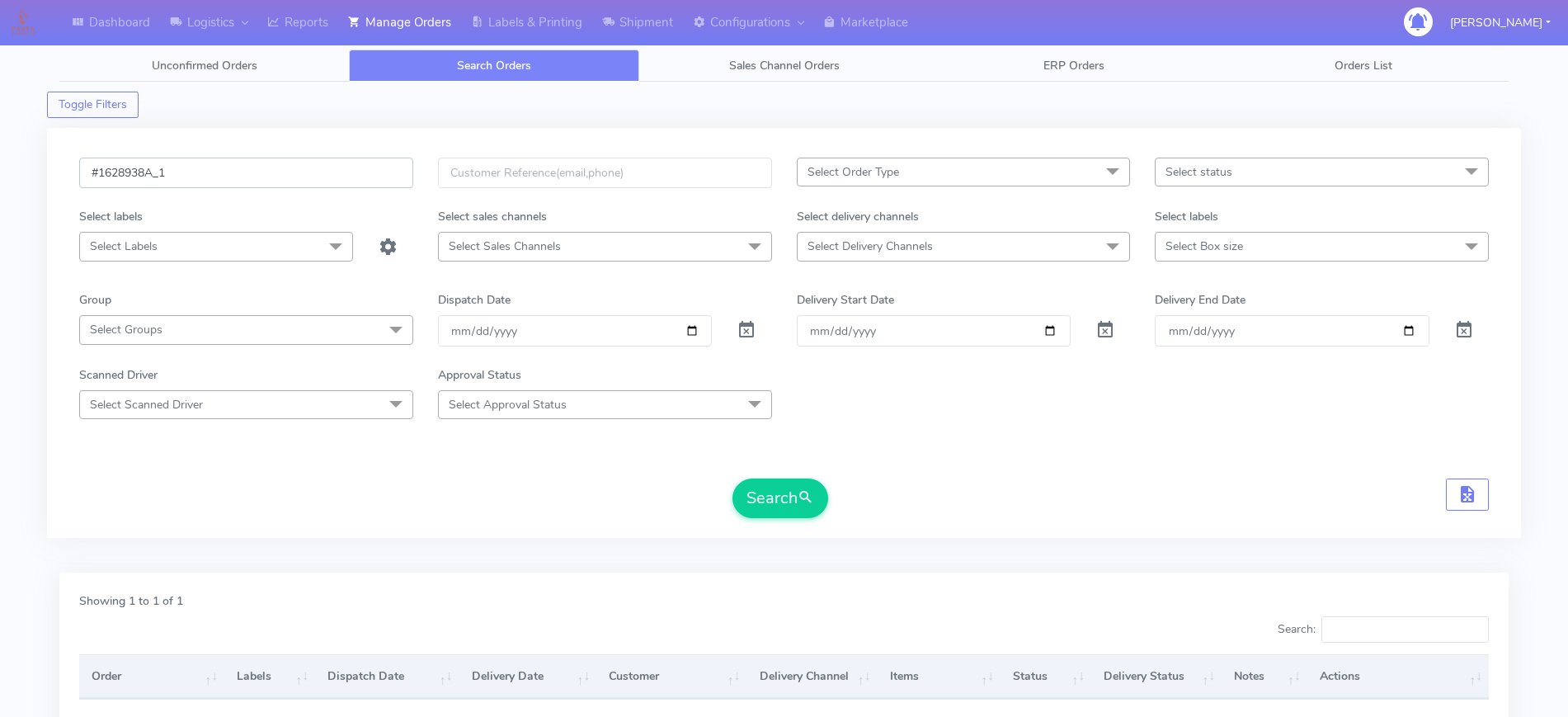
click at [312, 174] on input "#1628938A_1" at bounding box center [246, 173] width 334 height 31
paste input "63"
type input "#1628963A_1"
click at [777, 470] on form "#1628963A_1 Select Order Type Select All MEALS ATAVI One Off Pasta Club Gift Ki…" at bounding box center [784, 337] width 1410 height 360
click at [786, 488] on button "Search" at bounding box center [781, 498] width 95 height 40
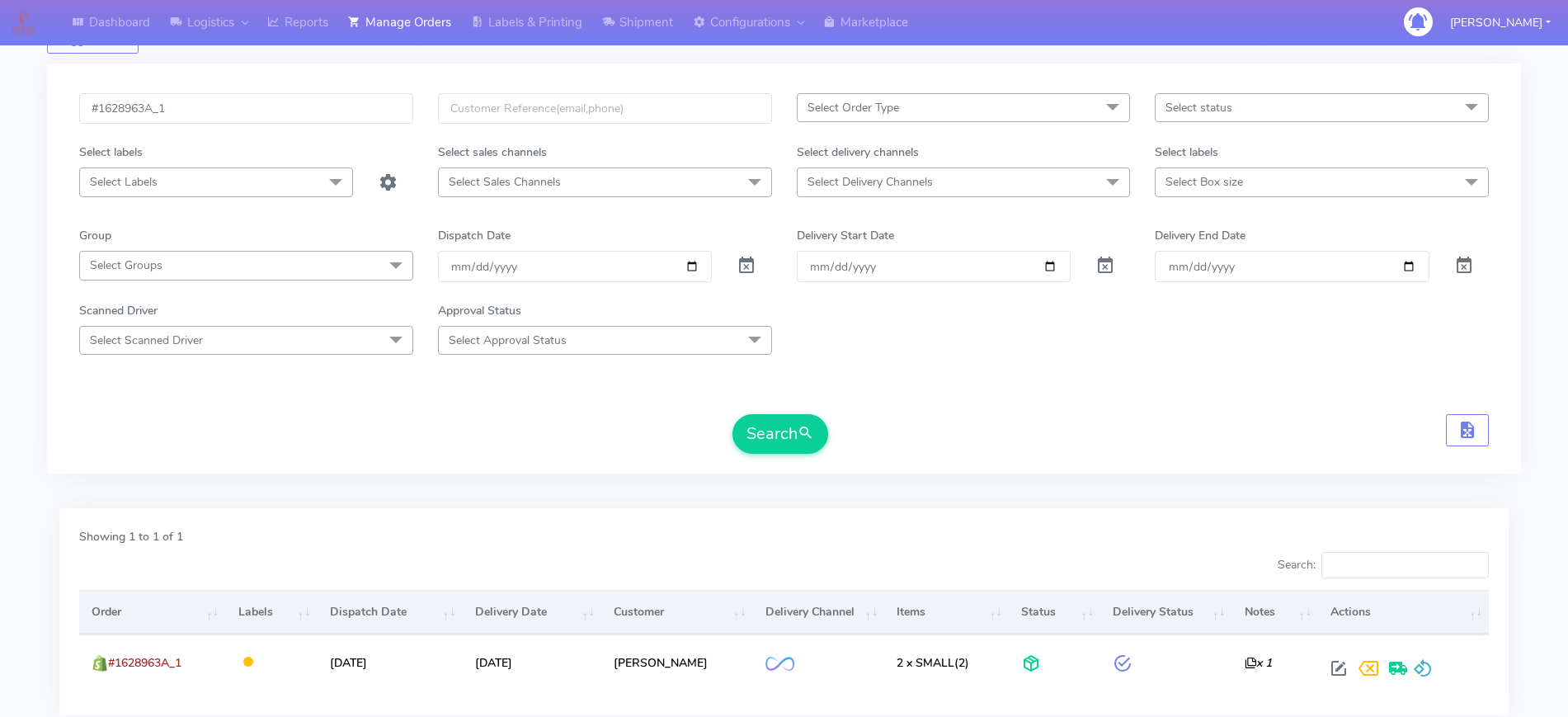
scroll to position [179, 0]
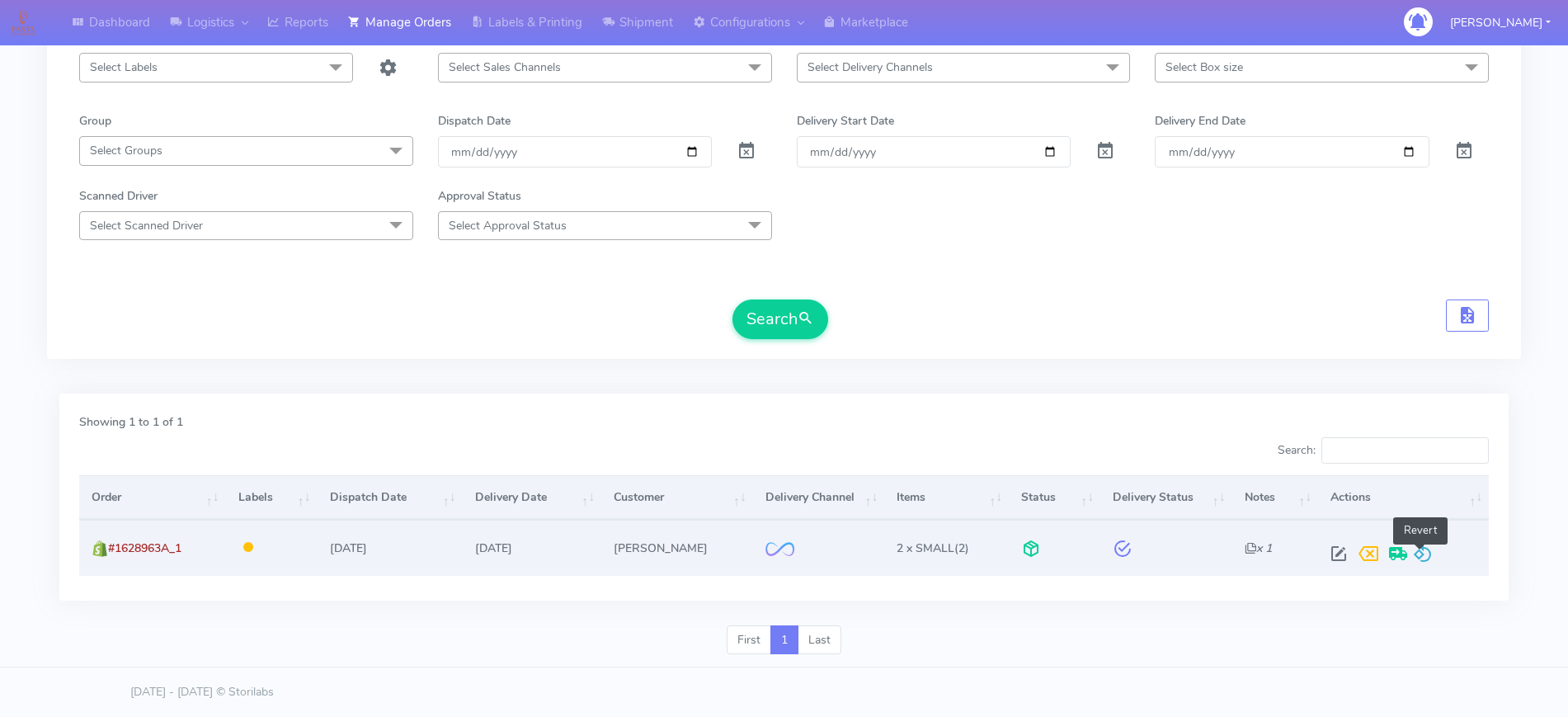
click at [1424, 557] on span at bounding box center [1422, 557] width 20 height 15
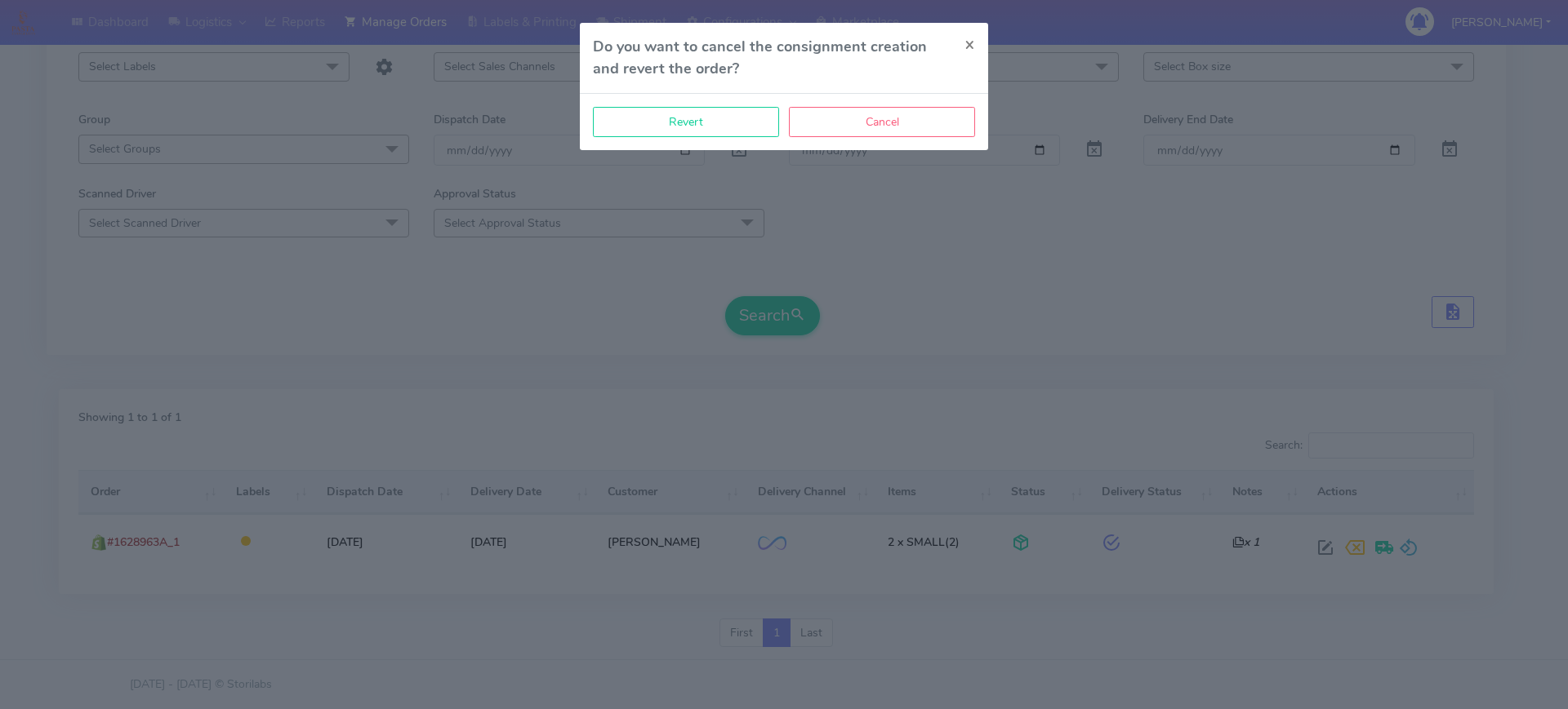
click at [704, 105] on div "Revert Cancel" at bounding box center [784, 121] width 409 height 56
click at [688, 124] on button "Revert" at bounding box center [686, 122] width 186 height 30
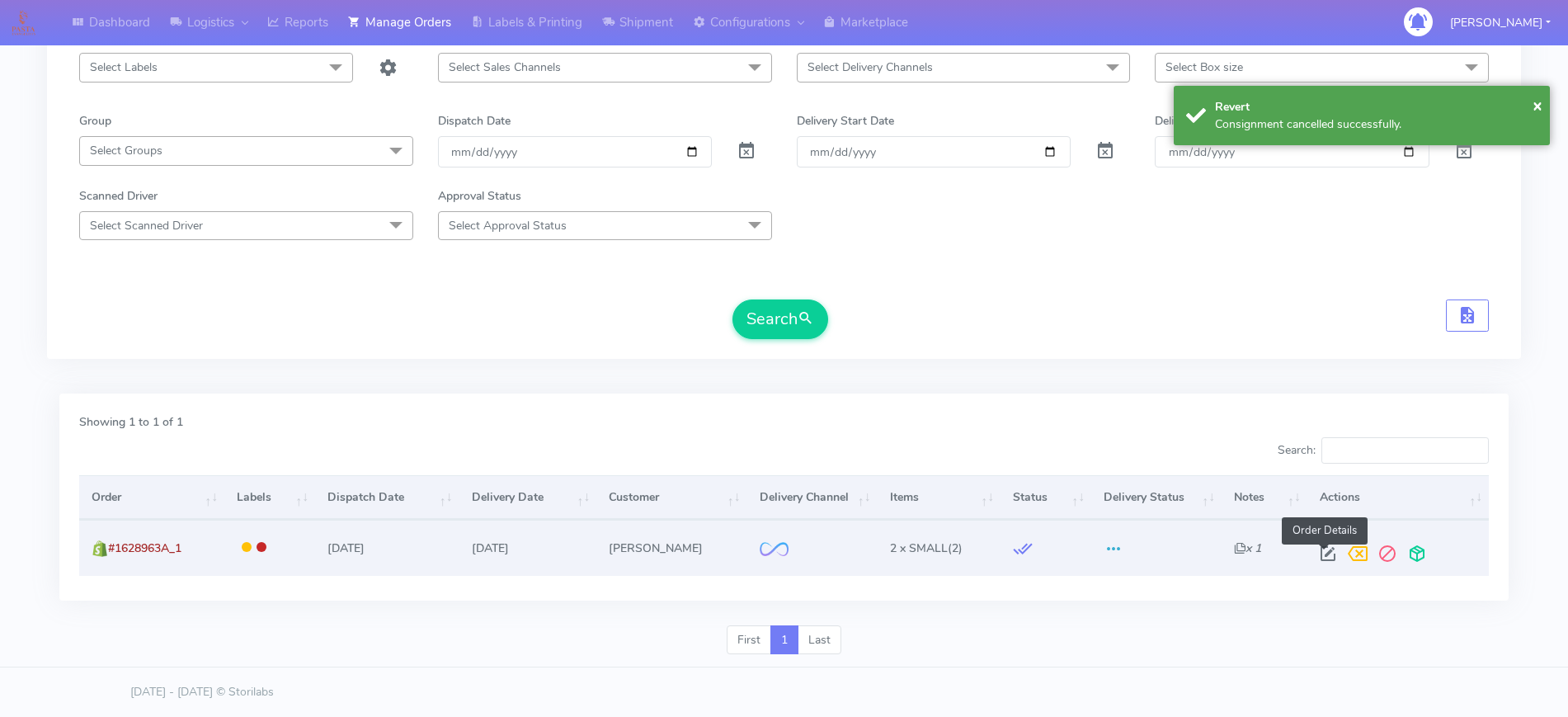
click at [1320, 549] on span at bounding box center [1328, 557] width 30 height 15
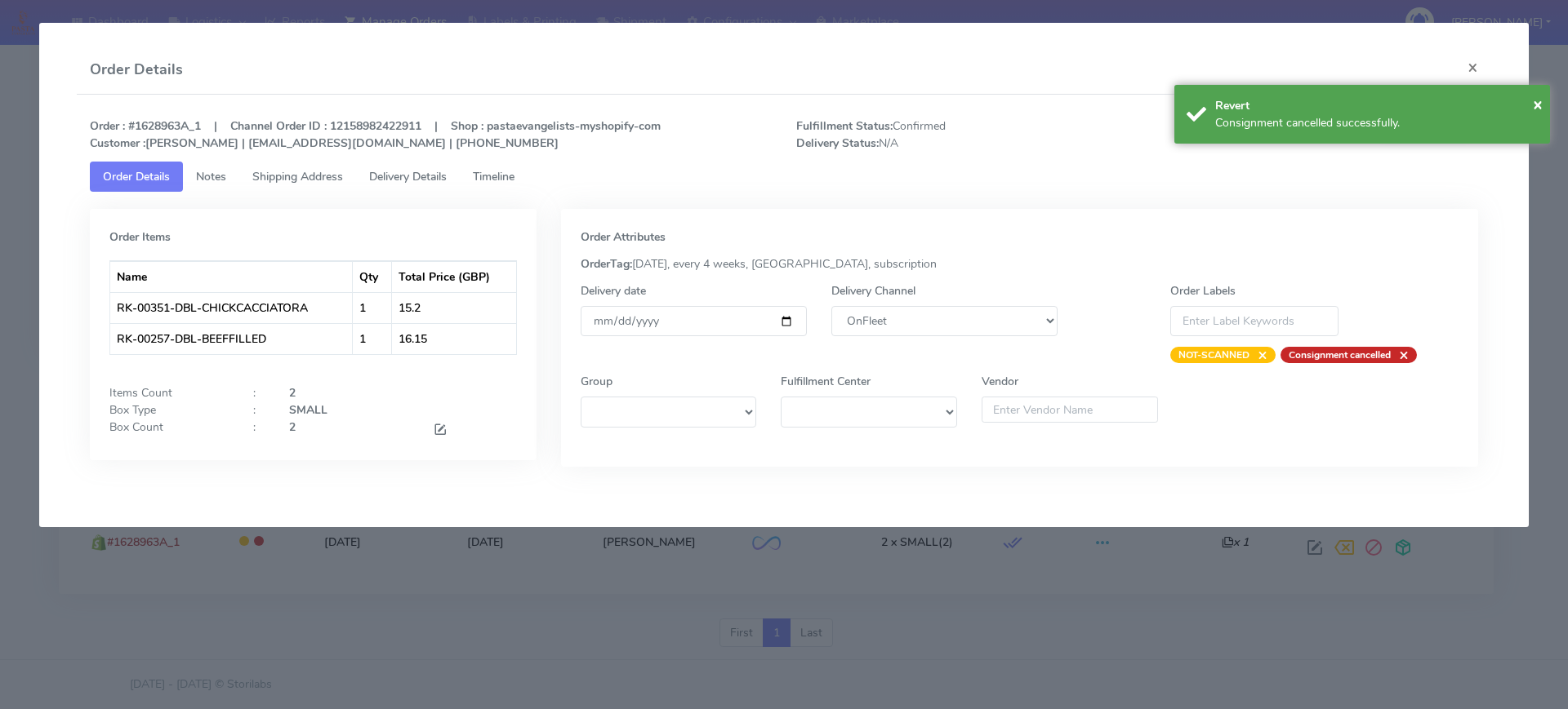
click at [987, 337] on div "Delivery Channel DHL OnFleet Royal Mail DPD Yodel MaxOptra Amazon Collection" at bounding box center [944, 323] width 250 height 81
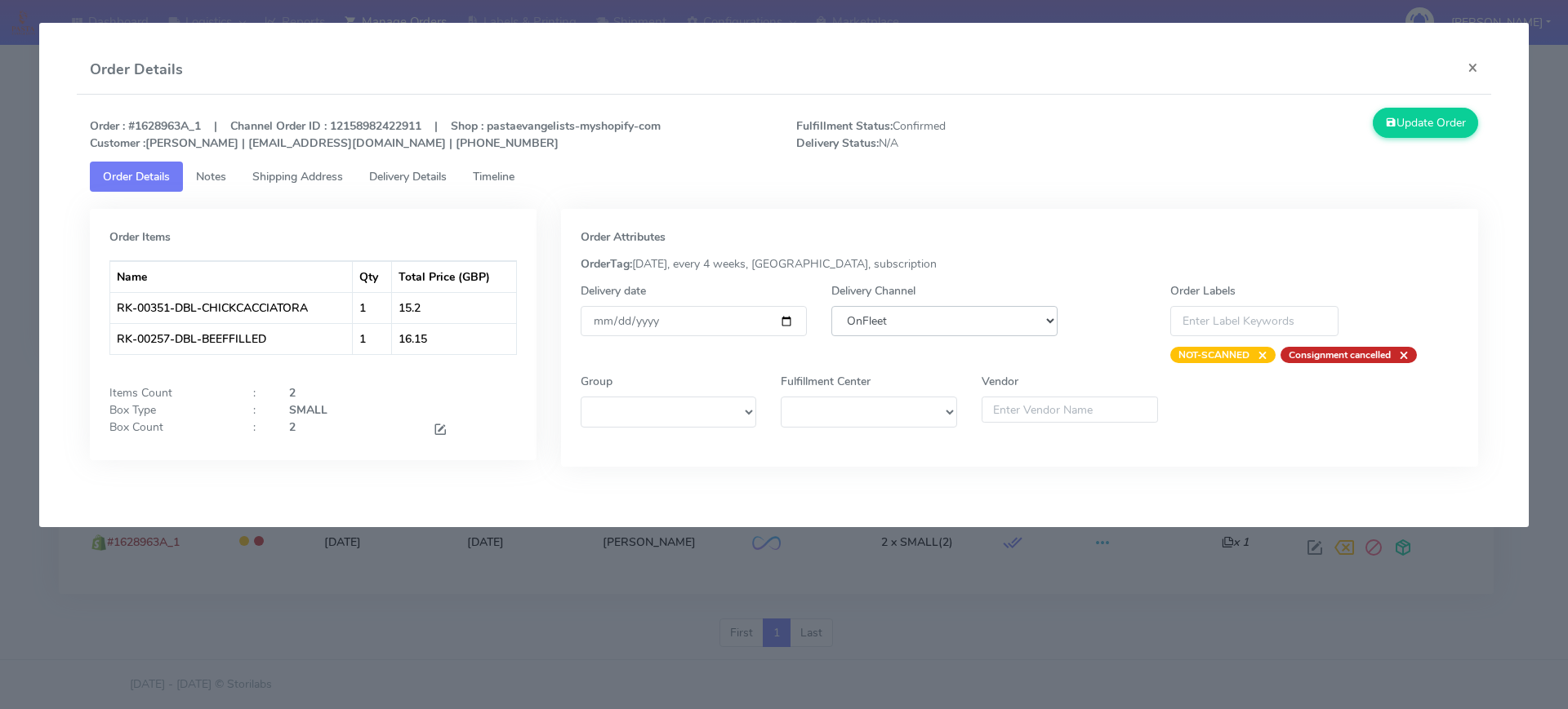
drag, startPoint x: 977, startPoint y: 318, endPoint x: 982, endPoint y: 332, distance: 14.9
click at [977, 318] on select "DHL OnFleet Royal Mail DPD Yodel MaxOptra Amazon Collection" at bounding box center [944, 321] width 226 height 30
select select "5"
click at [831, 306] on select "DHL OnFleet Royal Mail DPD Yodel MaxOptra Amazon Collection" at bounding box center [944, 321] width 226 height 30
click at [1435, 118] on button "Update Order" at bounding box center [1426, 123] width 106 height 30
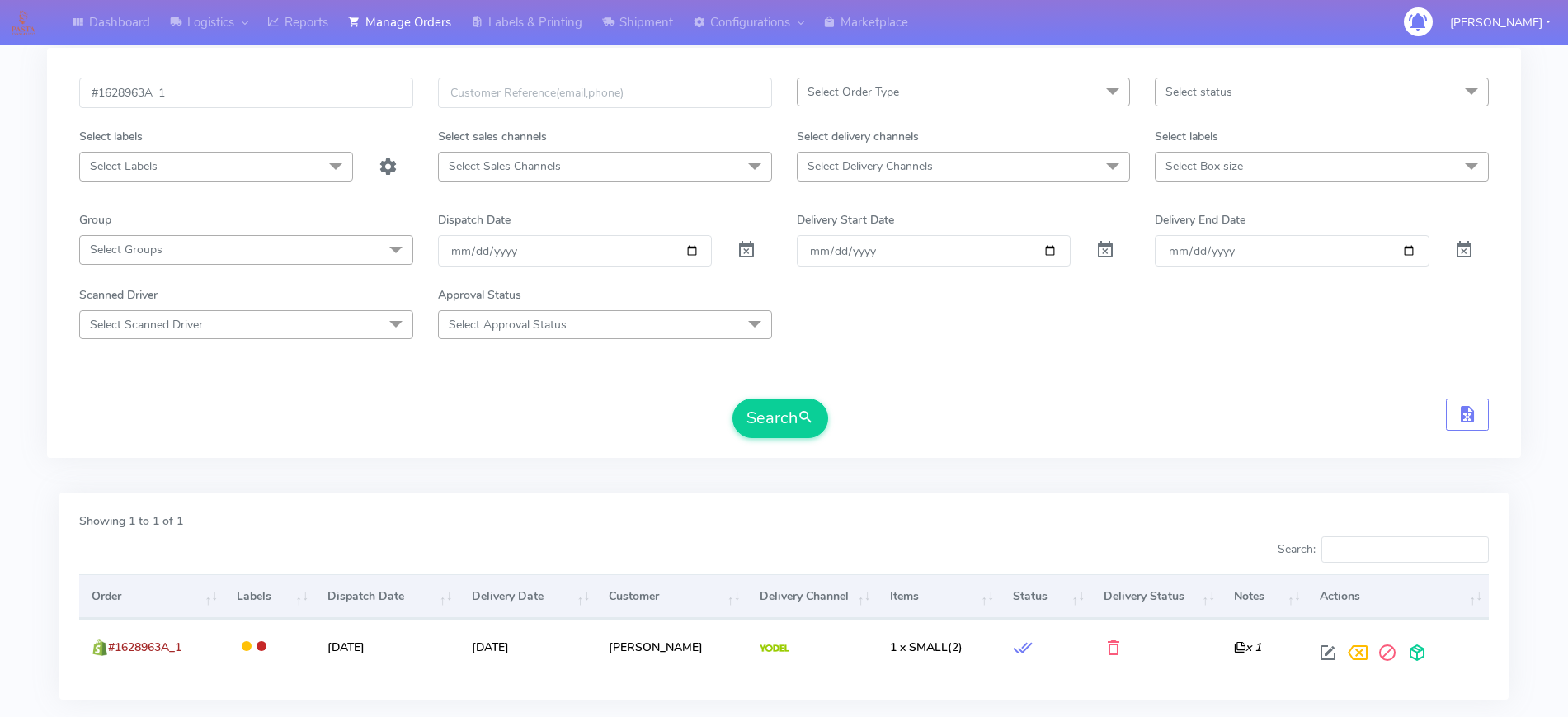
scroll to position [0, 0]
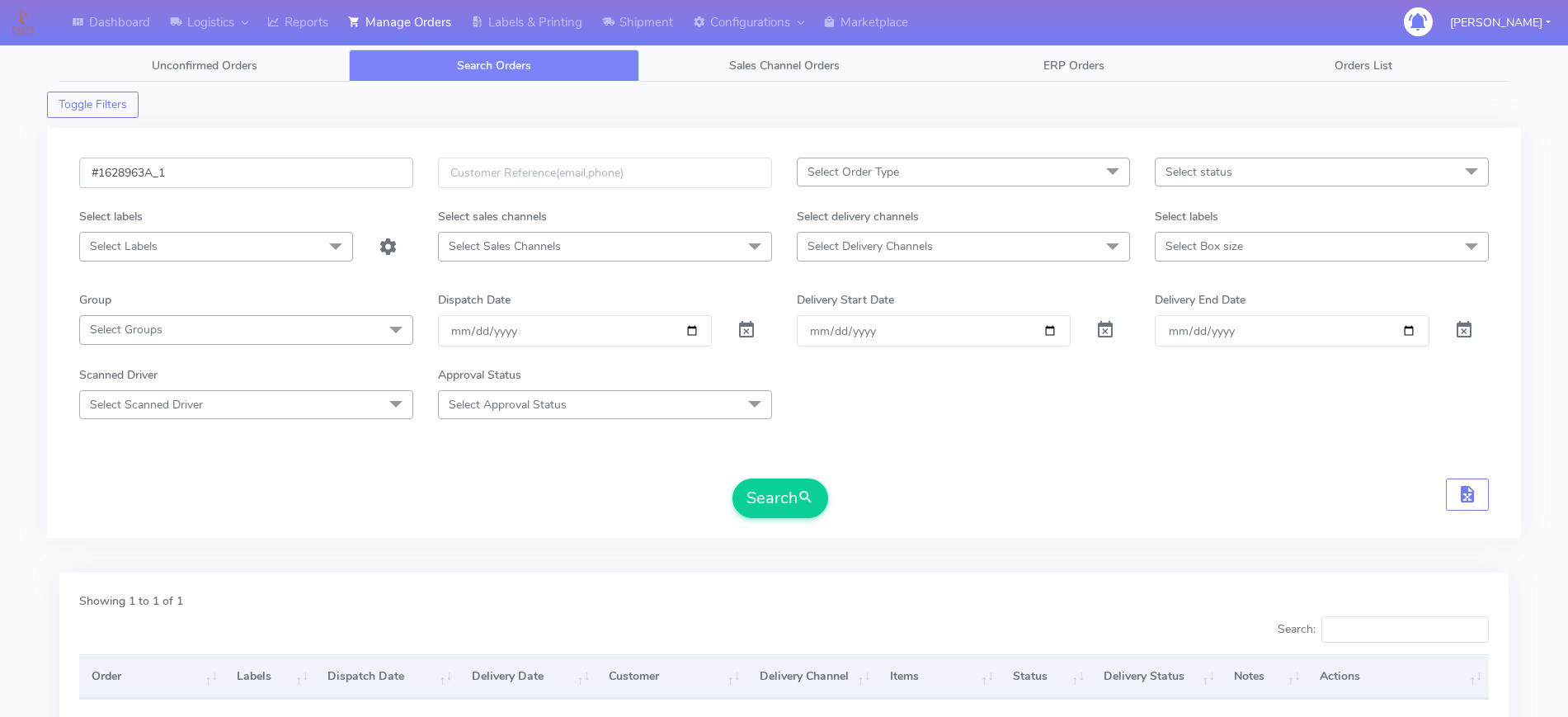
click at [226, 170] on input "#1628963A_1" at bounding box center [246, 173] width 334 height 31
paste input "80"
type input "#1628980A_1"
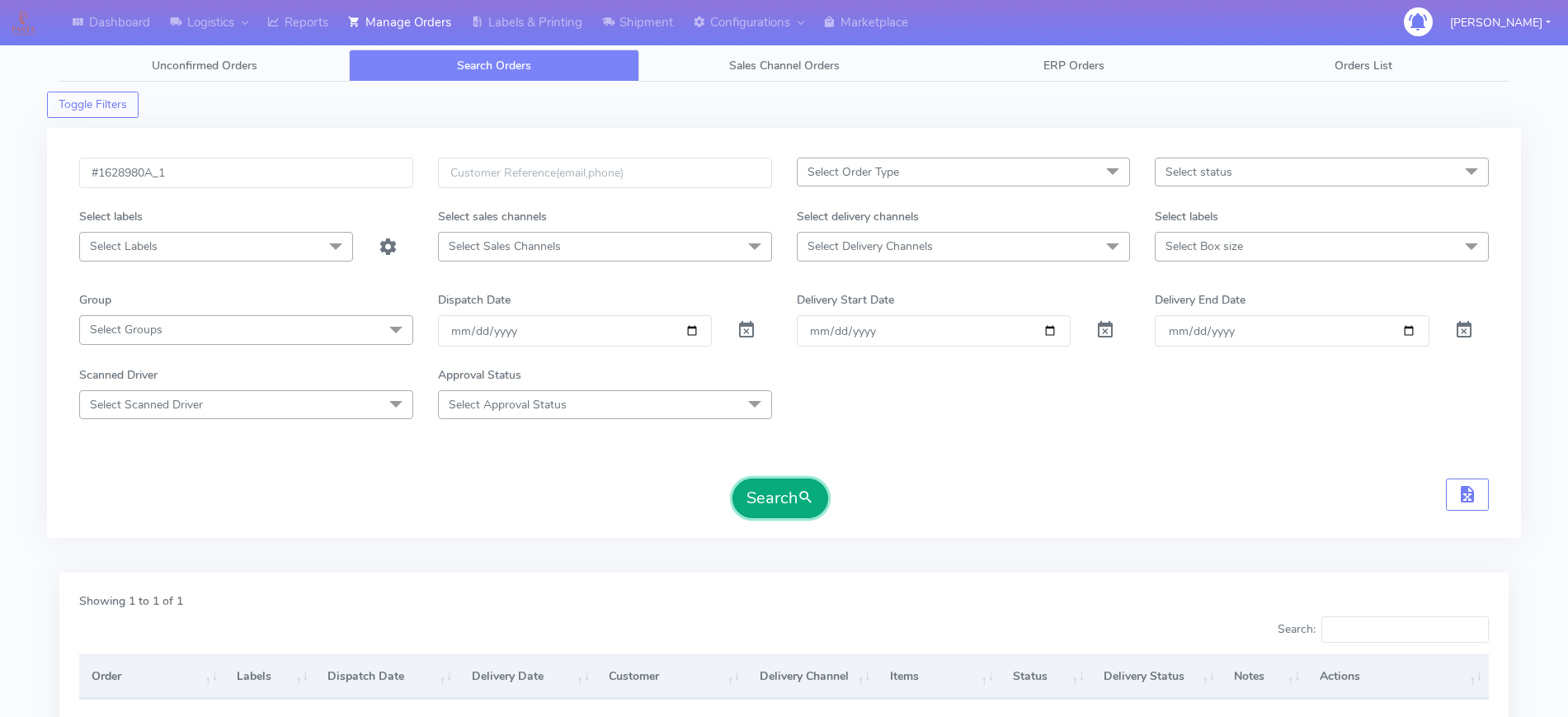
click at [815, 503] on button "Search" at bounding box center [781, 498] width 95 height 40
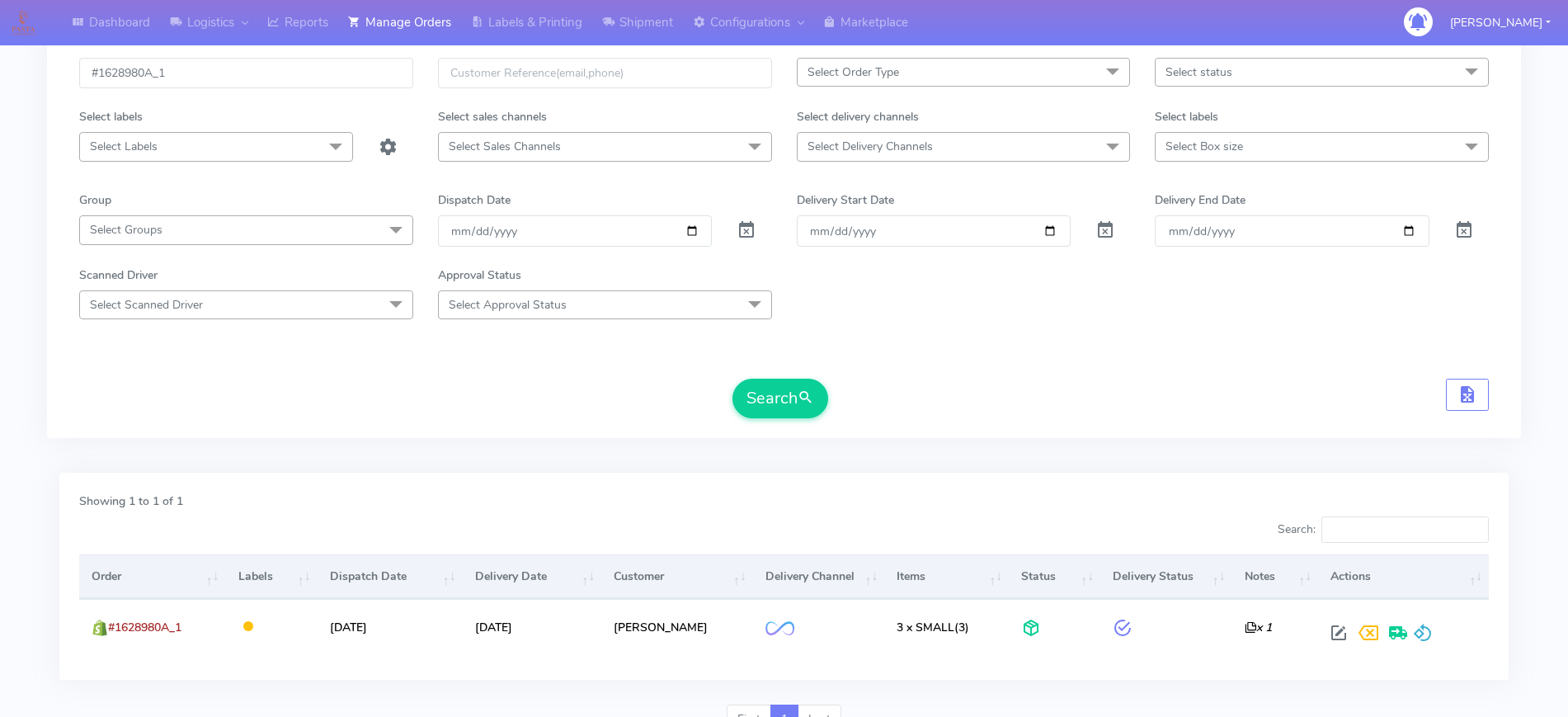
scroll to position [179, 0]
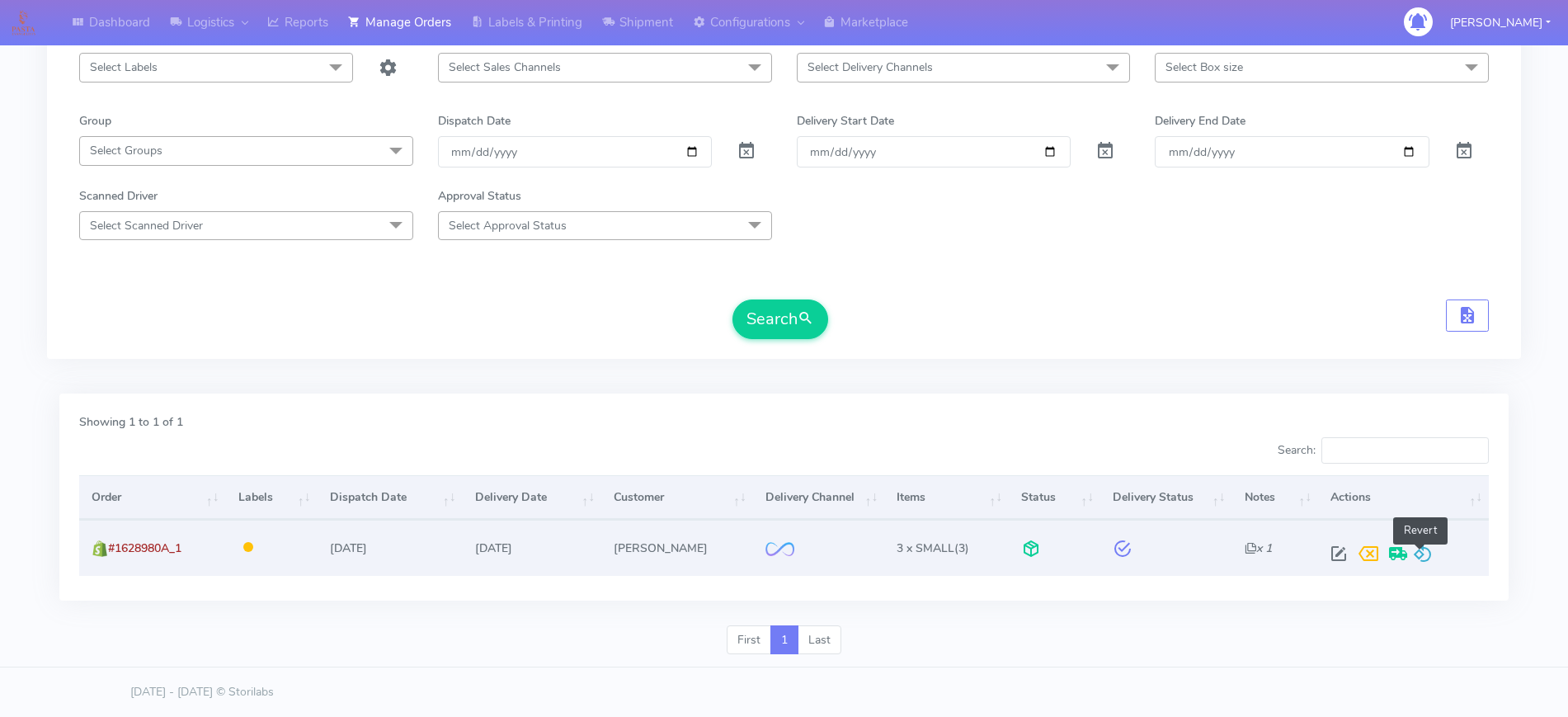
click at [1418, 559] on span at bounding box center [1422, 557] width 20 height 15
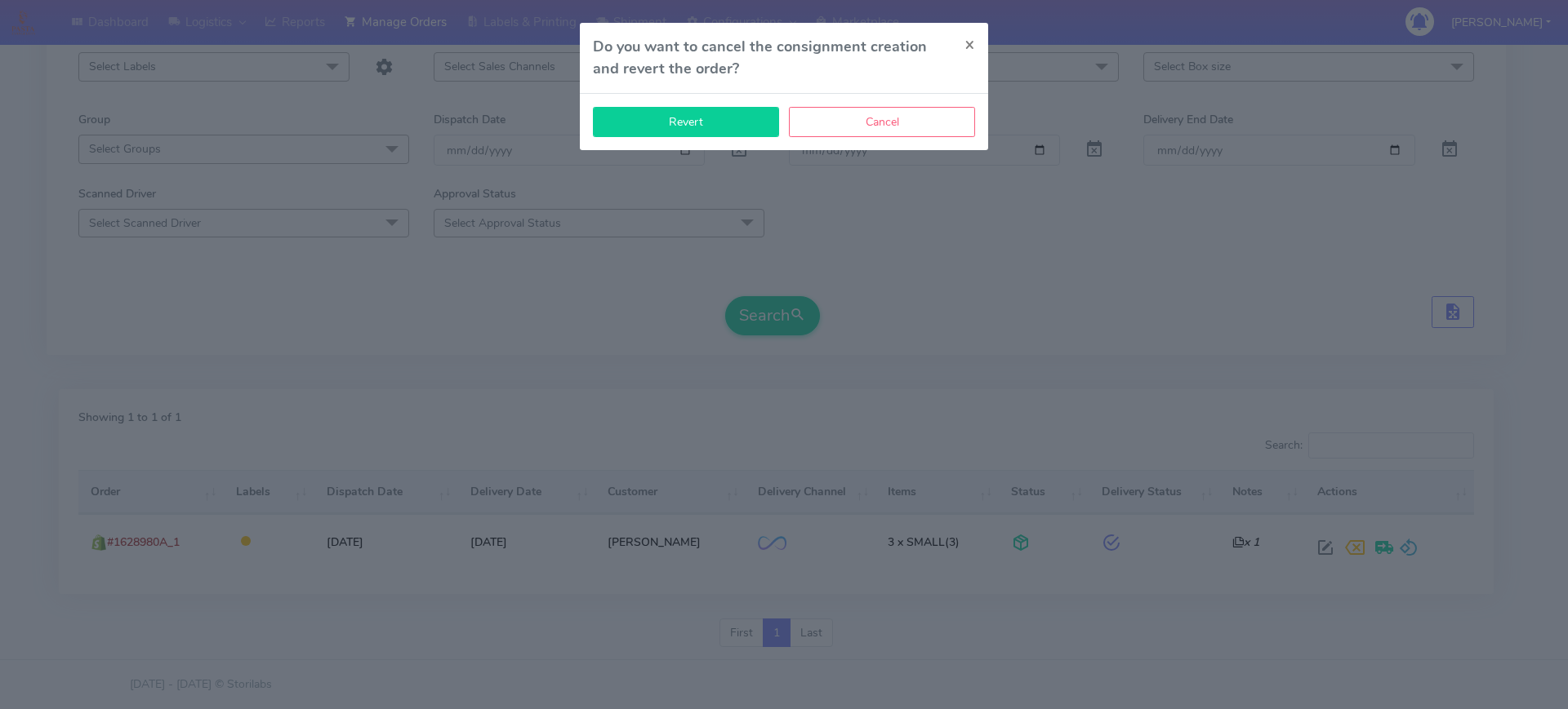
click at [720, 123] on button "Revert" at bounding box center [686, 122] width 186 height 30
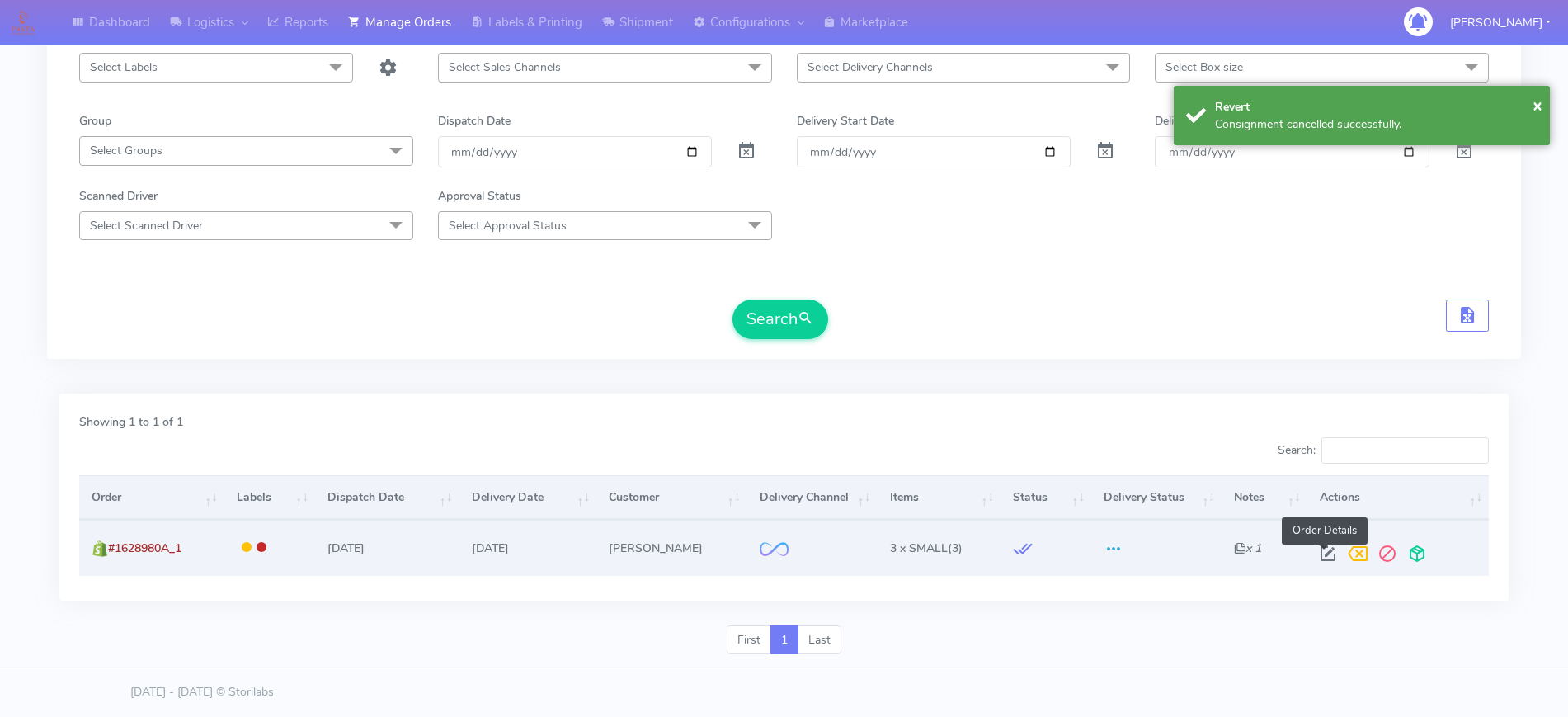
click at [1313, 549] on span at bounding box center [1328, 557] width 30 height 15
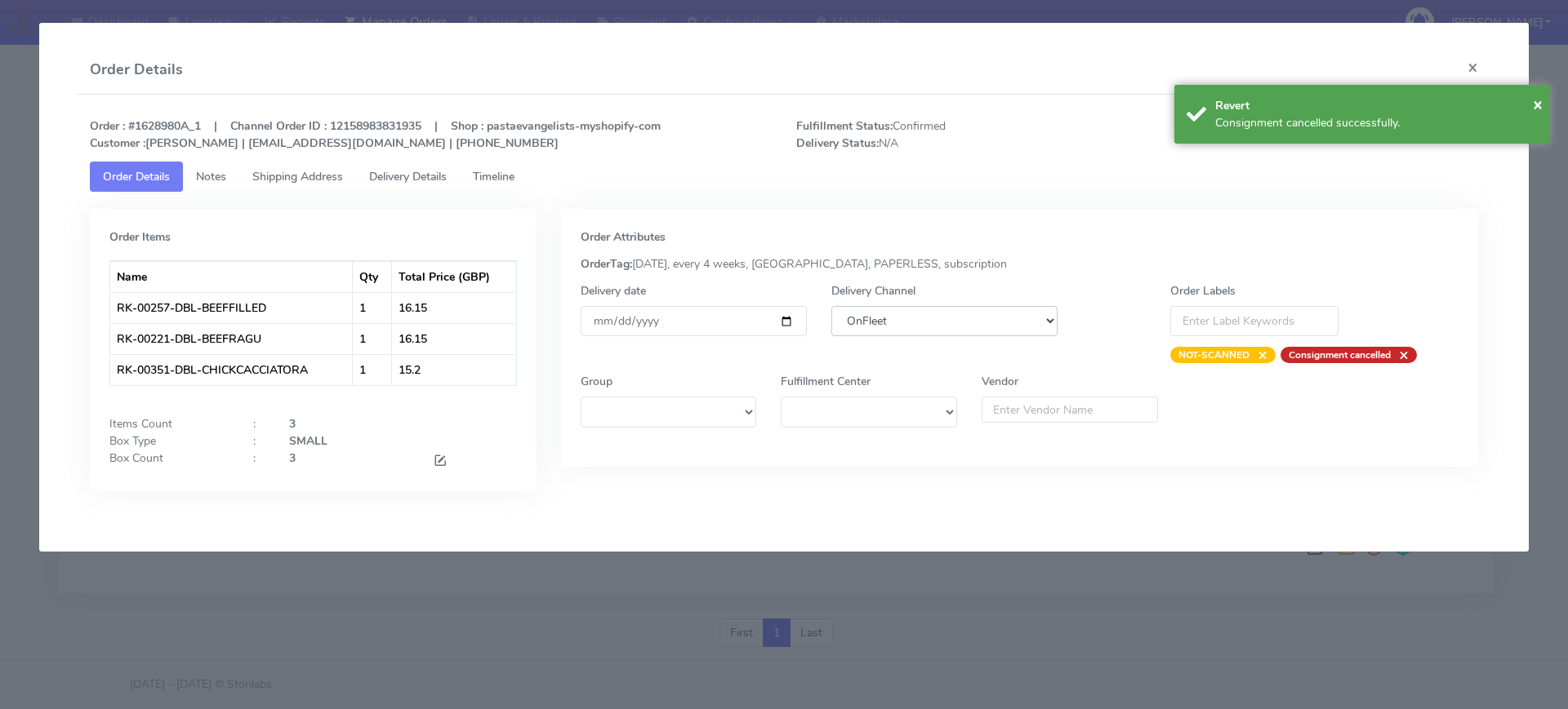
drag, startPoint x: 942, startPoint y: 321, endPoint x: 945, endPoint y: 332, distance: 11.4
click at [942, 322] on select "DHL OnFleet Royal Mail DPD Yodel MaxOptra Amazon Collection" at bounding box center [944, 321] width 226 height 30
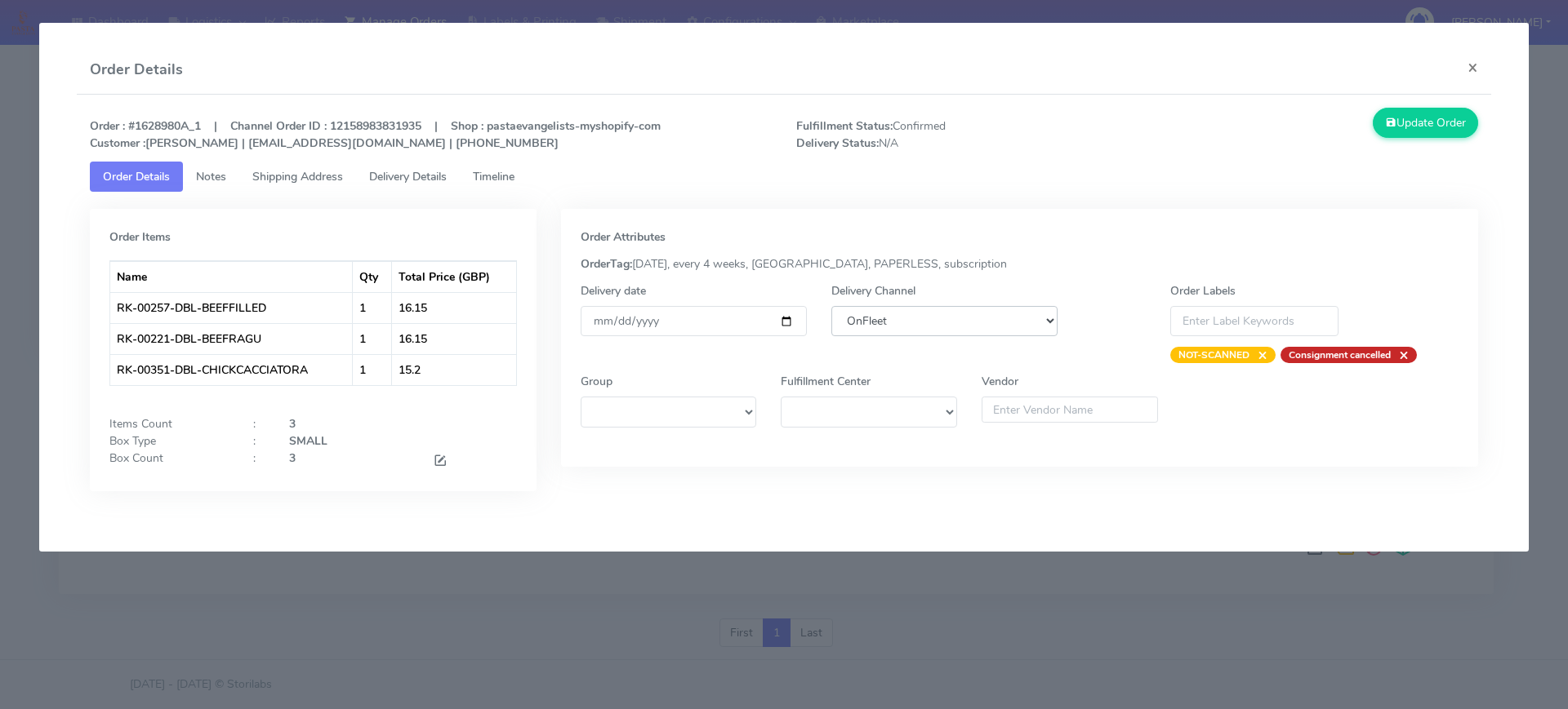
select select "5"
click at [831, 306] on select "DHL OnFleet Royal Mail DPD Yodel MaxOptra Amazon Collection" at bounding box center [944, 321] width 226 height 30
click at [1416, 128] on button "Update Order" at bounding box center [1426, 123] width 106 height 30
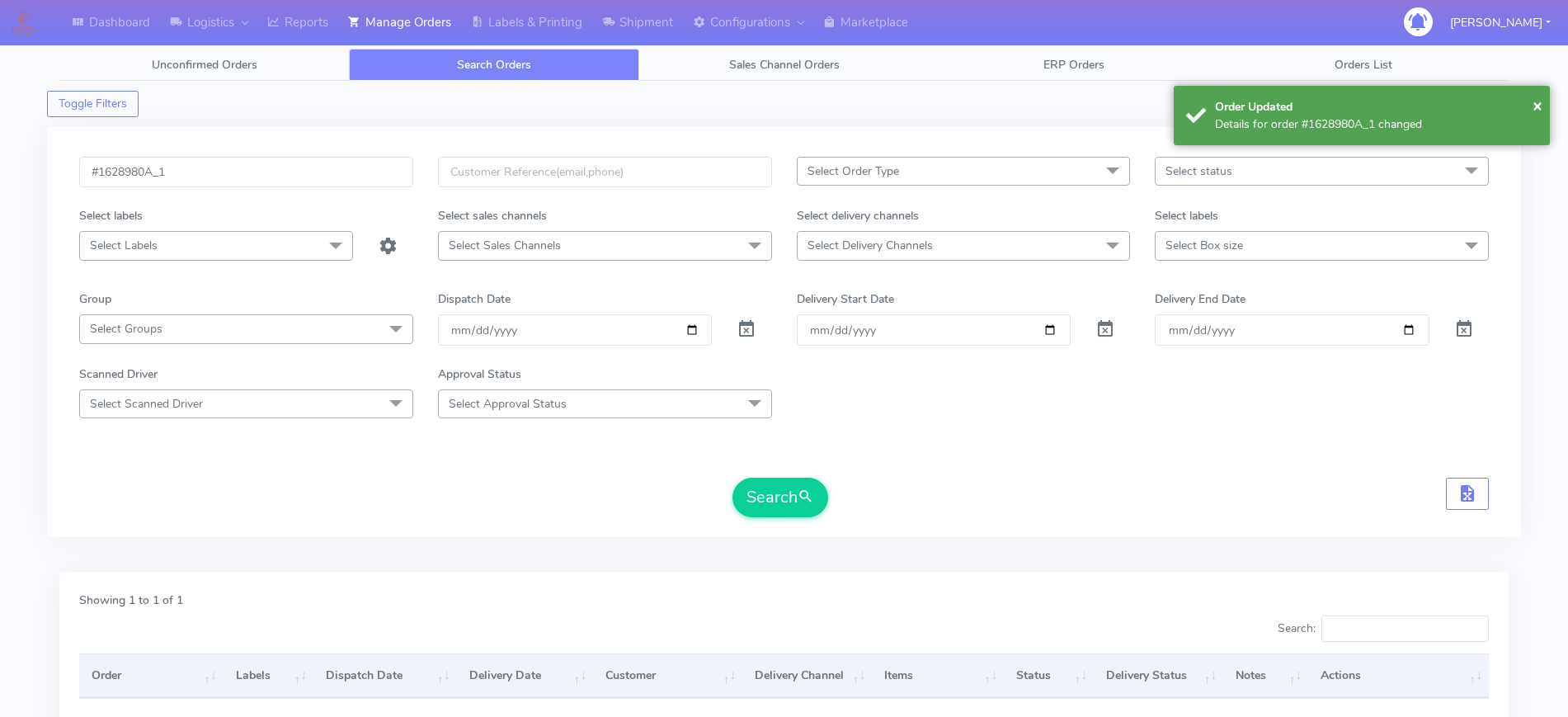
scroll to position [0, 0]
click at [298, 178] on input "#1628980A_1" at bounding box center [246, 173] width 334 height 31
paste input "5"
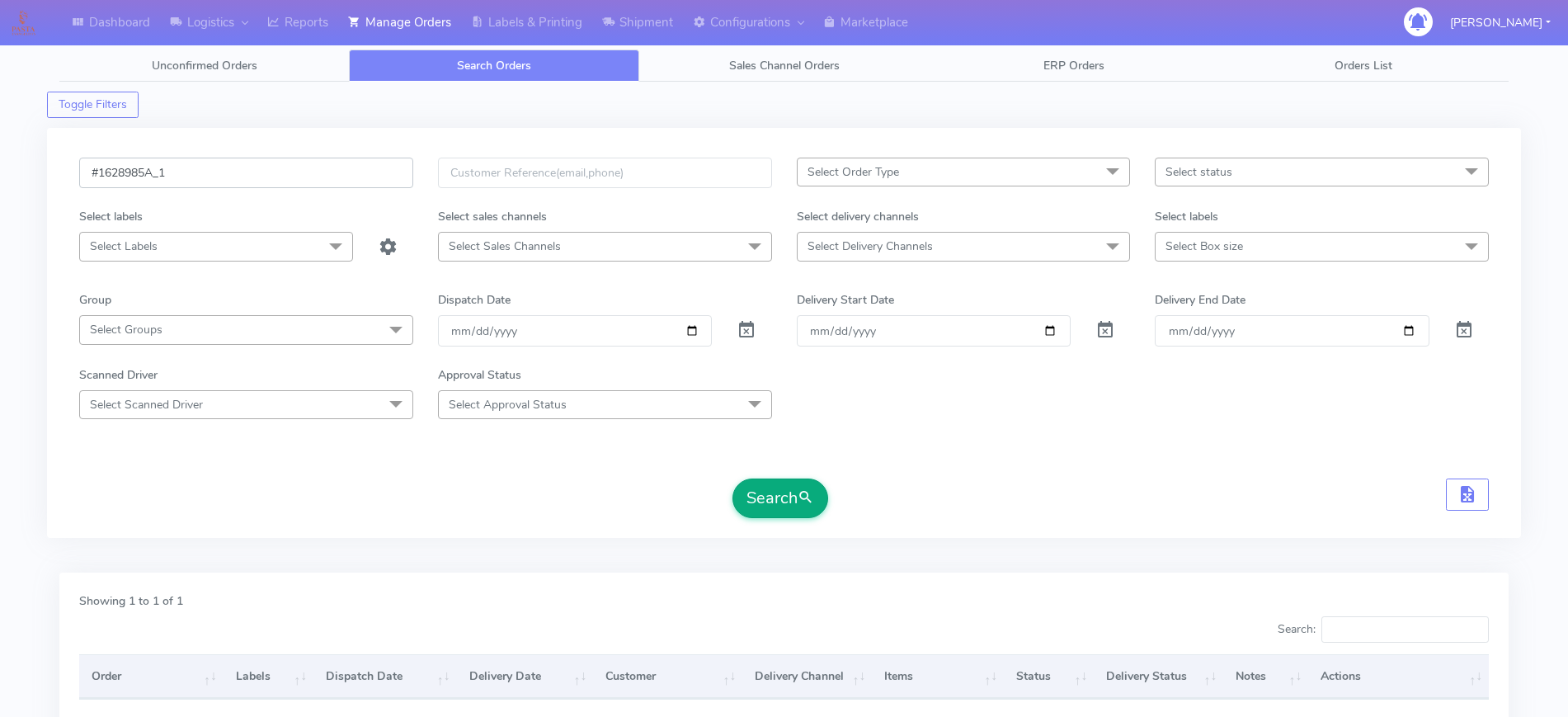
type input "#1628985A_1"
click at [757, 479] on button "Search" at bounding box center [781, 498] width 95 height 40
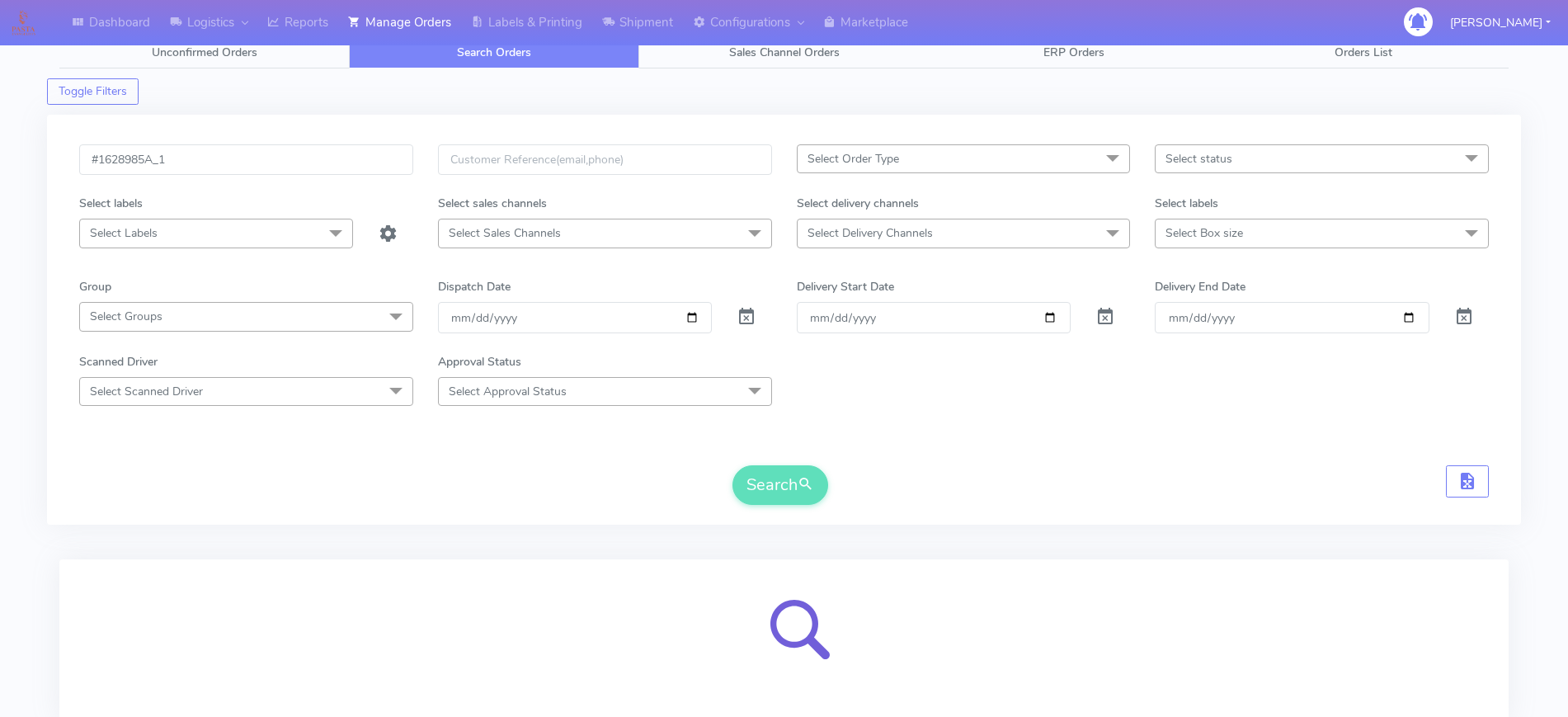
scroll to position [136, 0]
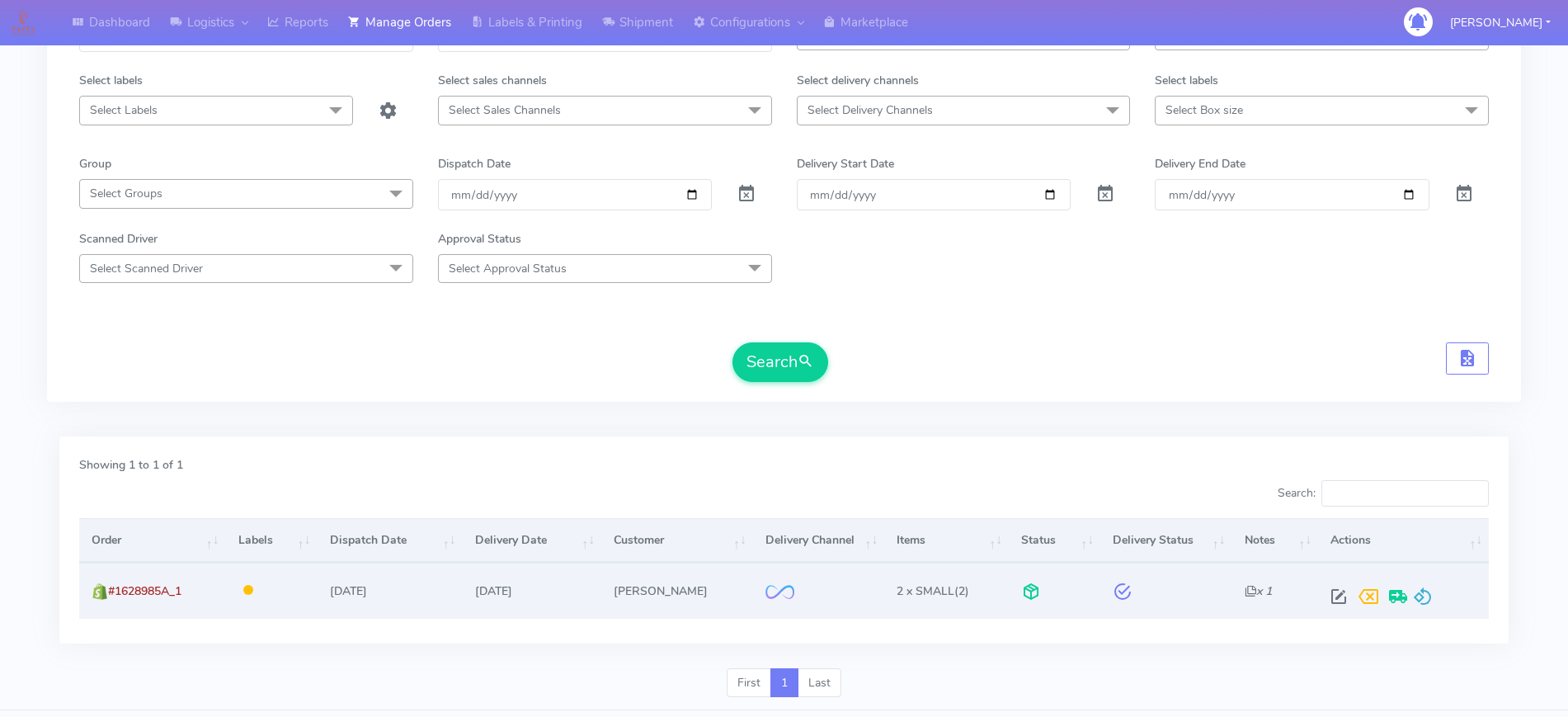
click at [1435, 588] on div at bounding box center [1399, 596] width 152 height 30
click at [1427, 593] on span at bounding box center [1422, 600] width 20 height 15
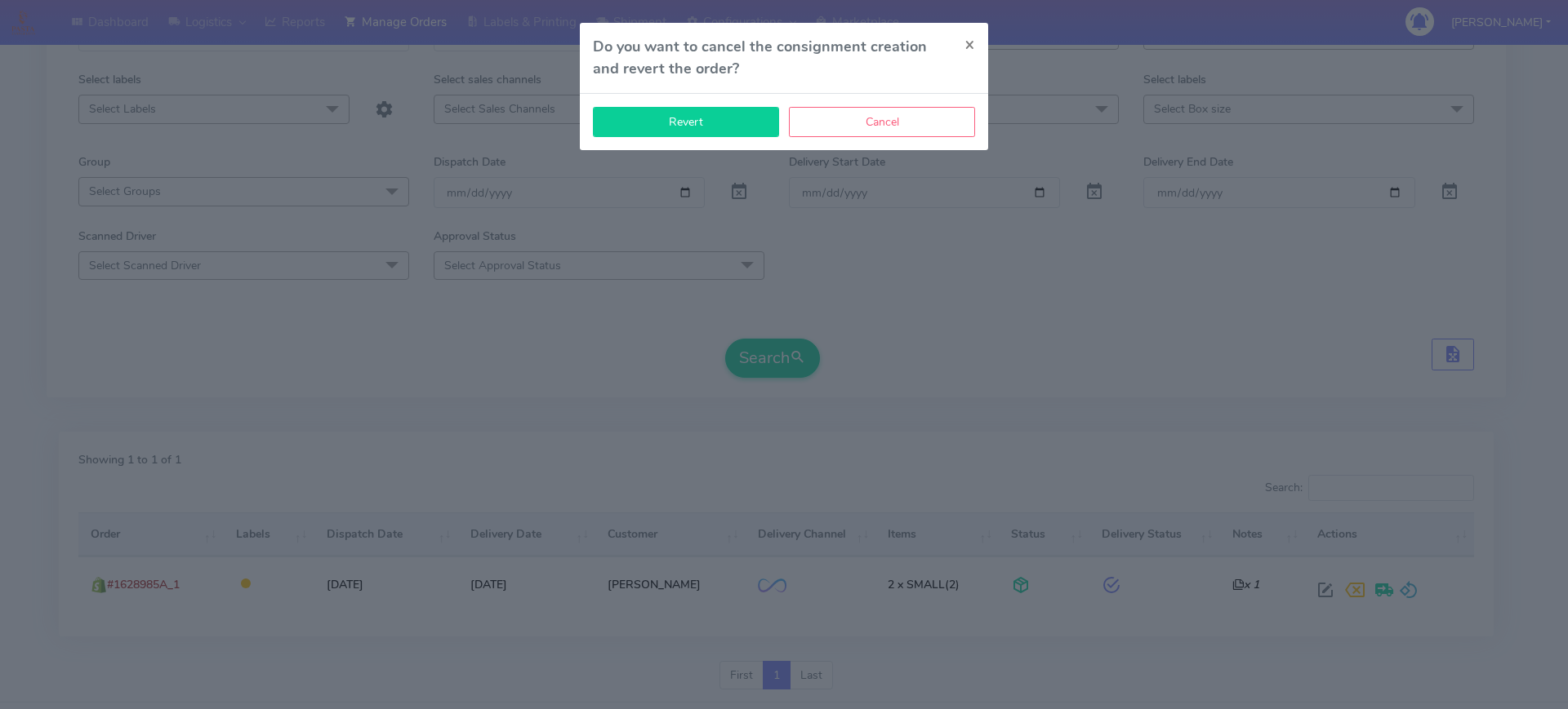
click at [702, 122] on button "Revert" at bounding box center [686, 122] width 186 height 30
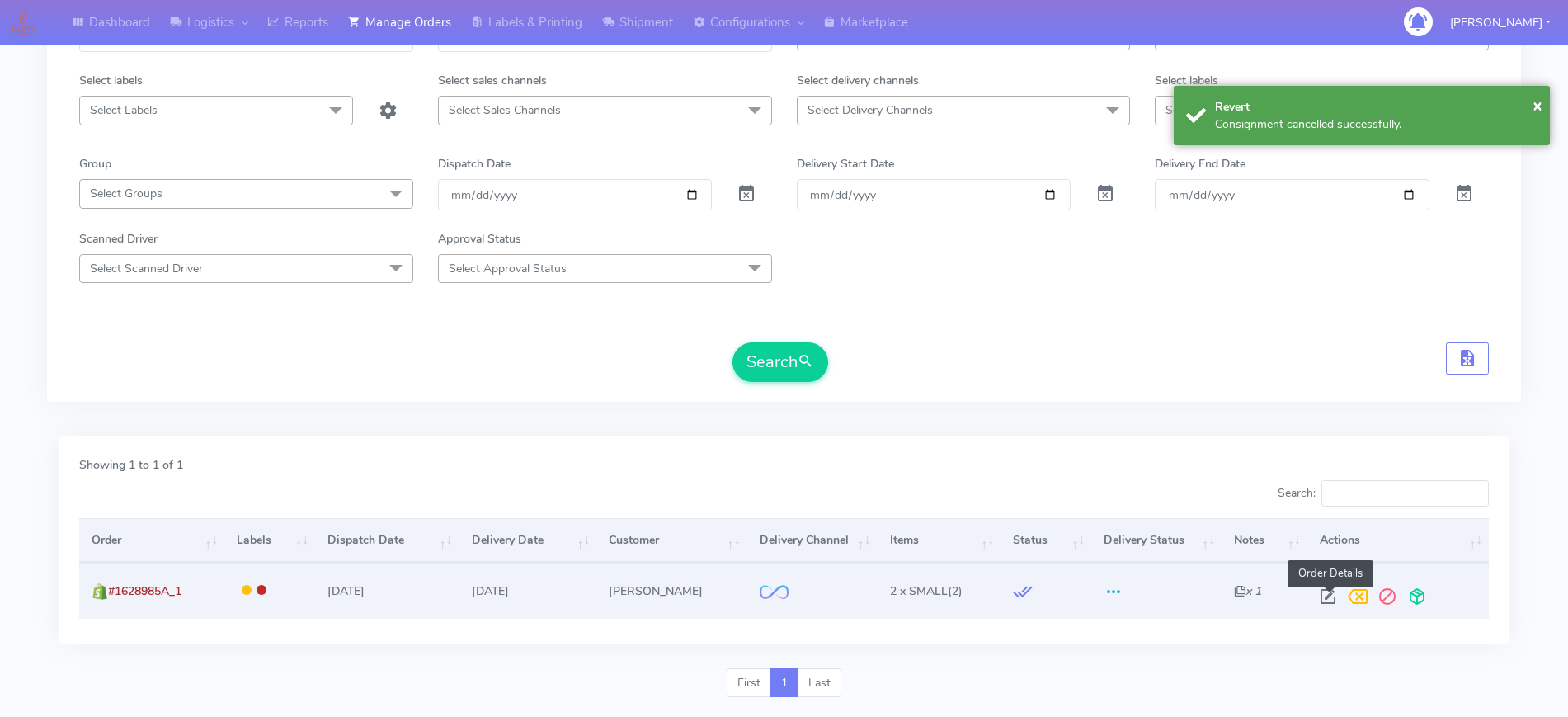
click at [1325, 595] on span at bounding box center [1328, 600] width 30 height 15
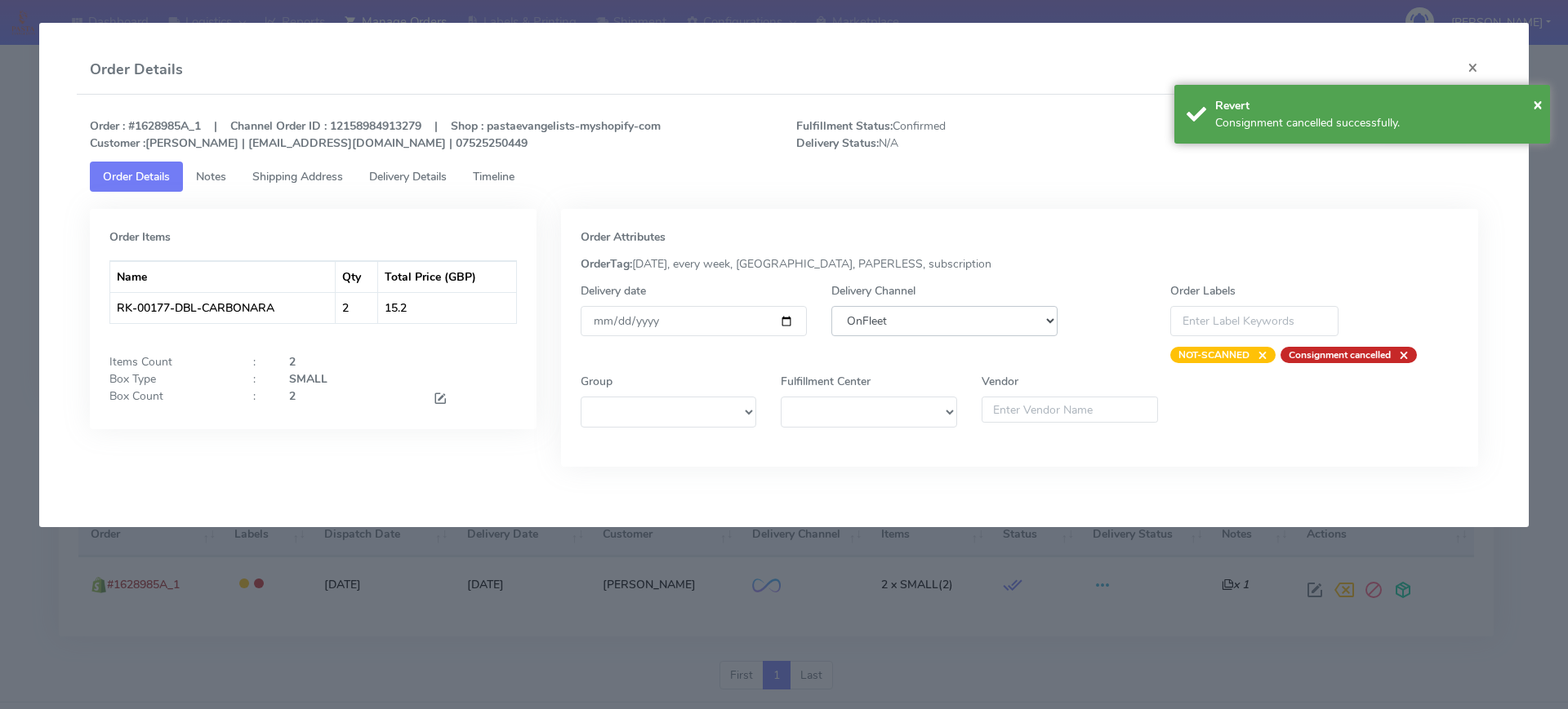
drag, startPoint x: 871, startPoint y: 324, endPoint x: 878, endPoint y: 333, distance: 11.4
click at [871, 324] on select "DHL OnFleet Royal Mail DPD Yodel MaxOptra Amazon Collection" at bounding box center [944, 321] width 226 height 30
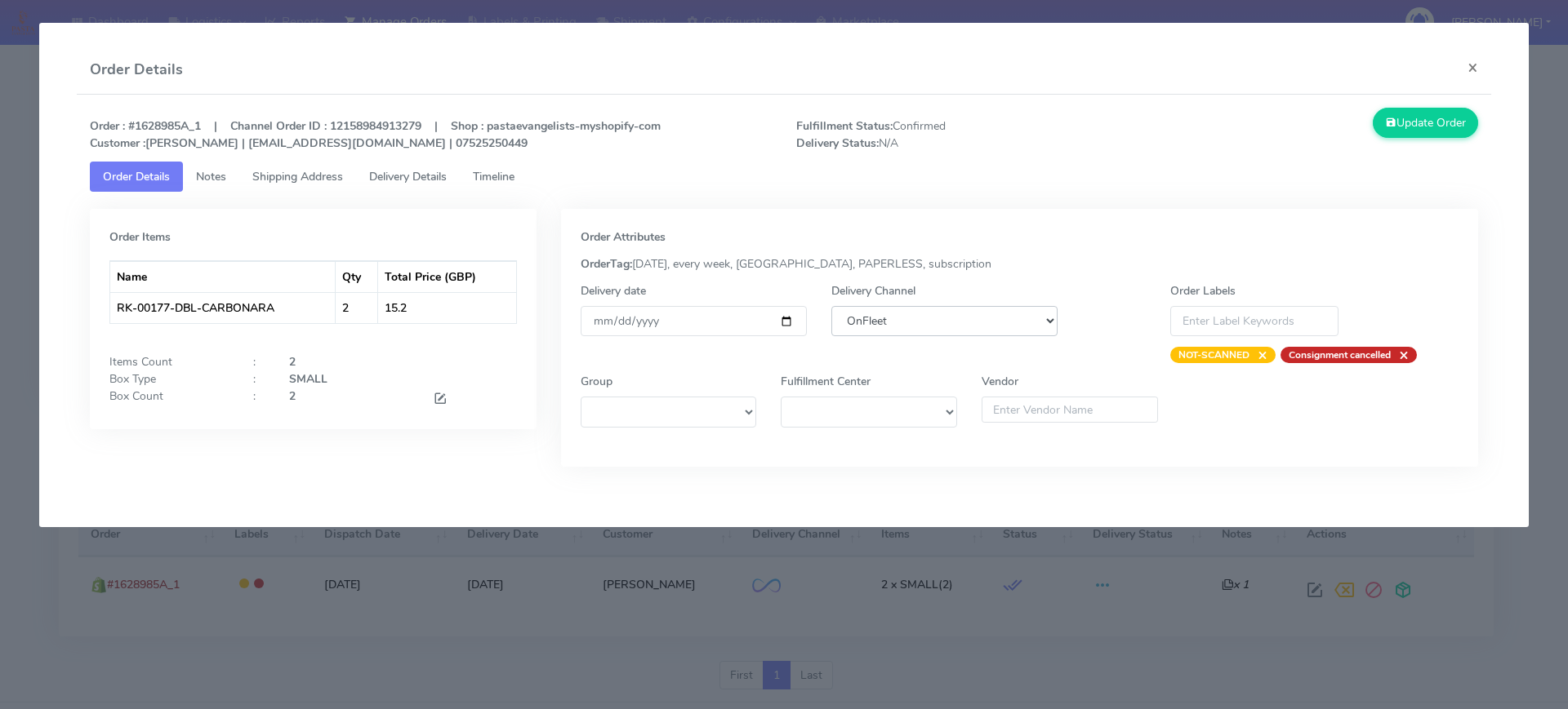
select select "5"
click at [831, 306] on select "DHL OnFleet Royal Mail DPD Yodel MaxOptra Amazon Collection" at bounding box center [944, 321] width 226 height 30
click at [1443, 130] on button "Update Order" at bounding box center [1426, 123] width 106 height 30
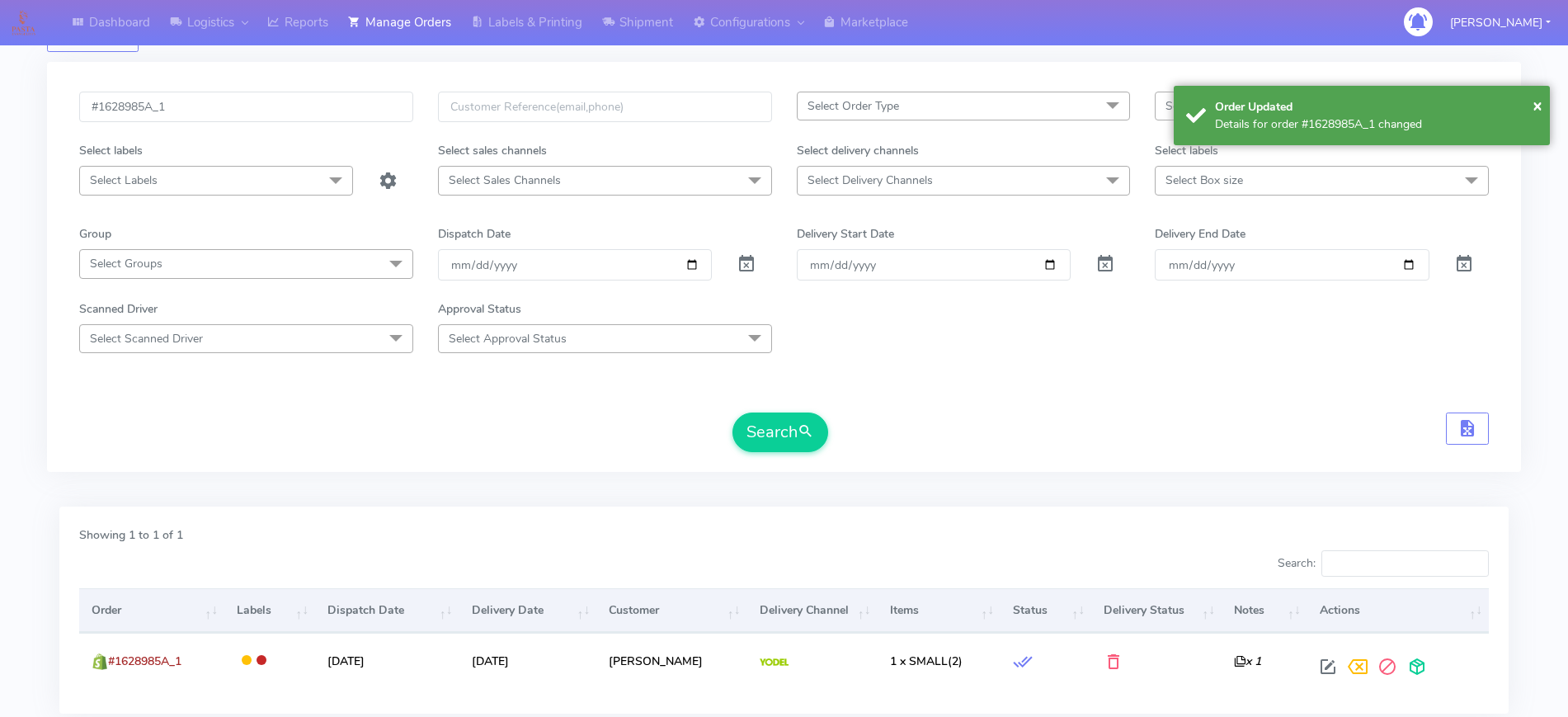
scroll to position [0, 0]
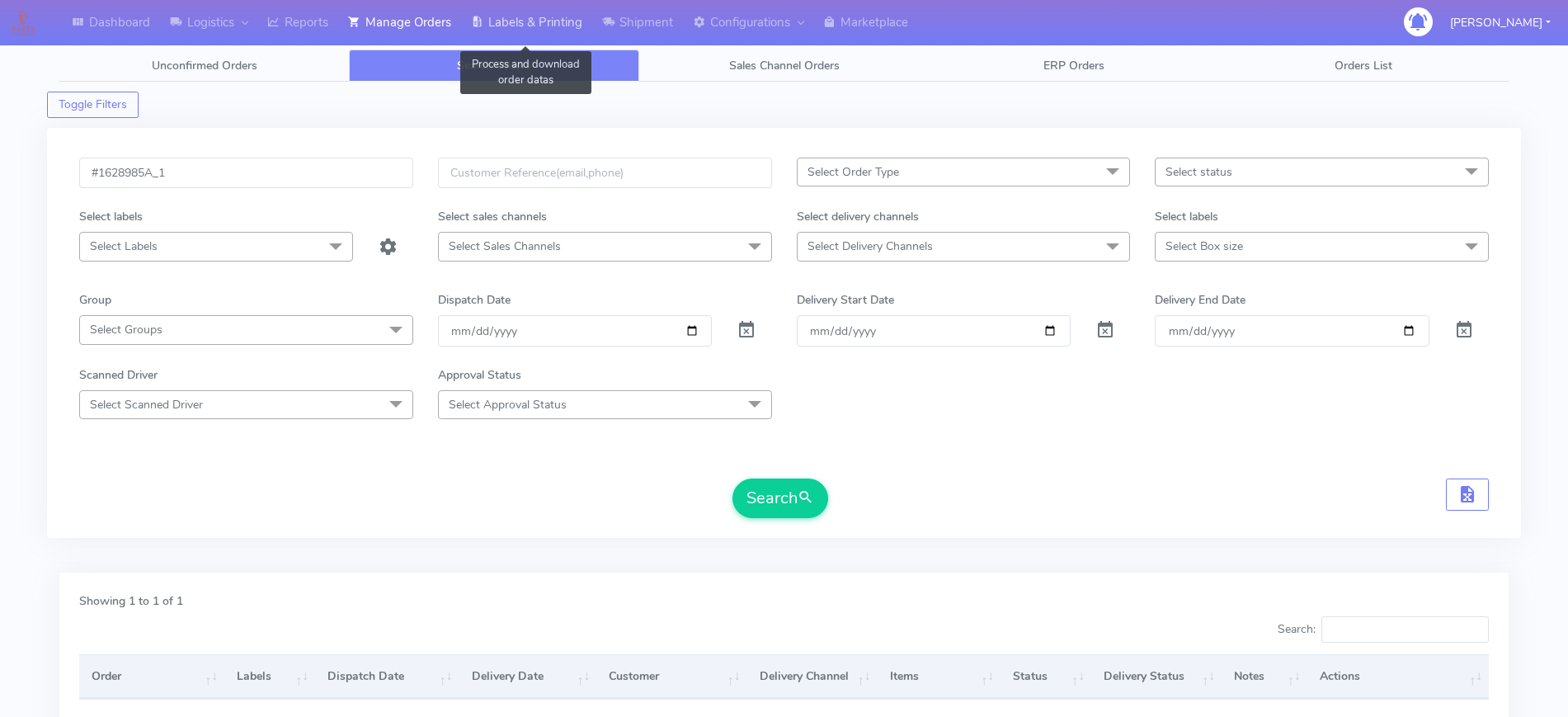
click at [504, 32] on link "Labels & Printing" at bounding box center [527, 22] width 131 height 45
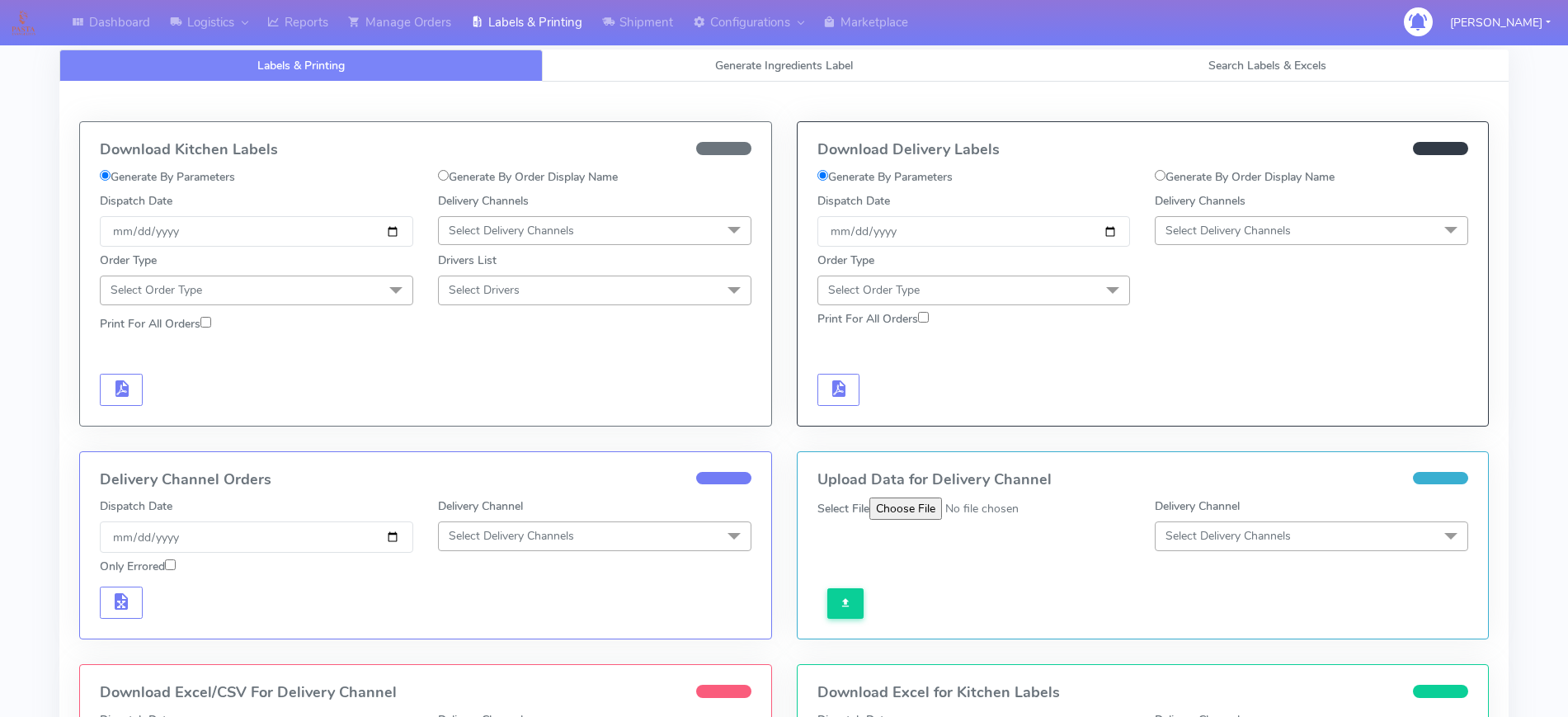
click at [446, 173] on input "Generate By Order Display Name" at bounding box center [444, 175] width 11 height 11
radio input "true"
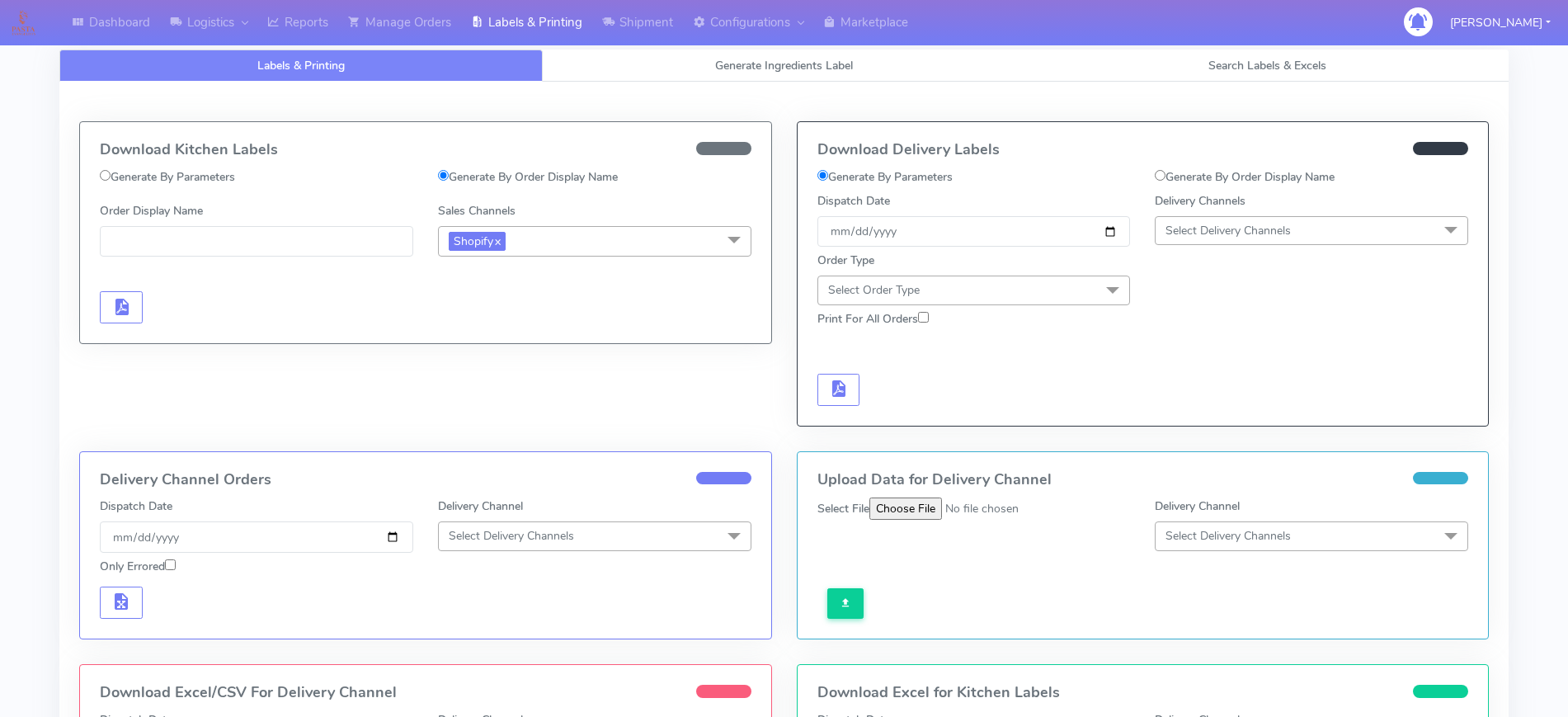
click at [218, 174] on label "Generate By Parameters" at bounding box center [167, 177] width 135 height 17
click at [111, 174] on input "Generate By Parameters" at bounding box center [105, 175] width 11 height 11
radio input "true"
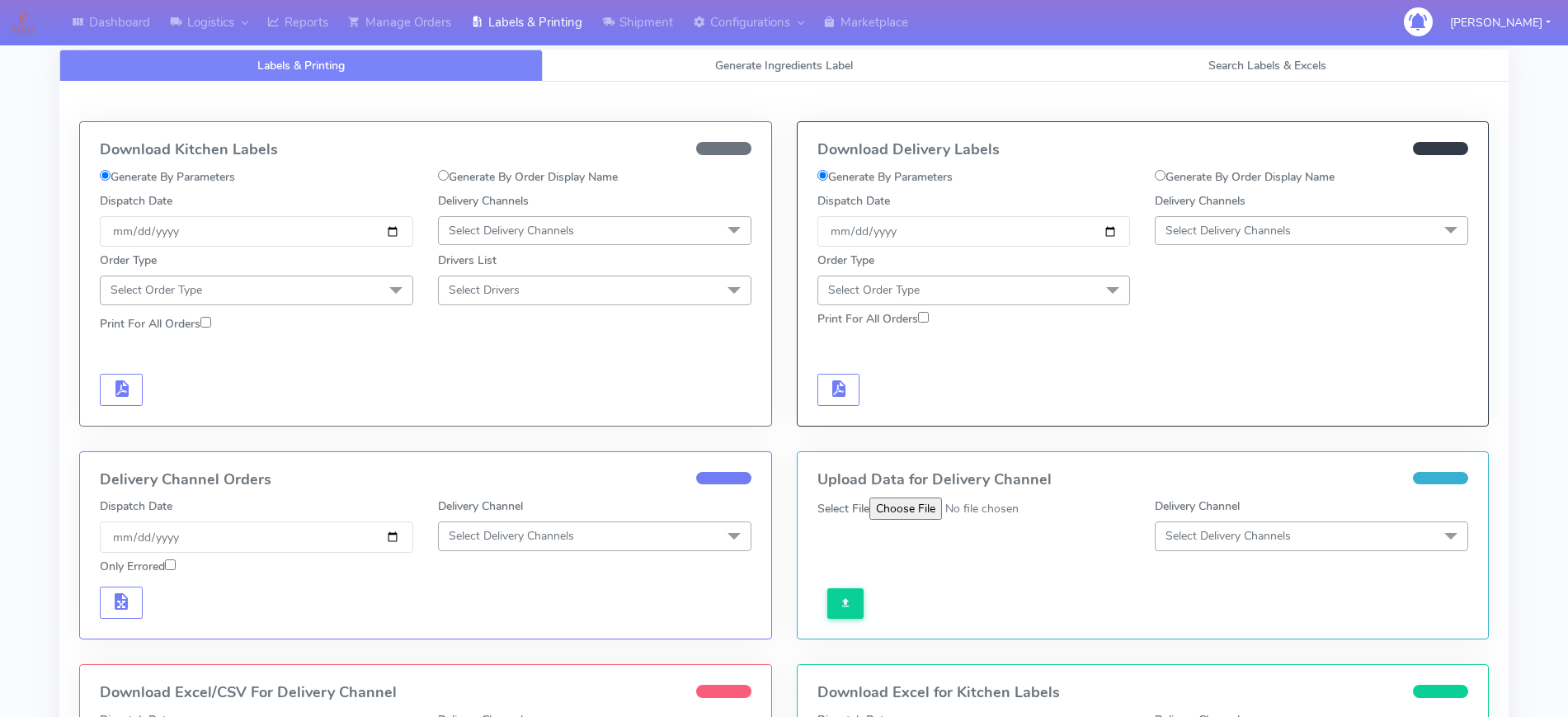
click at [209, 288] on span "Select Order Type" at bounding box center [256, 290] width 313 height 29
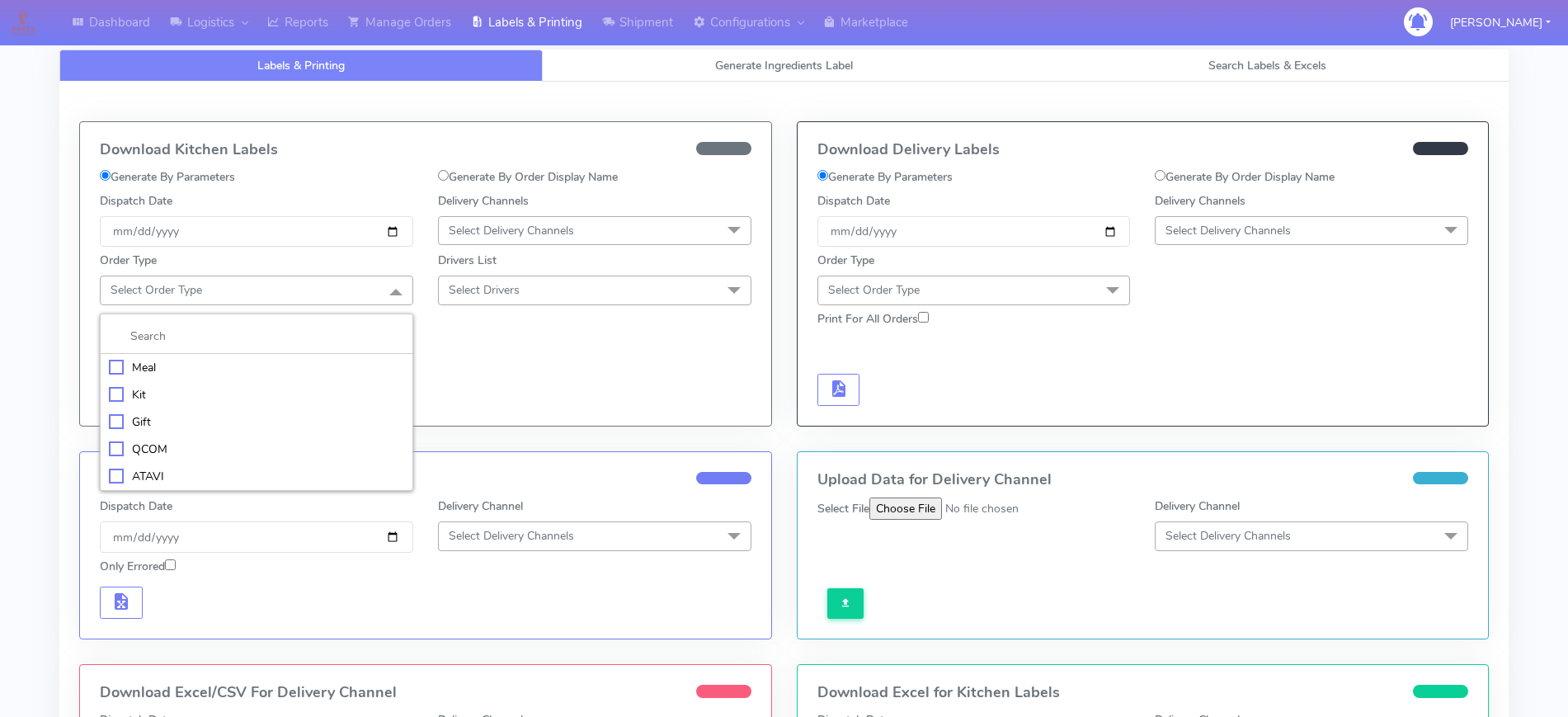
click at [191, 364] on div "Meal" at bounding box center [256, 368] width 295 height 17
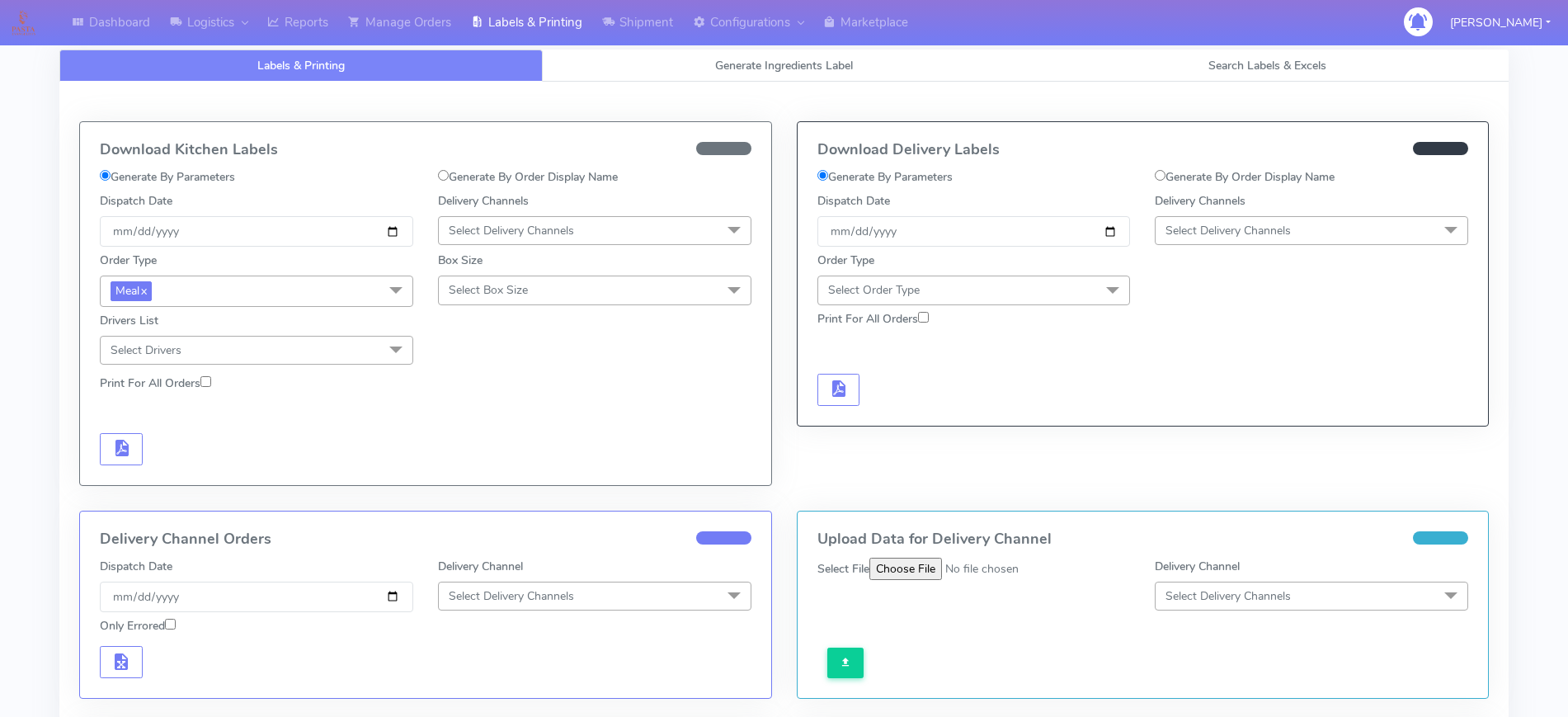
click at [477, 231] on span "Select Delivery Channels" at bounding box center [511, 231] width 125 height 15
click at [496, 340] on div "OnFleet" at bounding box center [594, 335] width 295 height 17
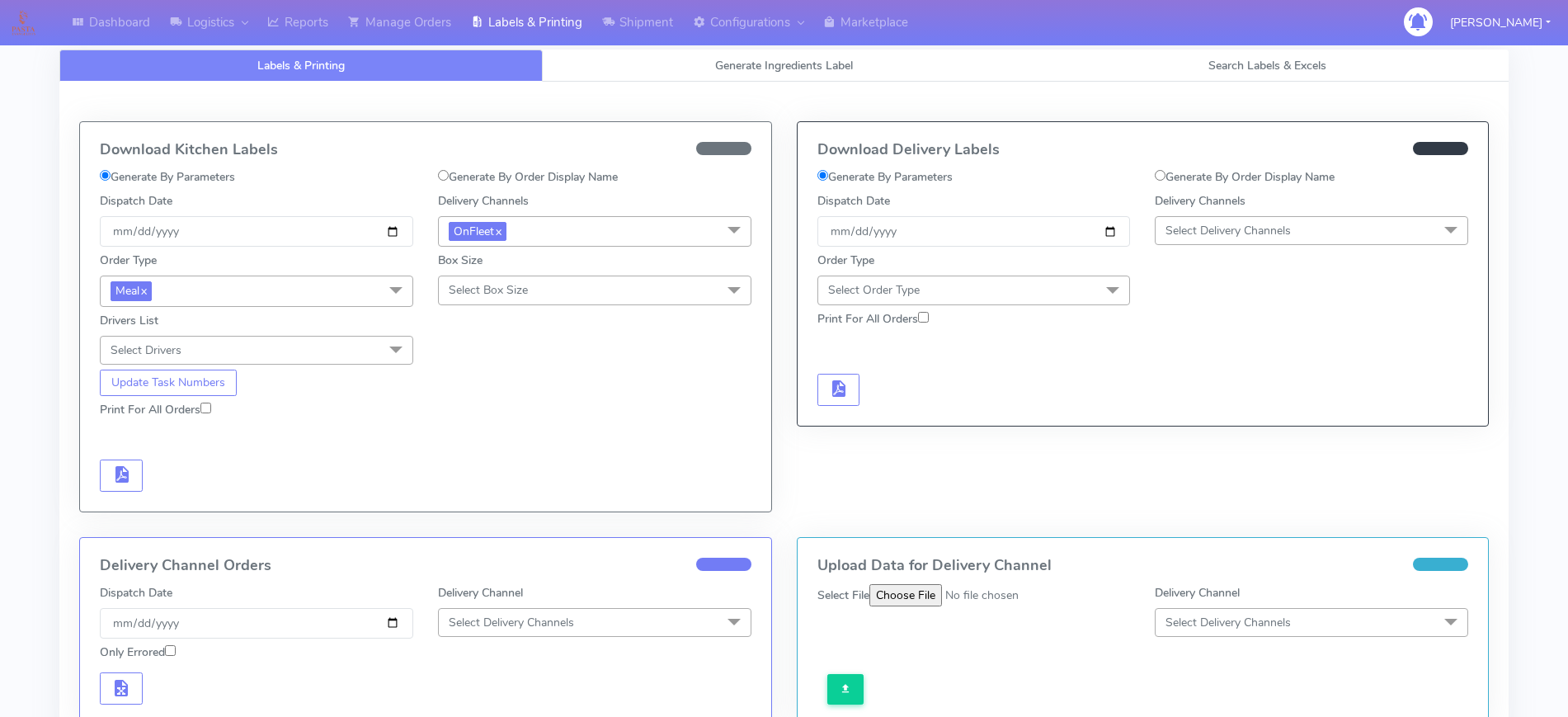
click at [492, 289] on span "Select Box Size" at bounding box center [488, 290] width 79 height 15
click at [480, 362] on div "Small" at bounding box center [594, 368] width 295 height 17
click at [206, 408] on input "Print For All Orders" at bounding box center [205, 408] width 11 height 11
checkbox input "true"
click at [394, 227] on input "[DATE]" at bounding box center [256, 232] width 313 height 31
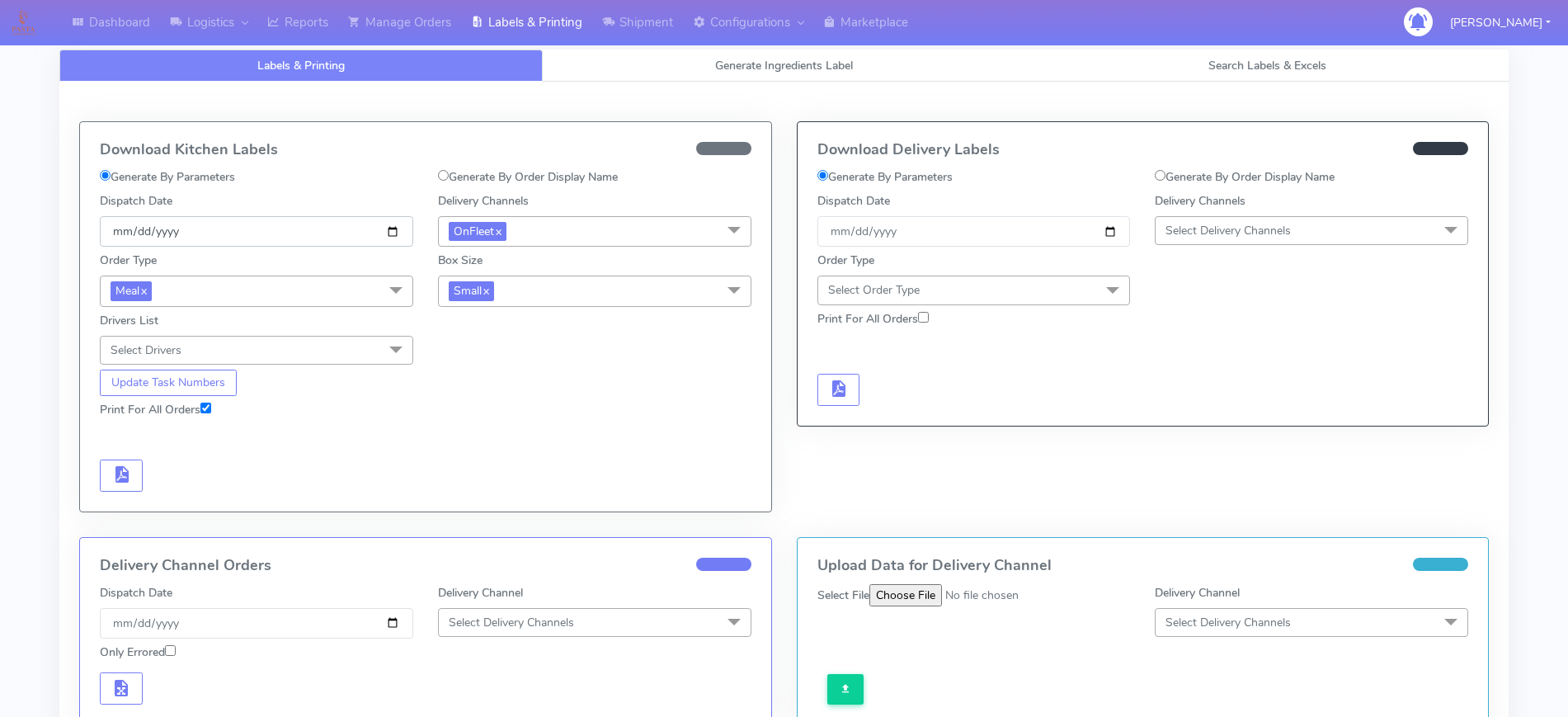
type input "[DATE]"
click at [203, 382] on button "Update Task Numbers" at bounding box center [168, 382] width 137 height 26
click at [120, 474] on span "button" at bounding box center [121, 478] width 20 height 15
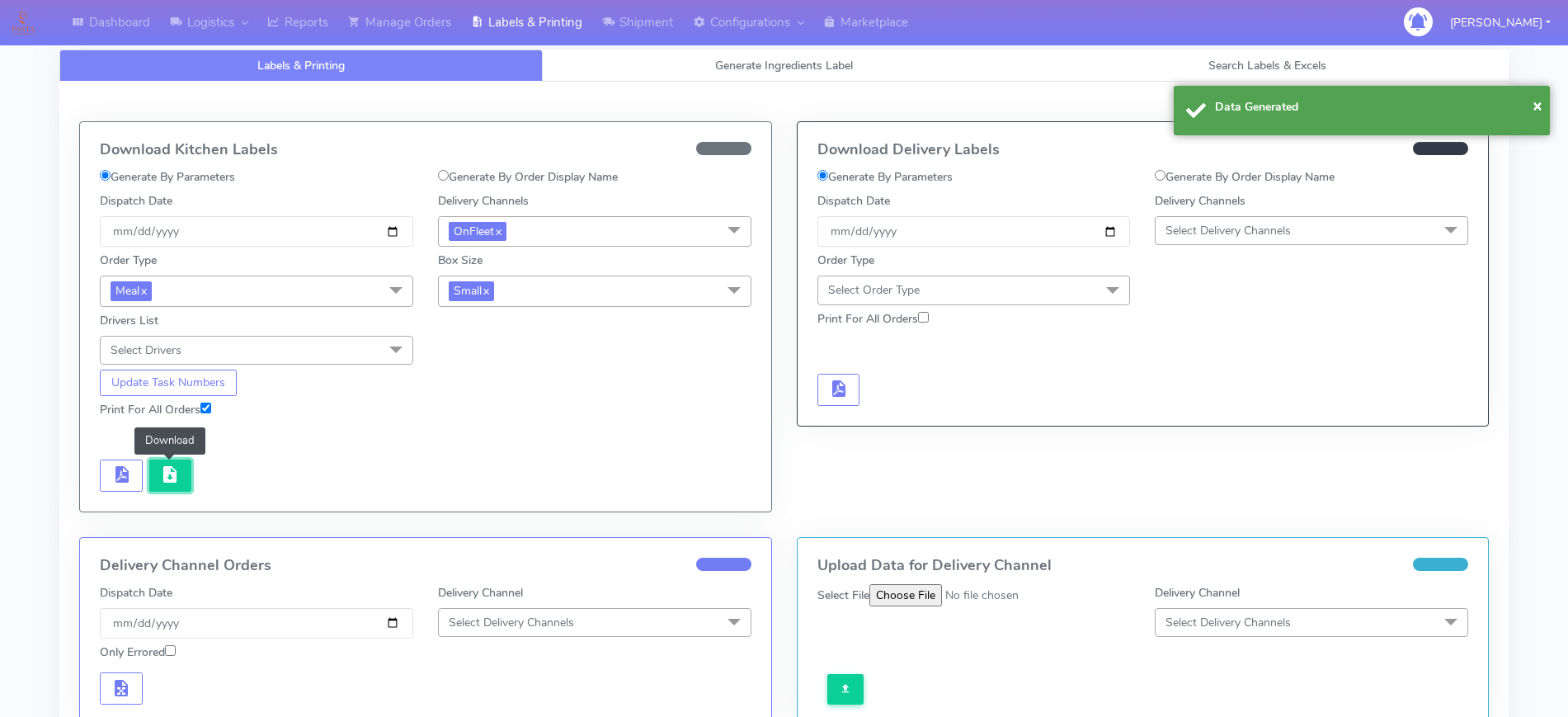
click at [169, 476] on span "button" at bounding box center [169, 478] width 20 height 15
